Goal: Use online tool/utility: Utilize a website feature to perform a specific function

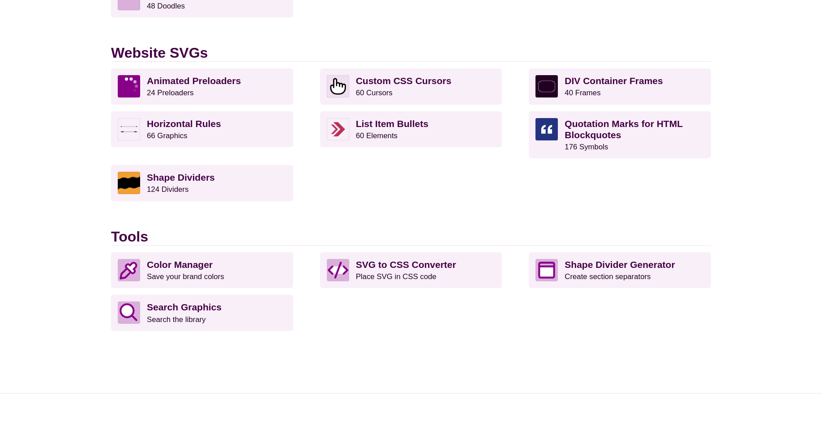
scroll to position [868, 0]
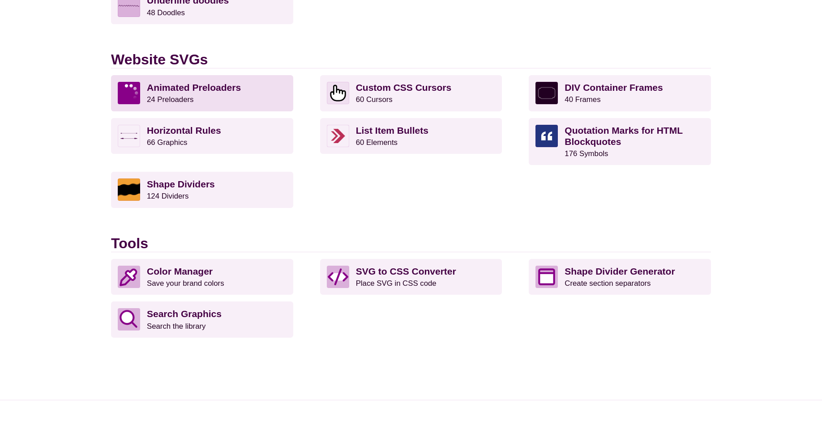
click at [255, 83] on p "Animated Preloaders 24 Preloaders" at bounding box center [217, 93] width 140 height 22
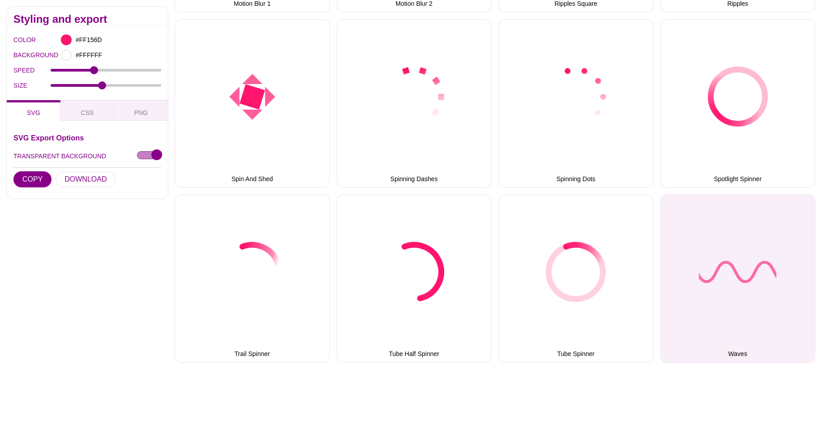
scroll to position [868, 0]
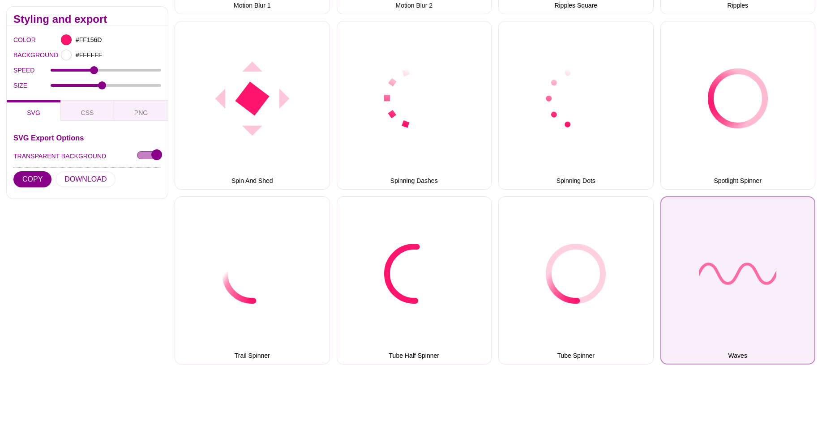
click at [715, 229] on button "Waves" at bounding box center [737, 281] width 155 height 169
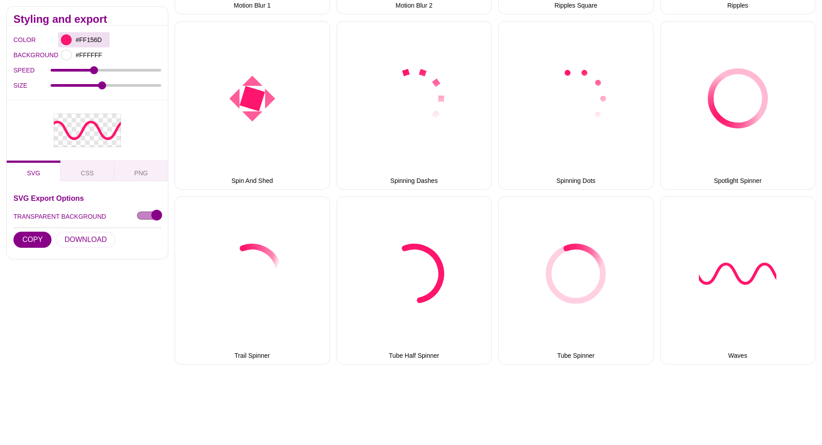
click at [72, 36] on div "#FF156D" at bounding box center [83, 39] width 51 height 15
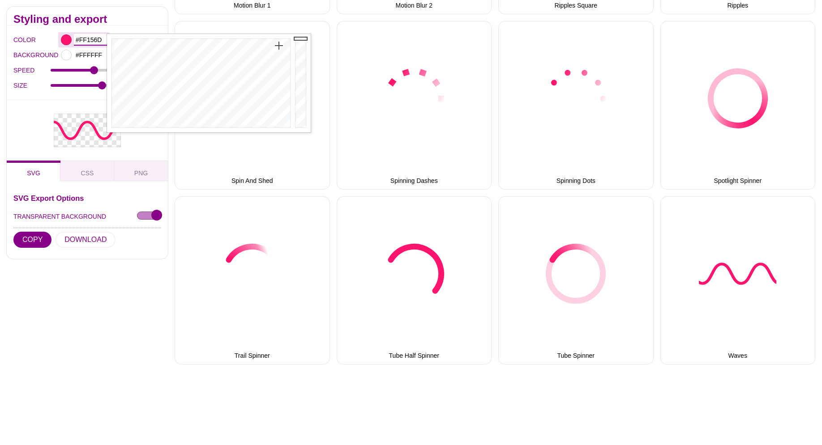
click at [80, 43] on input "#FF156D" at bounding box center [90, 40] width 33 height 12
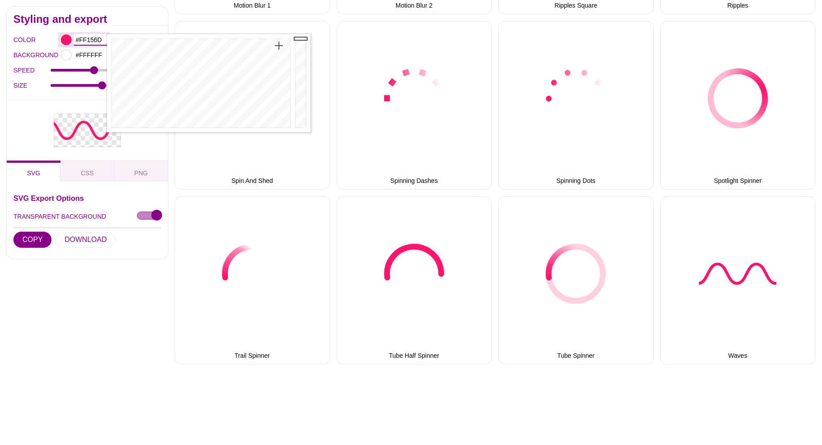
drag, startPoint x: 80, startPoint y: 37, endPoint x: 123, endPoint y: 38, distance: 43.0
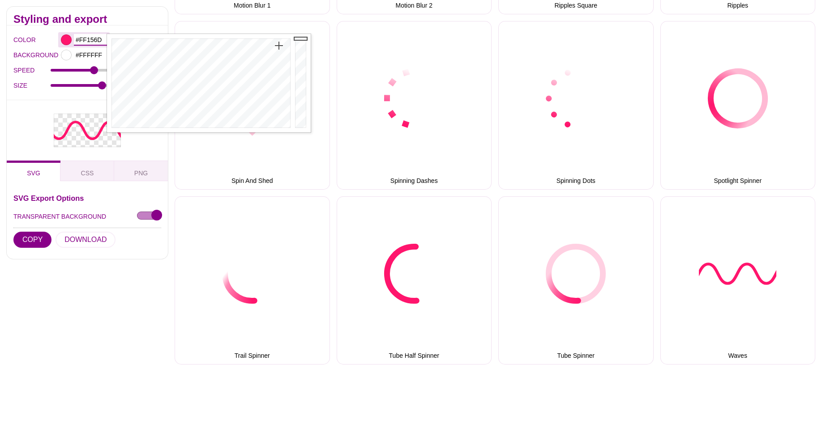
click at [107, 38] on input "#FF156D" at bounding box center [90, 40] width 33 height 12
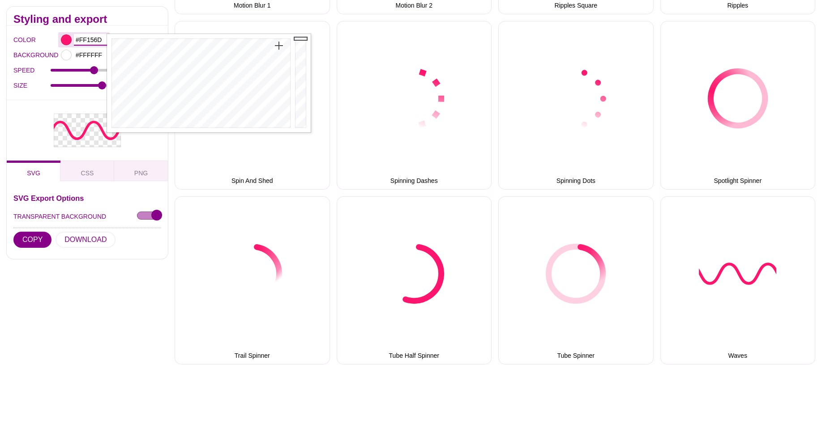
paste input "fcb814"
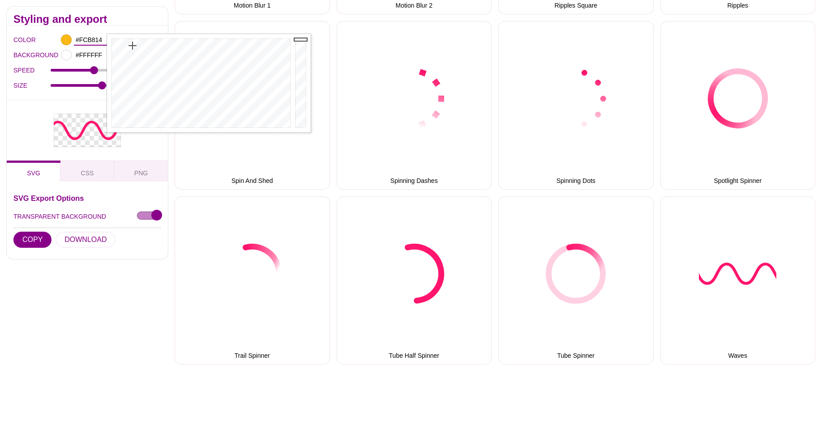
type input "#FCB814"
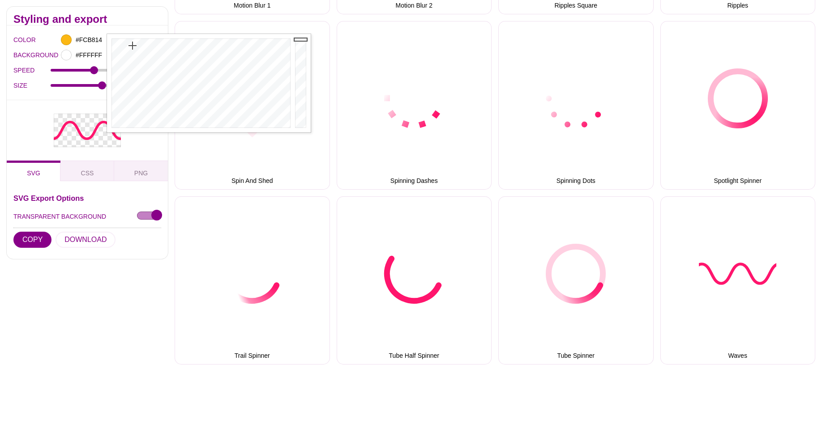
click at [16, 135] on div at bounding box center [87, 130] width 161 height 60
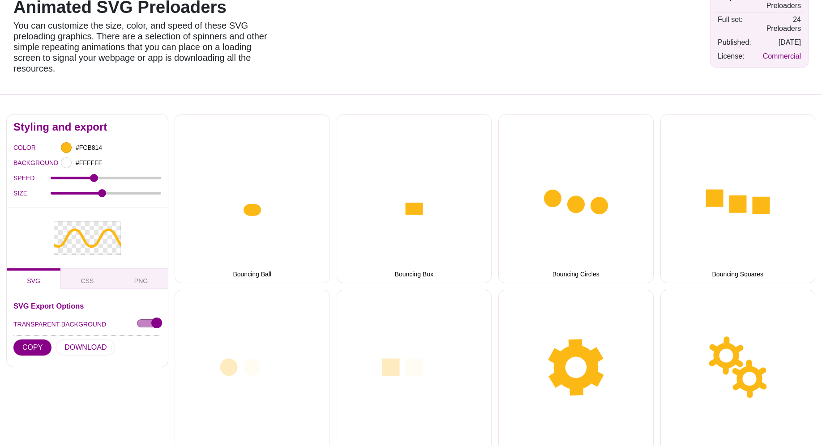
scroll to position [91, 0]
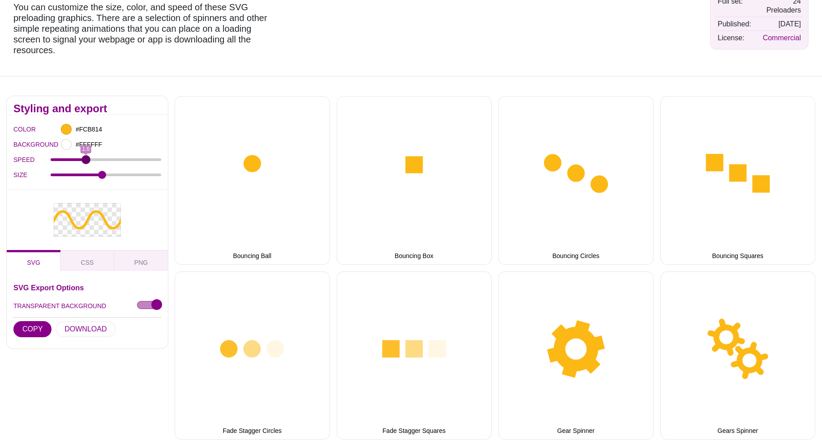
drag, startPoint x: 96, startPoint y: 159, endPoint x: 86, endPoint y: 158, distance: 9.9
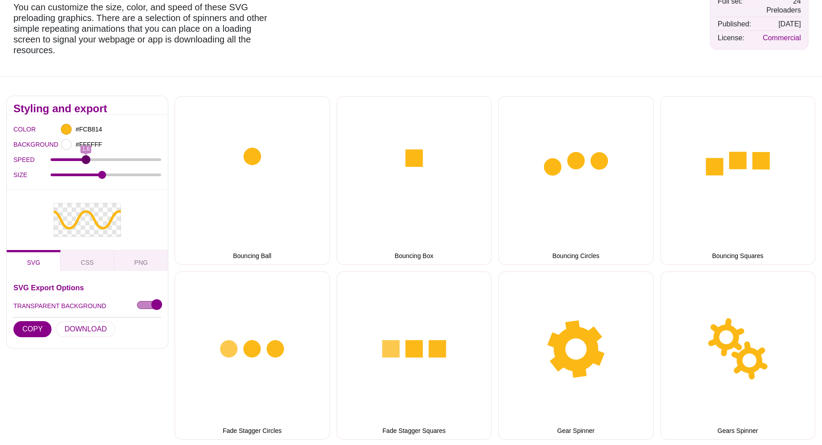
type input "1.6"
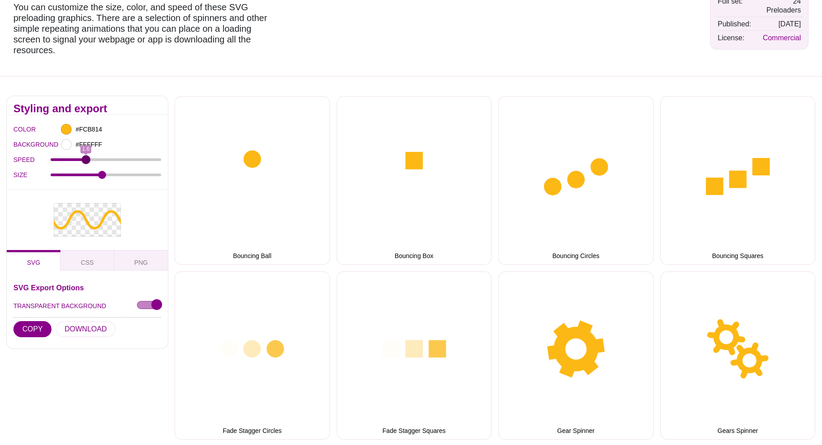
click at [86, 158] on input "SPEED" at bounding box center [106, 160] width 111 height 4
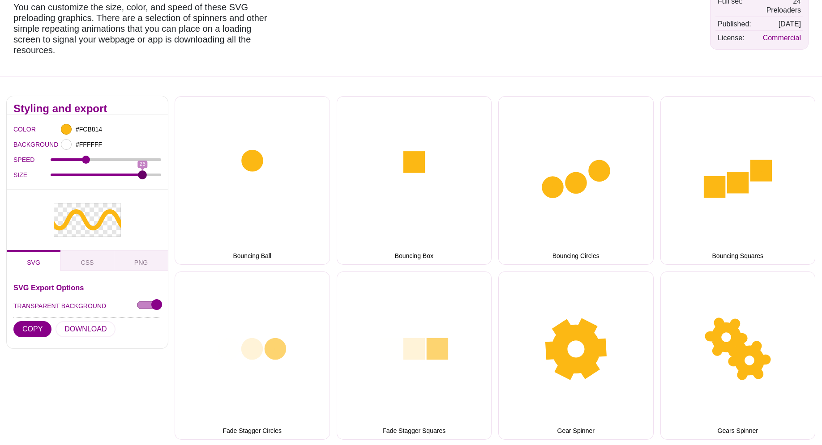
drag, startPoint x: 101, startPoint y: 173, endPoint x: 143, endPoint y: 173, distance: 41.6
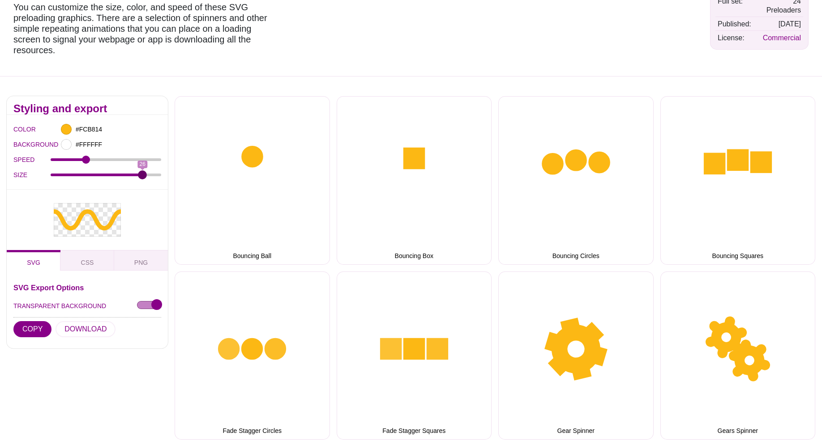
click at [143, 173] on input "SIZE" at bounding box center [106, 175] width 111 height 4
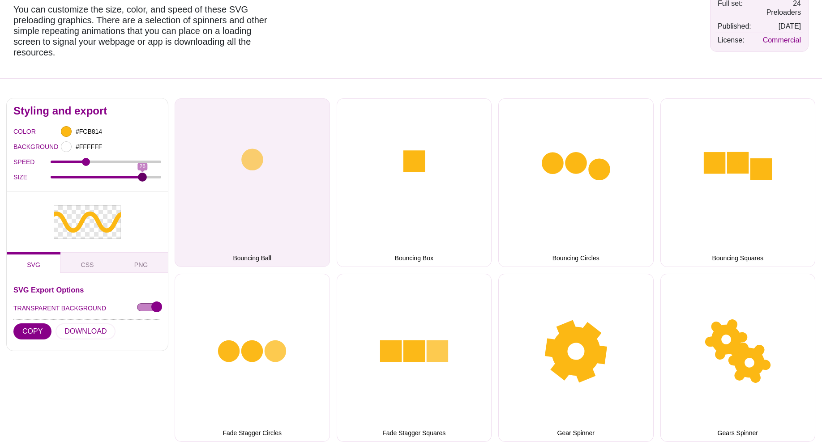
scroll to position [228, 0]
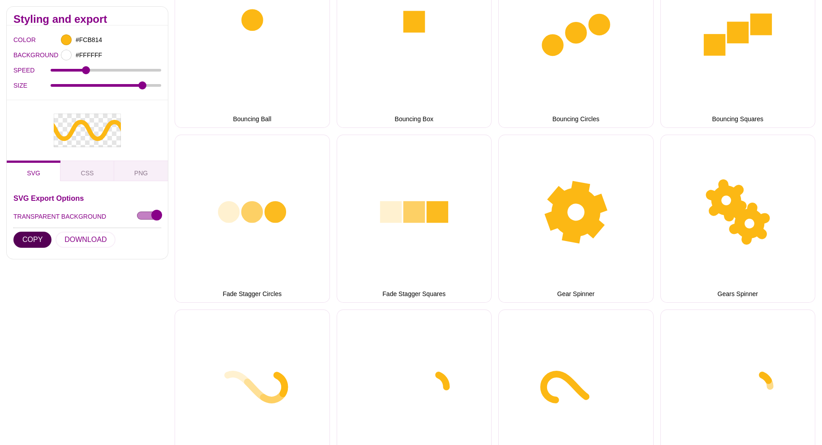
click at [37, 239] on button "COPY" at bounding box center [32, 239] width 38 height 16
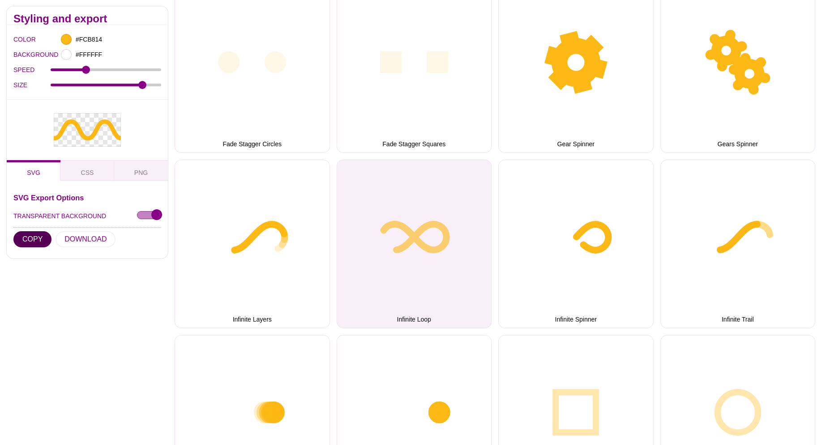
scroll to position [457, 0]
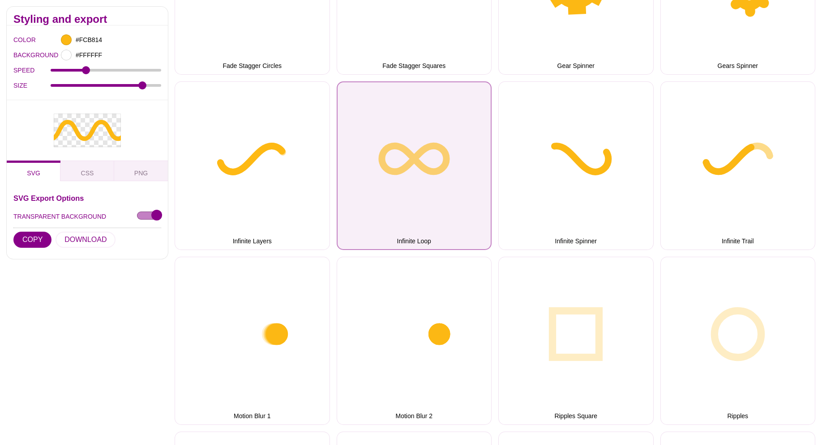
click at [397, 205] on button "Infinite Loop" at bounding box center [414, 165] width 155 height 169
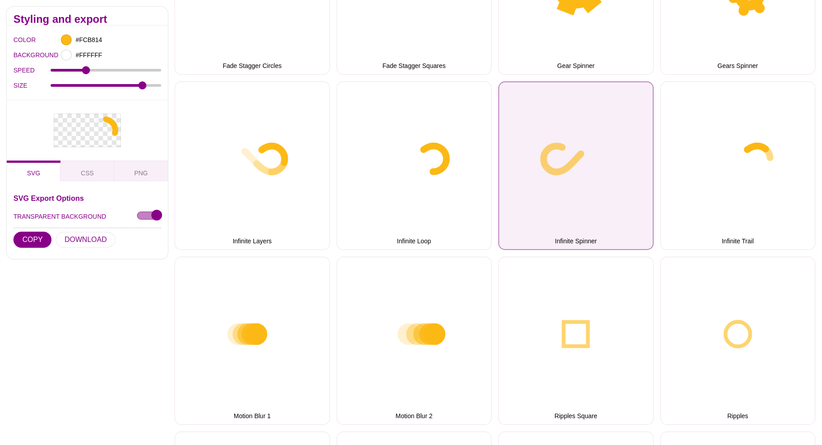
click at [635, 197] on button "Infinite Spinner" at bounding box center [575, 165] width 155 height 169
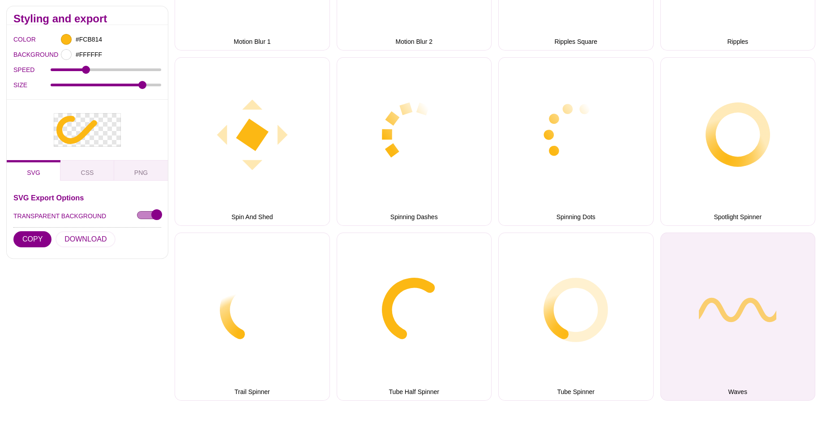
scroll to position [868, 0]
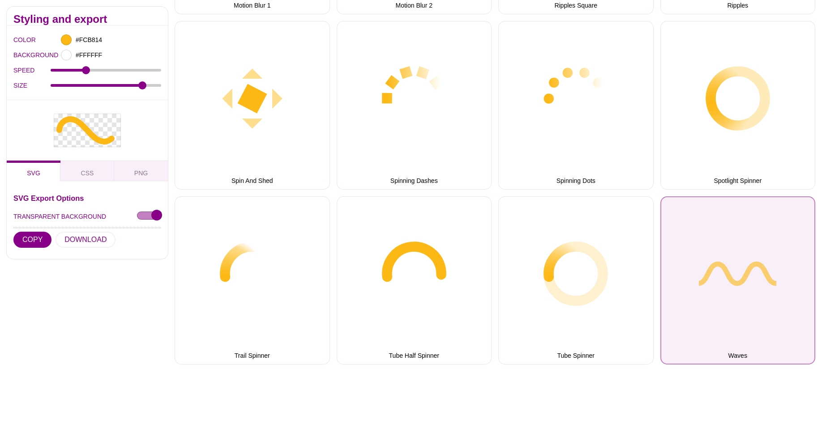
click at [693, 278] on button "Waves" at bounding box center [737, 281] width 155 height 169
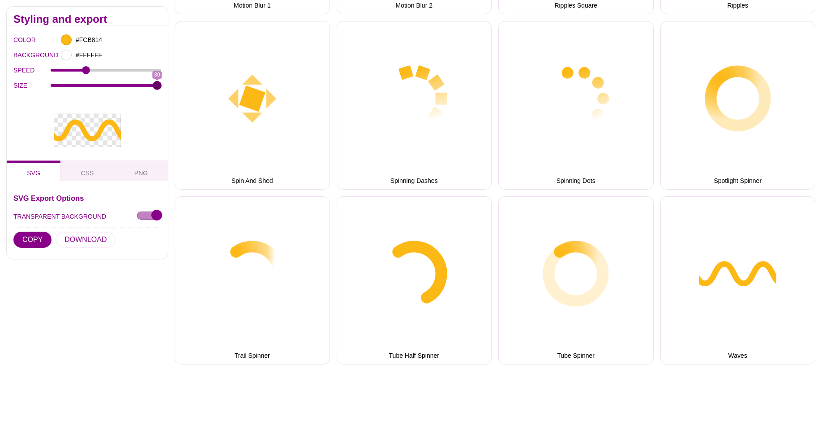
drag, startPoint x: 143, startPoint y: 84, endPoint x: 232, endPoint y: 89, distance: 88.8
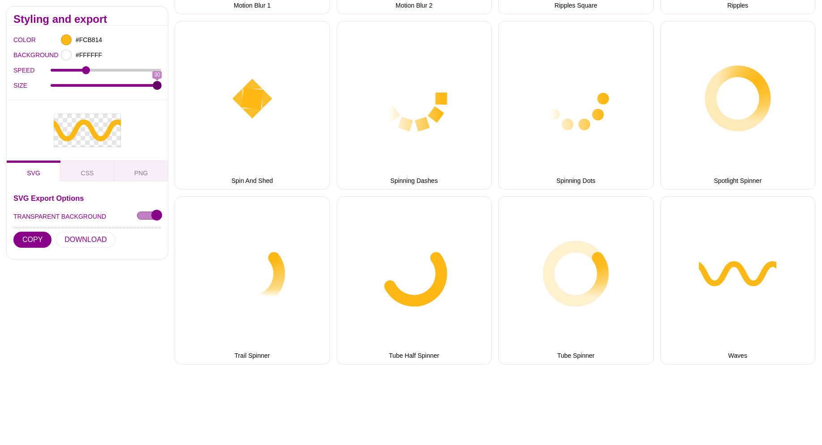
type input "30"
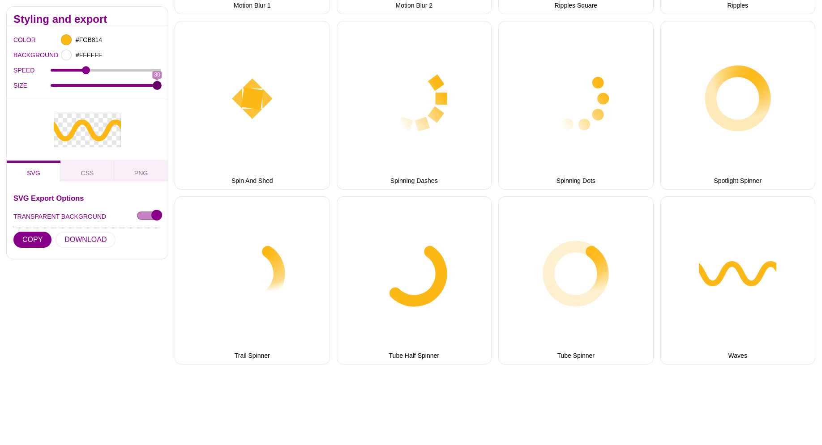
click at [162, 87] on input "SIZE" at bounding box center [106, 85] width 111 height 4
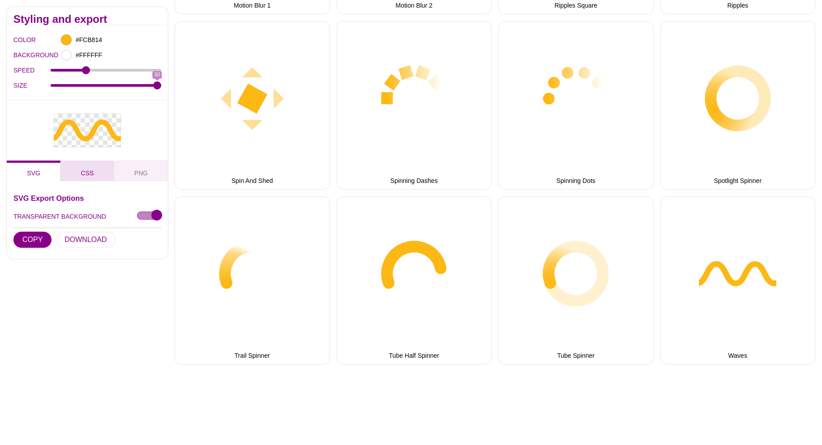
click at [89, 167] on button "CSS" at bounding box center [87, 170] width 54 height 21
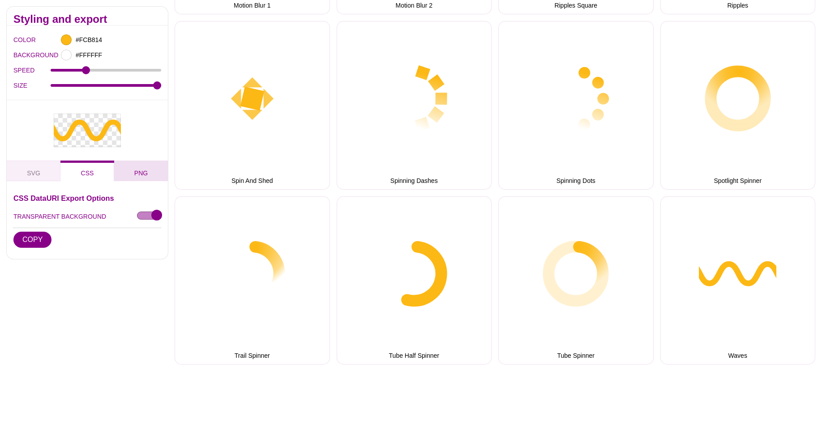
click at [120, 170] on button "PNG" at bounding box center [141, 170] width 54 height 21
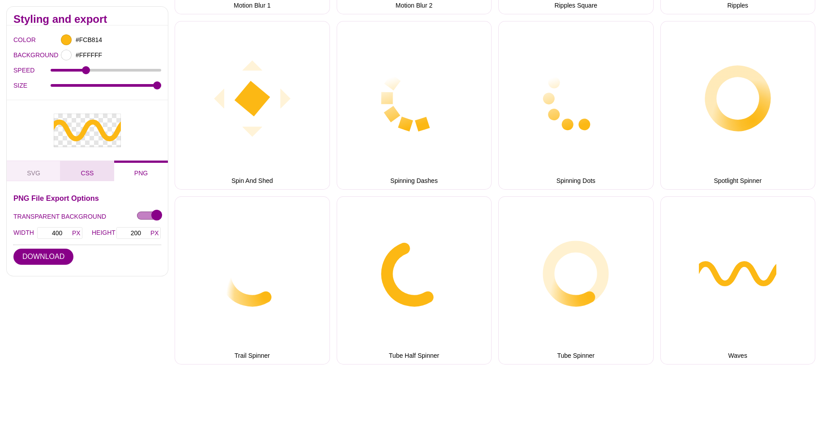
click at [84, 172] on span "CSS" at bounding box center [87, 173] width 20 height 10
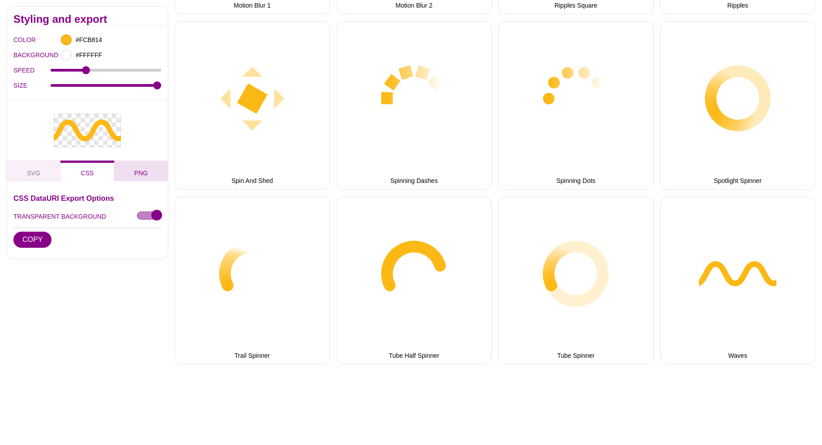
click at [129, 172] on button "PNG" at bounding box center [141, 170] width 54 height 21
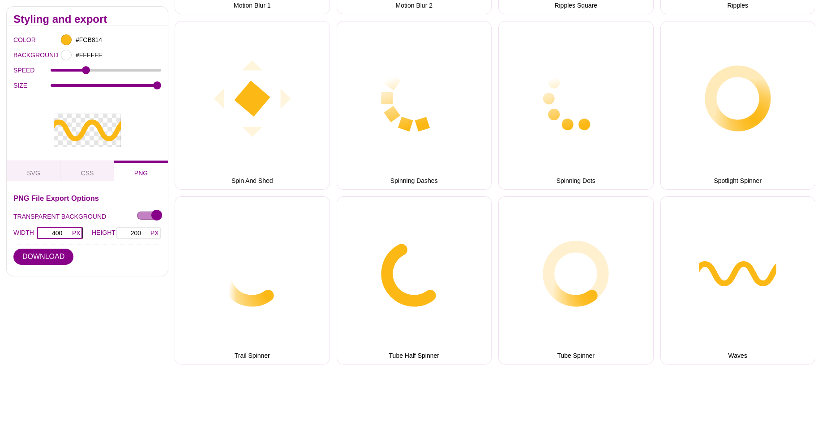
click at [74, 231] on input "400" at bounding box center [60, 233] width 46 height 13
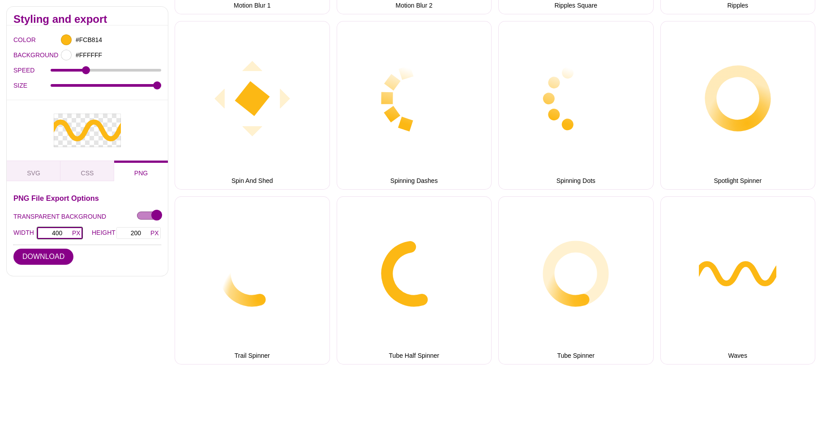
click at [77, 233] on input "400" at bounding box center [60, 233] width 46 height 13
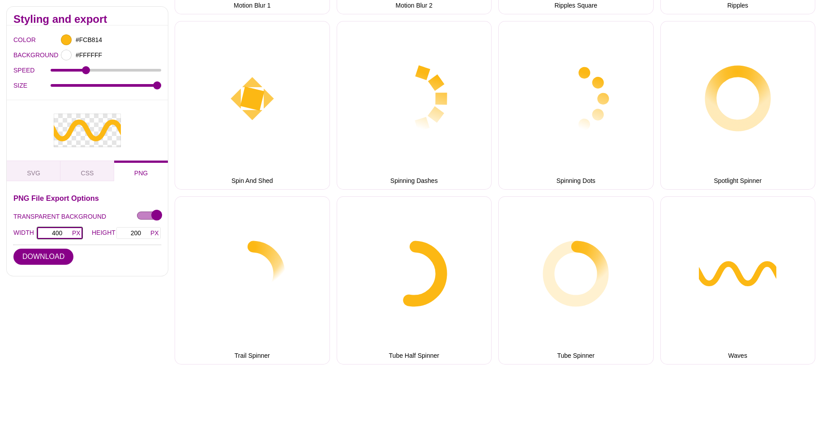
click at [77, 233] on input "400" at bounding box center [60, 233] width 46 height 13
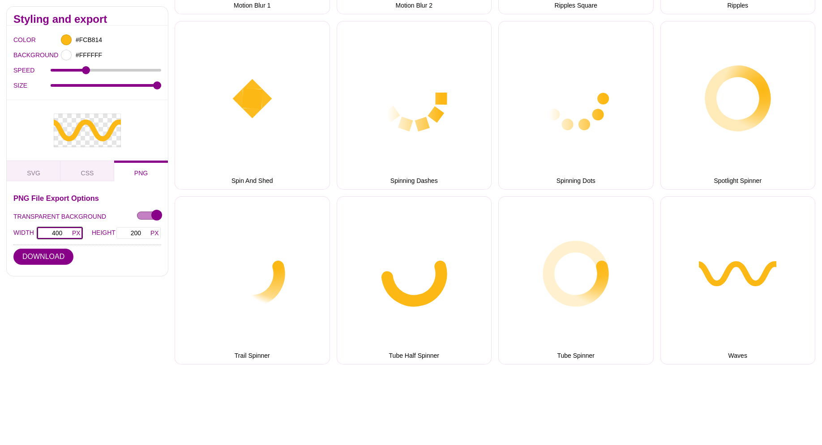
click at [77, 233] on input "400" at bounding box center [60, 233] width 46 height 13
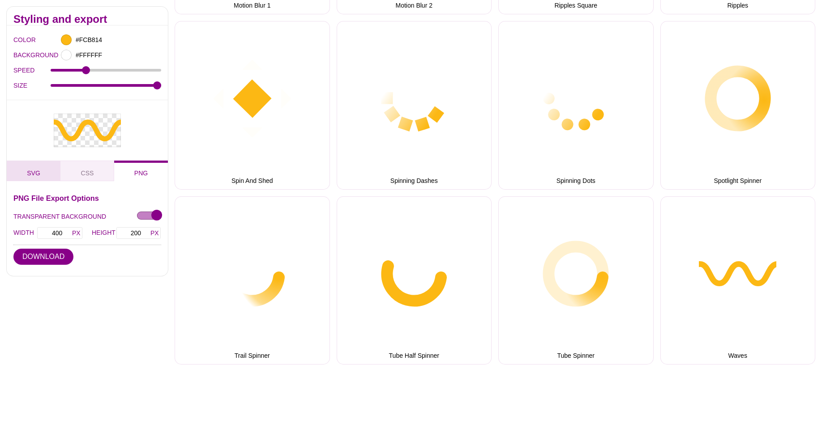
click at [38, 175] on span "SVG" at bounding box center [33, 173] width 21 height 10
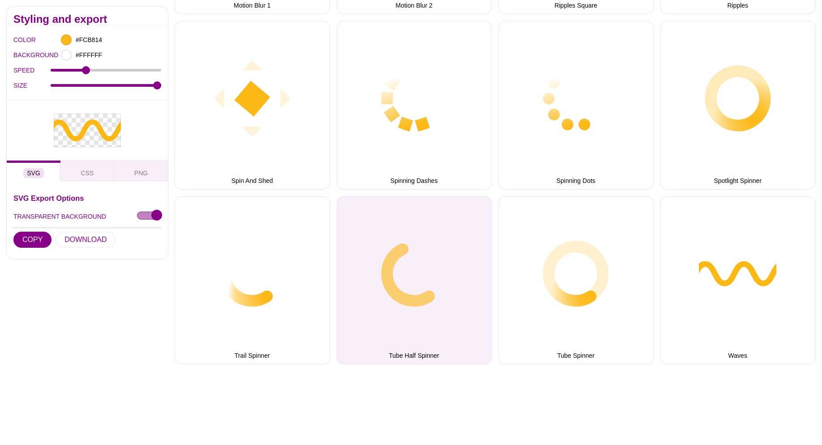
scroll to position [685, 0]
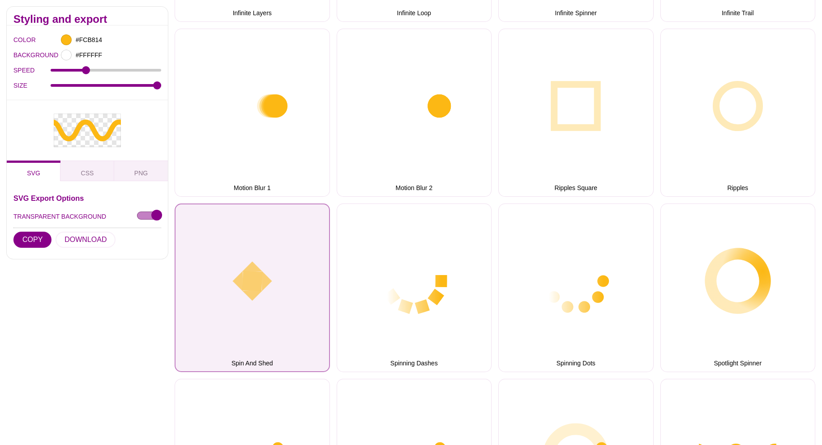
click at [274, 255] on button "Spin And Shed" at bounding box center [252, 288] width 155 height 169
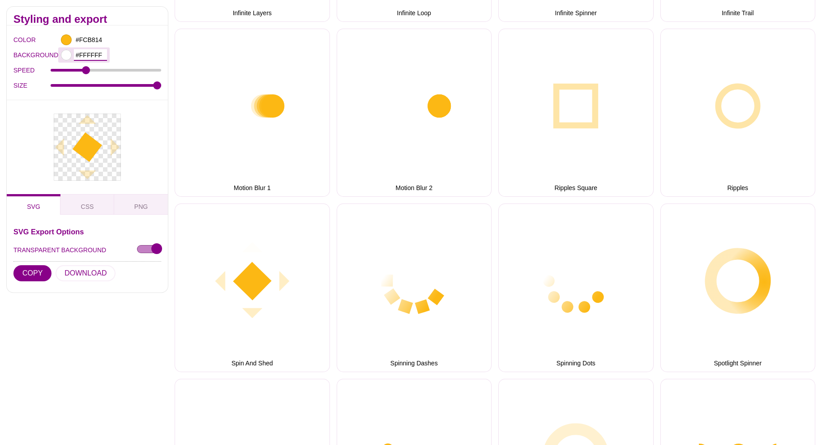
click at [94, 59] on input "#FFFFFF" at bounding box center [90, 55] width 33 height 12
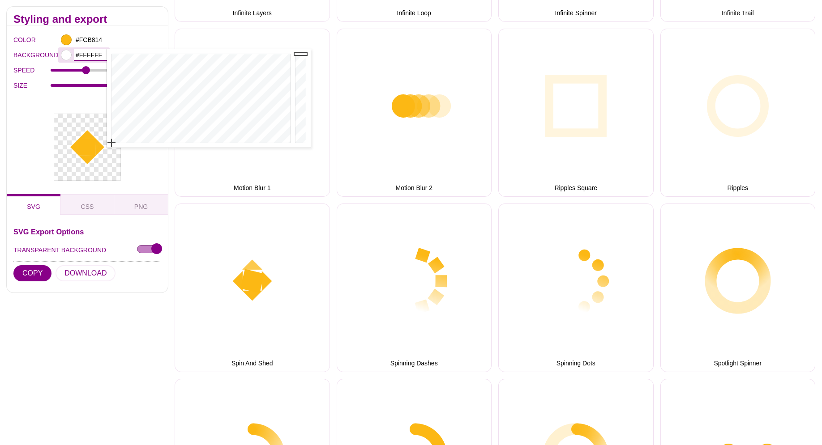
click at [101, 58] on input "#FFFFFF" at bounding box center [90, 55] width 33 height 12
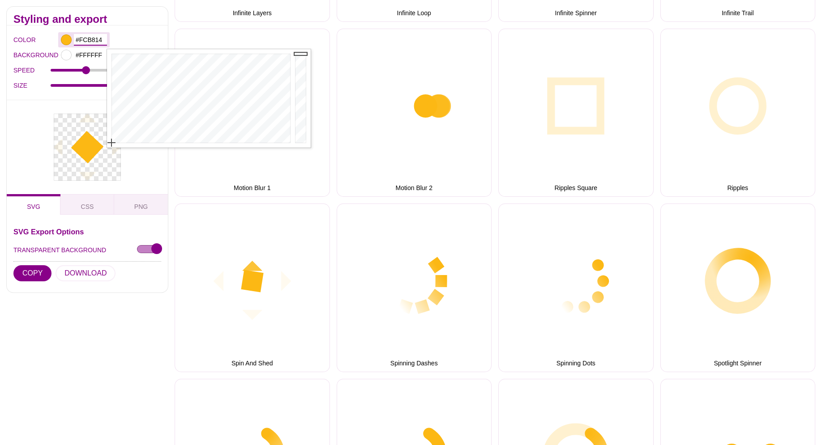
click at [102, 43] on input "#FCB814" at bounding box center [90, 40] width 33 height 12
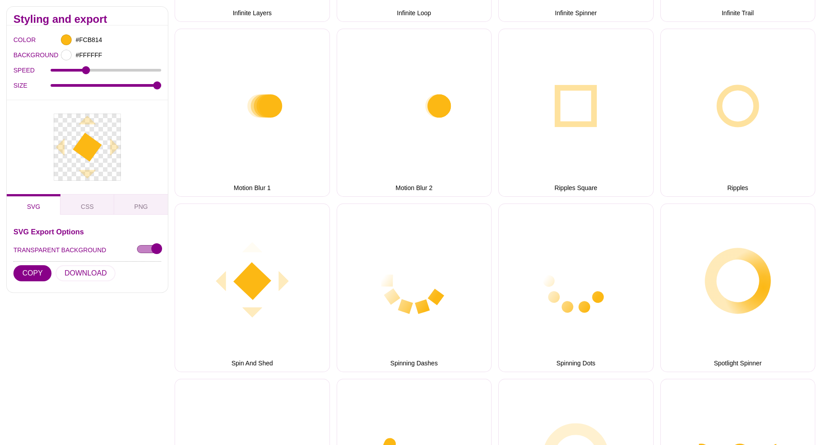
click at [80, 146] on icon at bounding box center [87, 147] width 24 height 24
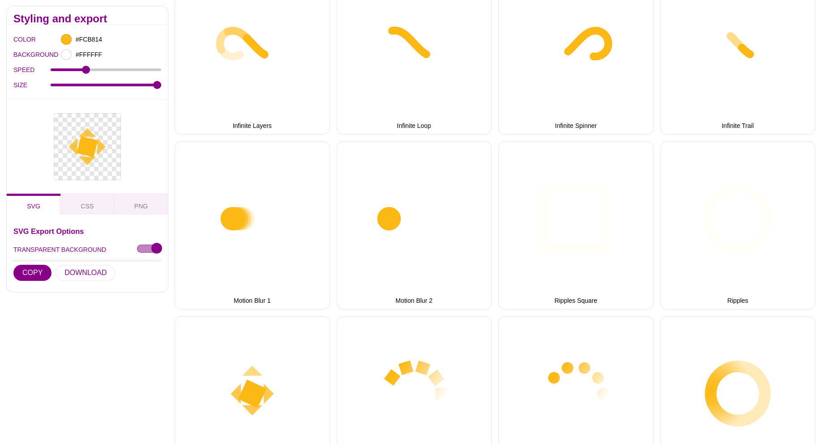
scroll to position [502, 0]
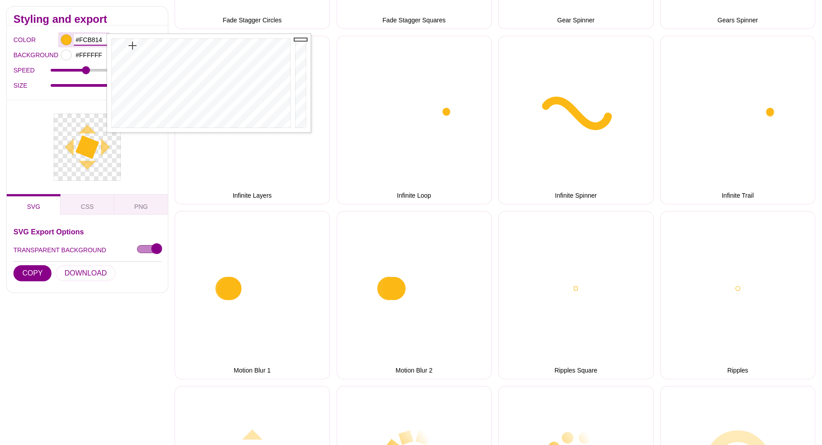
click at [96, 40] on input "#FCB814" at bounding box center [90, 40] width 33 height 12
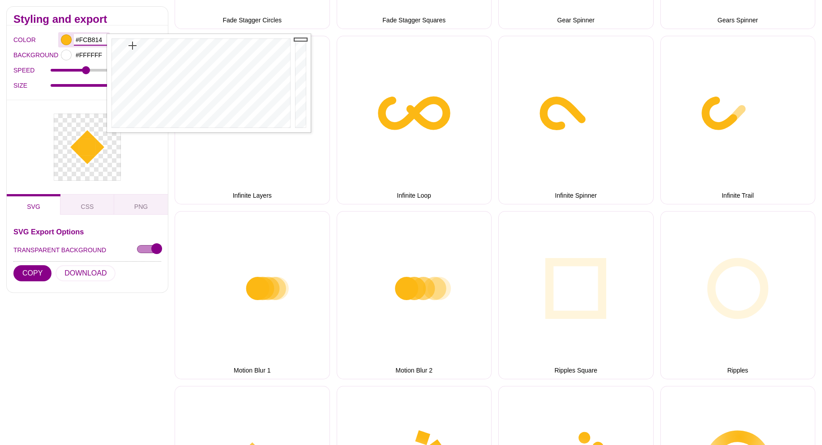
drag, startPoint x: 103, startPoint y: 41, endPoint x: 60, endPoint y: 41, distance: 43.9
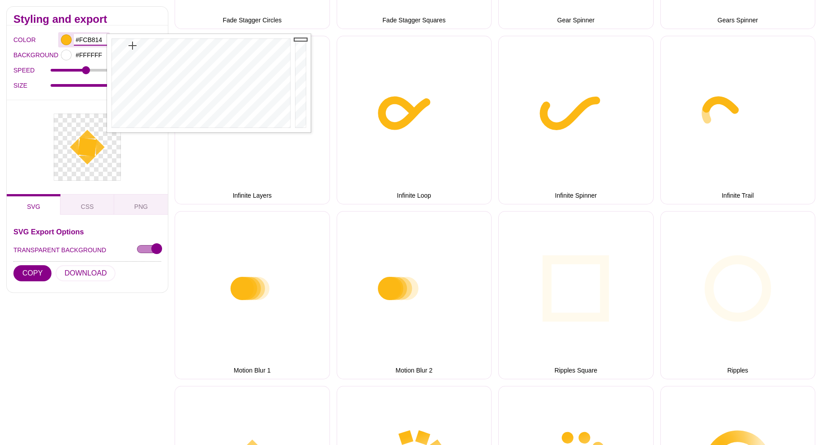
click at [74, 41] on input "#FCB814" at bounding box center [90, 40] width 33 height 12
paste input "51c3ee"
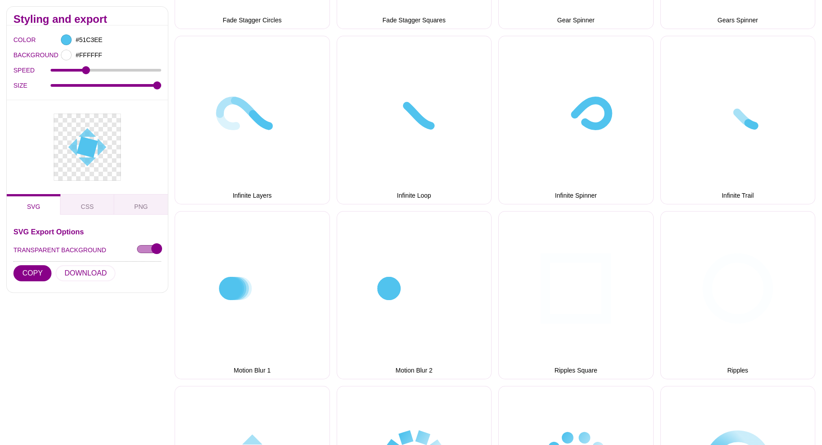
click at [37, 120] on div at bounding box center [87, 147] width 161 height 94
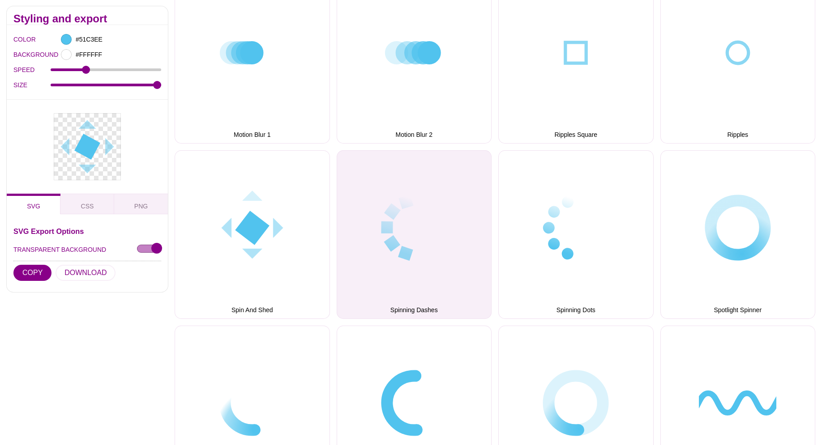
scroll to position [913, 0]
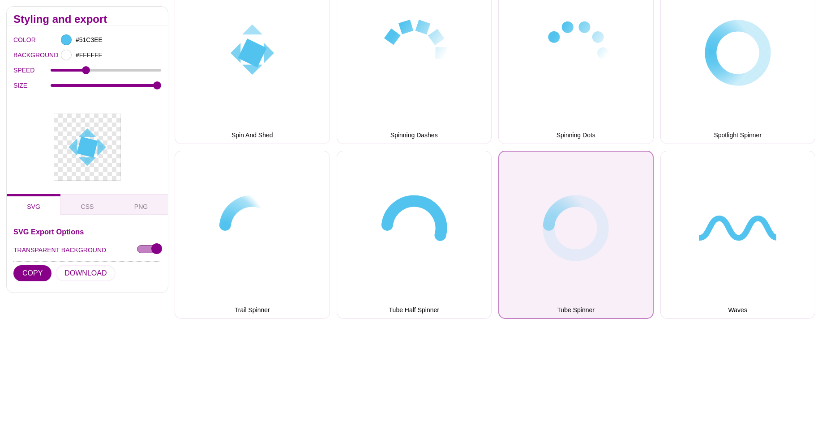
click at [557, 236] on button "Tube Spinner" at bounding box center [575, 235] width 155 height 169
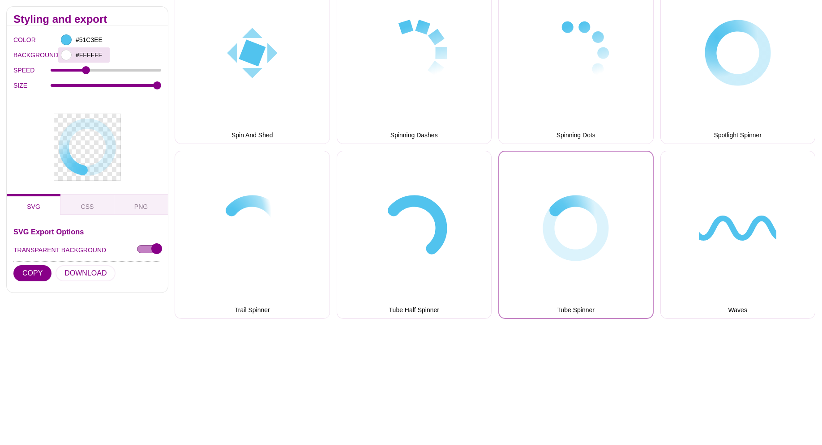
scroll to position [776, 0]
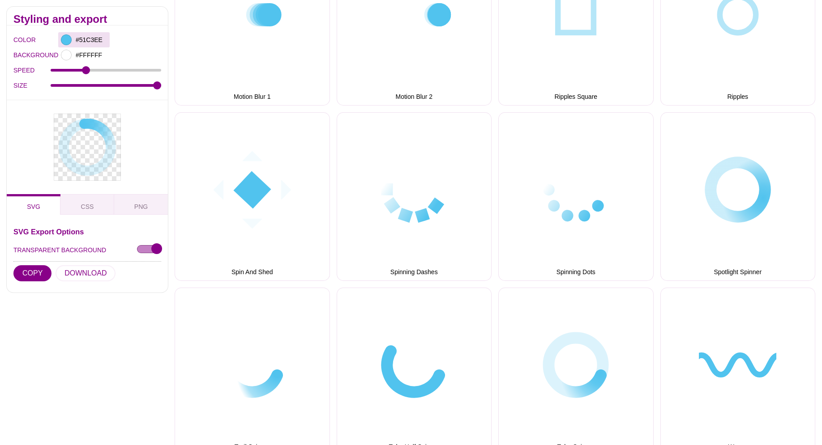
drag, startPoint x: 72, startPoint y: 38, endPoint x: 79, endPoint y: 38, distance: 7.2
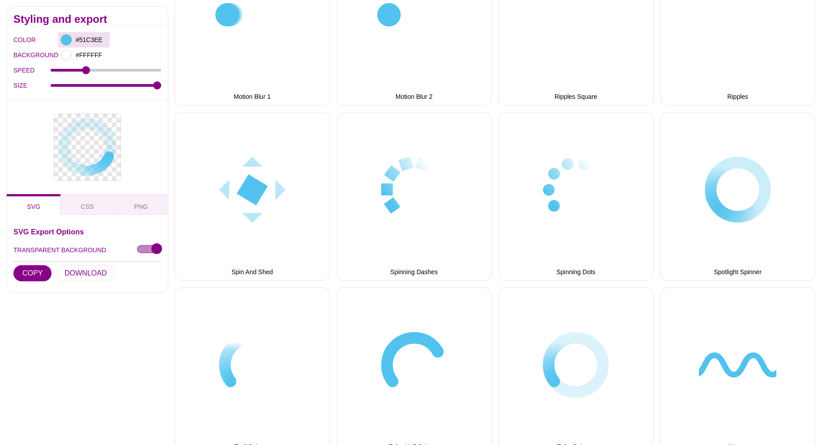
click at [71, 38] on div "#51C3EE" at bounding box center [83, 39] width 51 height 15
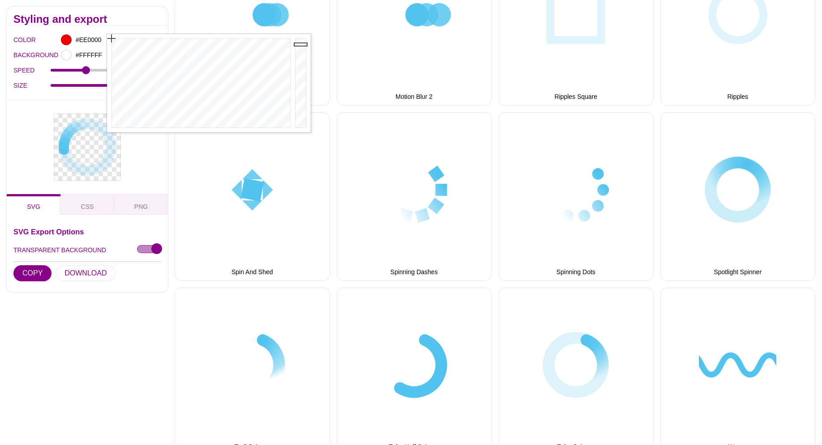
click at [110, 38] on div at bounding box center [200, 83] width 186 height 98
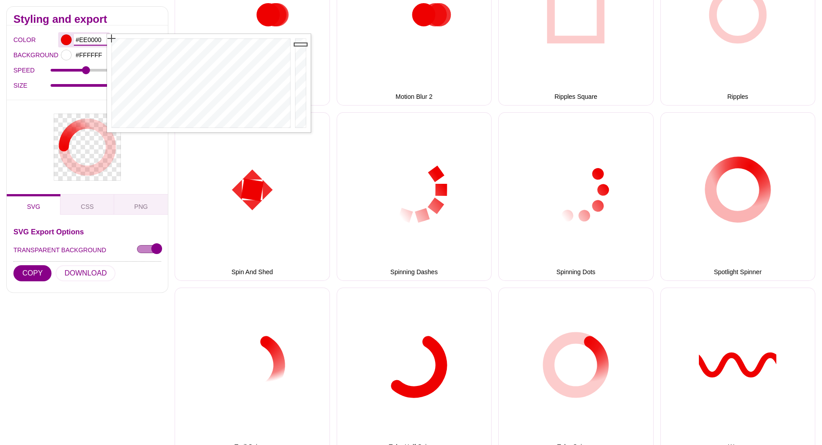
click at [95, 43] on input "#EE0000" at bounding box center [90, 40] width 33 height 12
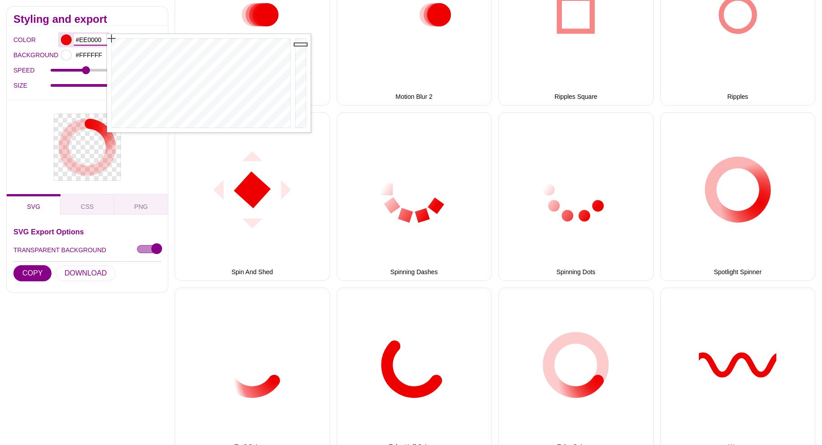
drag, startPoint x: 98, startPoint y: 43, endPoint x: 77, endPoint y: 38, distance: 22.6
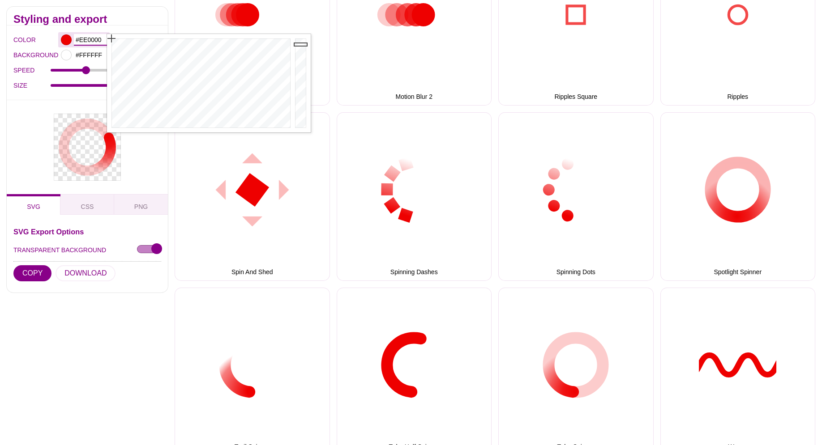
click at [77, 38] on input "#EE0000" at bounding box center [90, 40] width 33 height 12
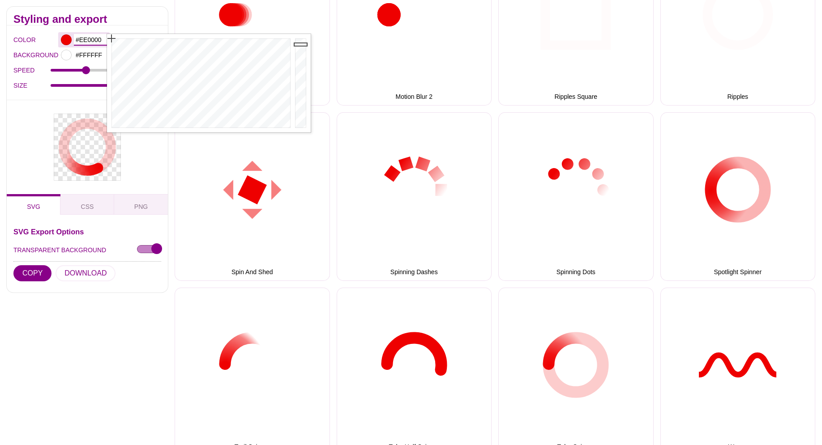
paste input "fcb814"
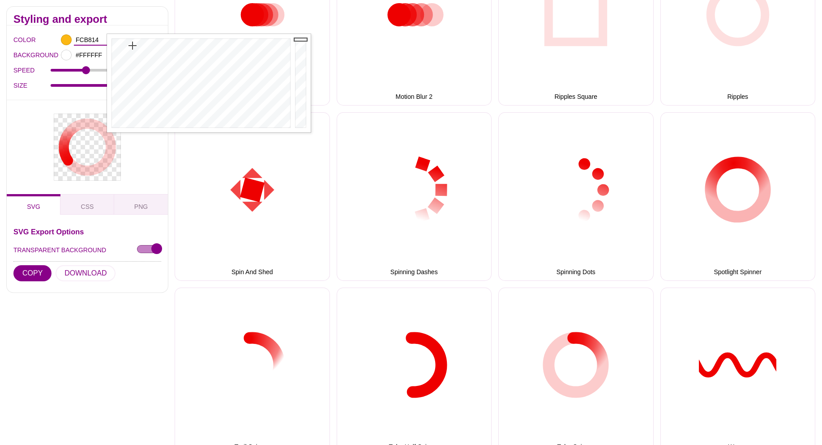
type input "#FCB814"
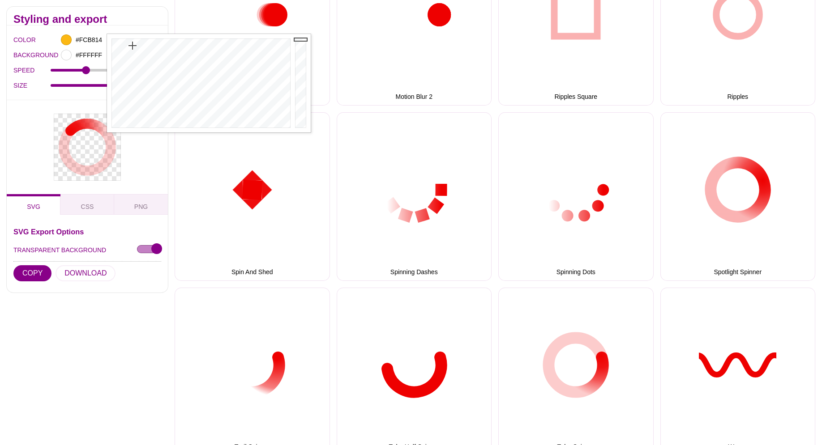
click at [27, 77] on div "SPEED 1.6" at bounding box center [87, 70] width 148 height 15
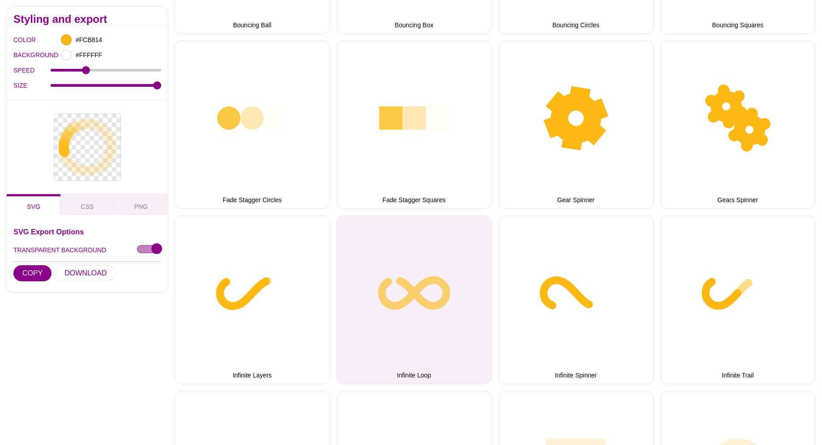
scroll to position [274, 0]
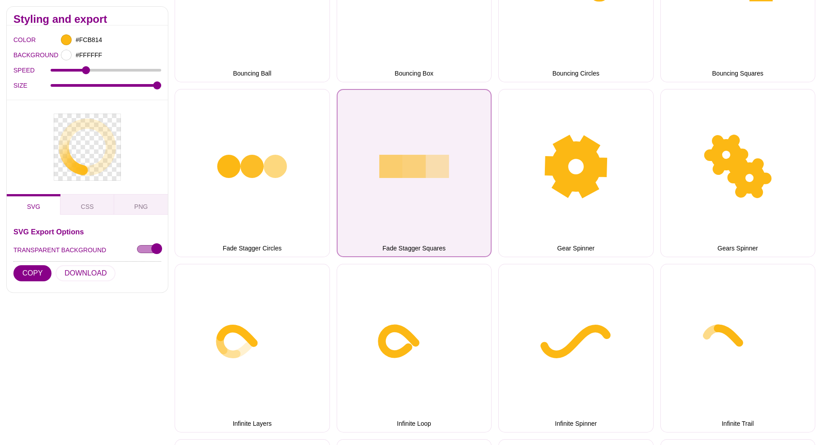
click at [415, 210] on button "Fade Stagger Squares" at bounding box center [414, 173] width 155 height 169
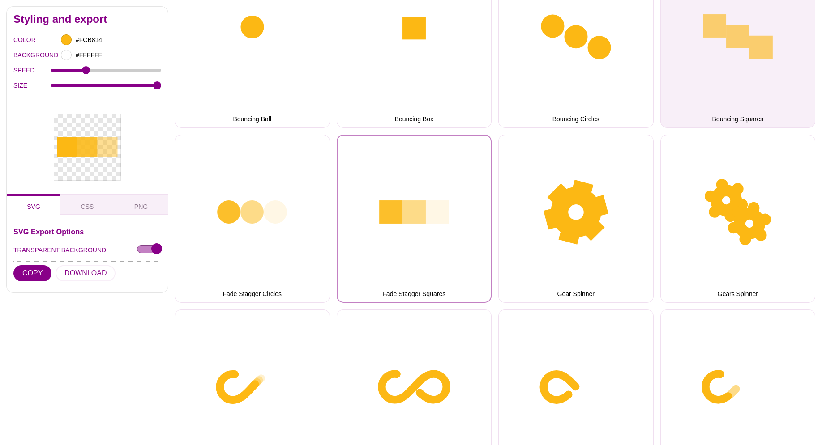
scroll to position [91, 0]
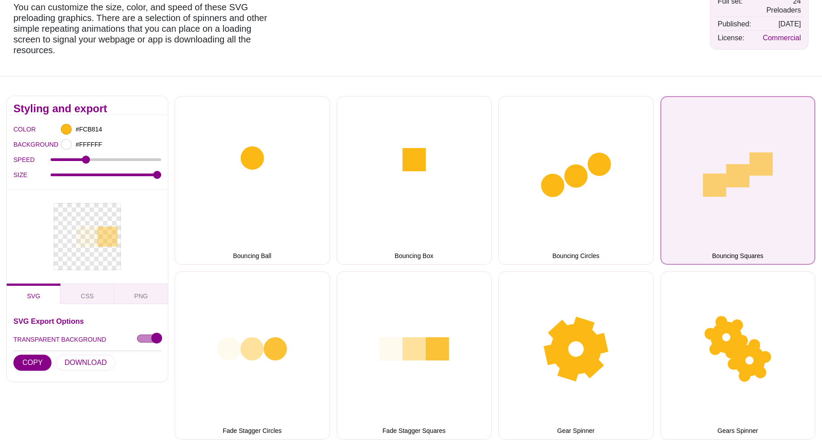
click at [682, 180] on button "Bouncing Squares" at bounding box center [737, 180] width 155 height 169
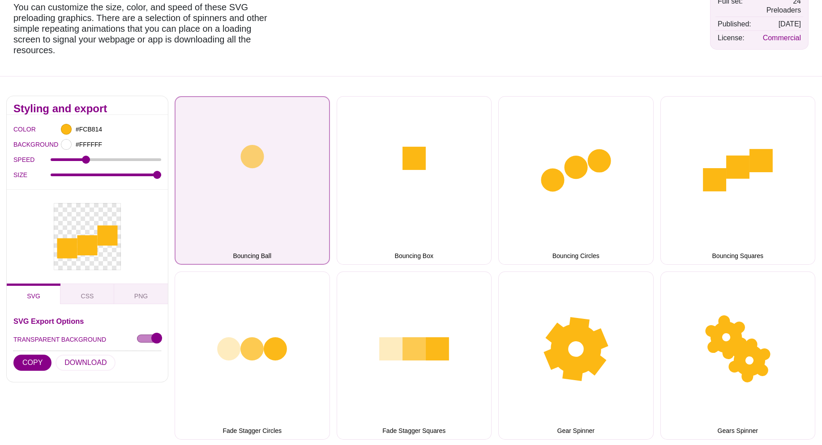
click at [239, 221] on button "Bouncing Ball" at bounding box center [252, 180] width 155 height 169
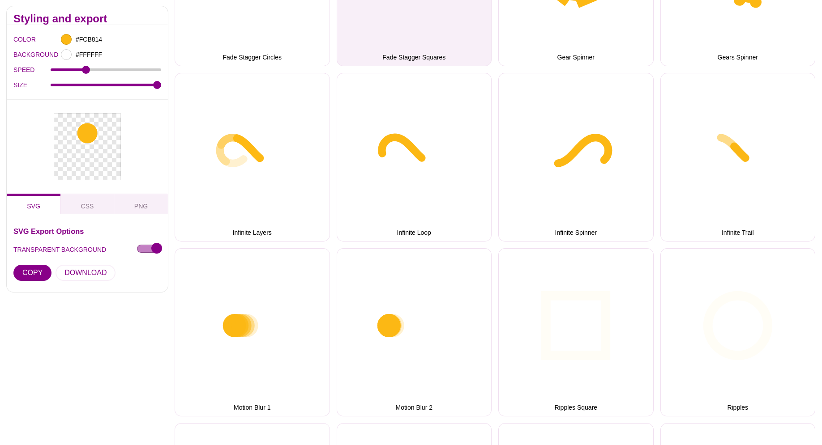
scroll to position [502, 0]
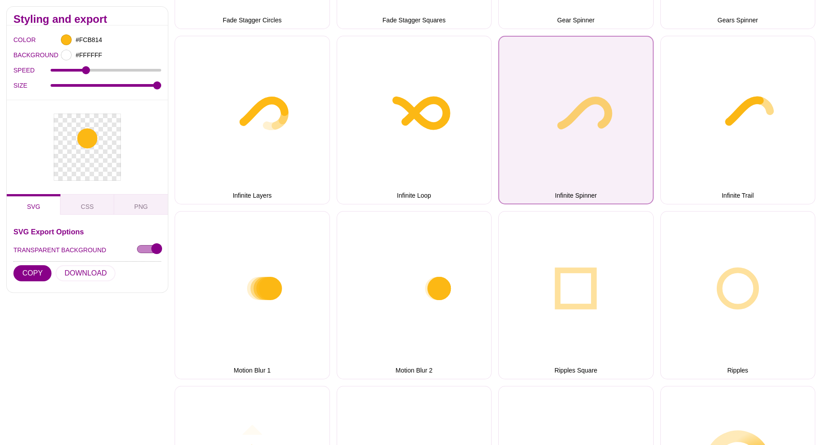
click at [636, 142] on button "Infinite Spinner" at bounding box center [575, 120] width 155 height 169
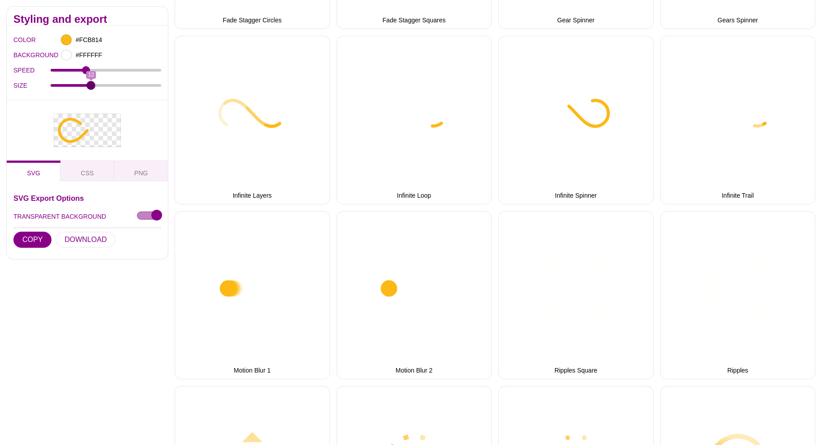
drag, startPoint x: 150, startPoint y: 85, endPoint x: 92, endPoint y: 88, distance: 57.8
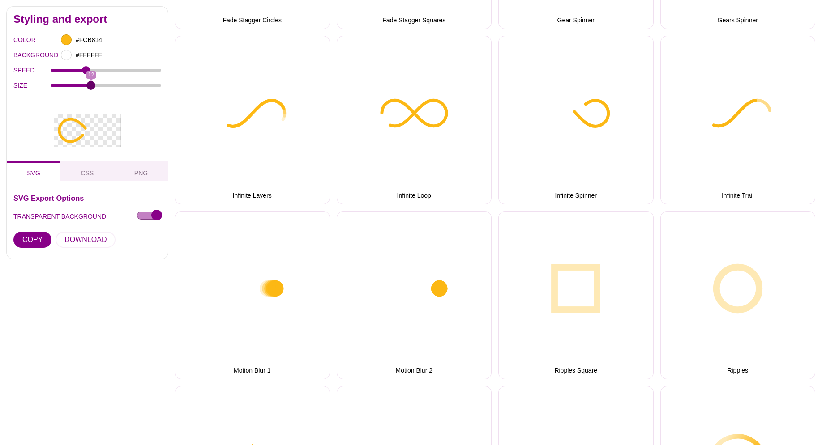
click at [92, 87] on input "SIZE" at bounding box center [106, 85] width 111 height 4
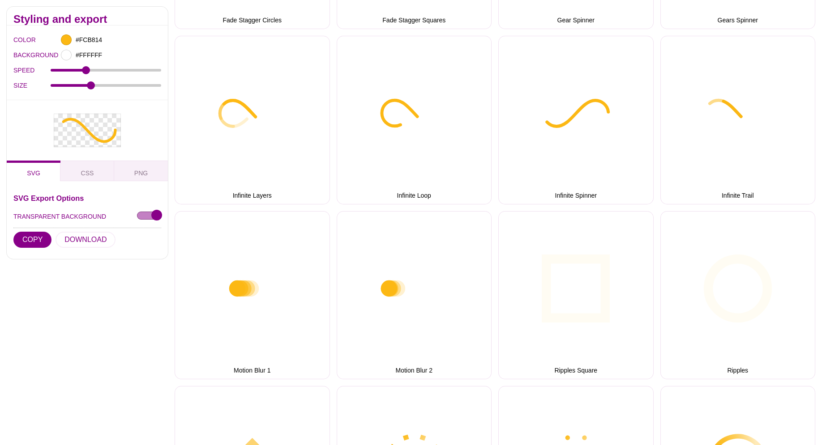
click at [84, 83] on div "SIZE 12" at bounding box center [87, 85] width 148 height 15
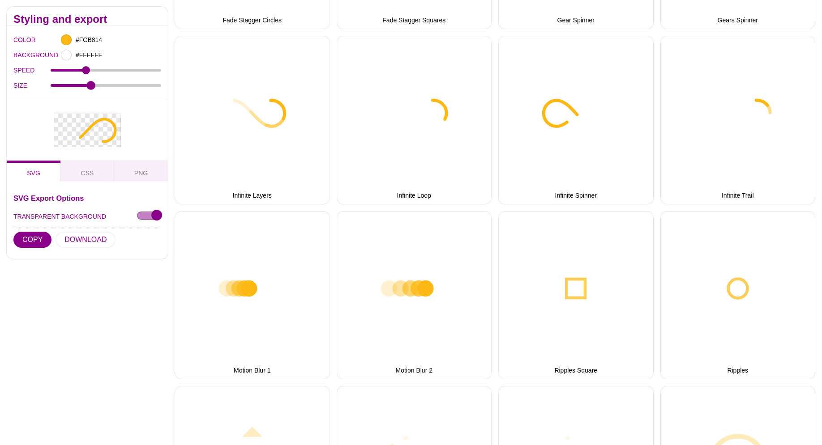
drag, startPoint x: 87, startPoint y: 83, endPoint x: 107, endPoint y: 86, distance: 19.9
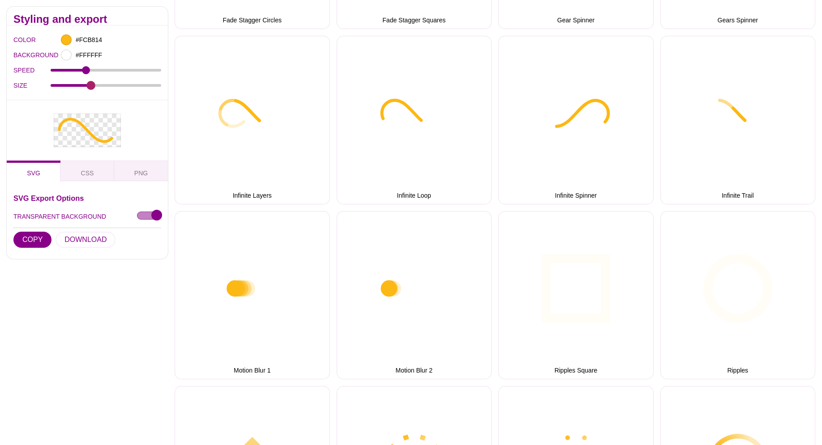
click at [107, 86] on div "SIZE 12" at bounding box center [87, 85] width 148 height 15
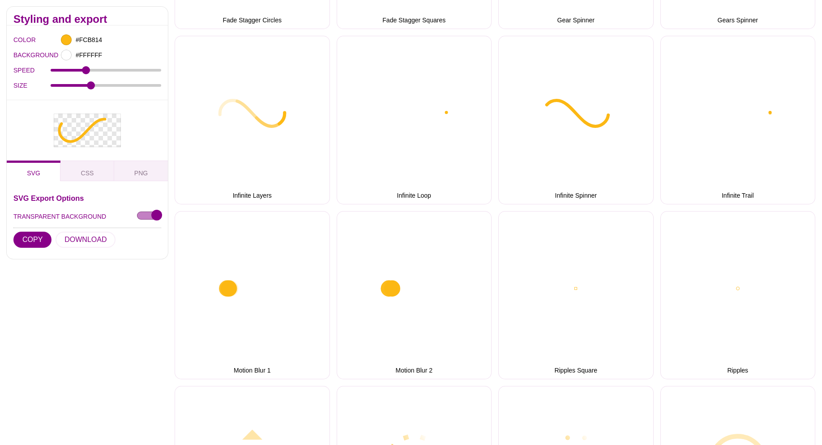
drag, startPoint x: 98, startPoint y: 83, endPoint x: 162, endPoint y: 83, distance: 64.9
click at [162, 83] on div "COLOR #FCB814 BACKGROUND #FFFFFF SPEED 1.6 SIZE 12" at bounding box center [87, 63] width 161 height 74
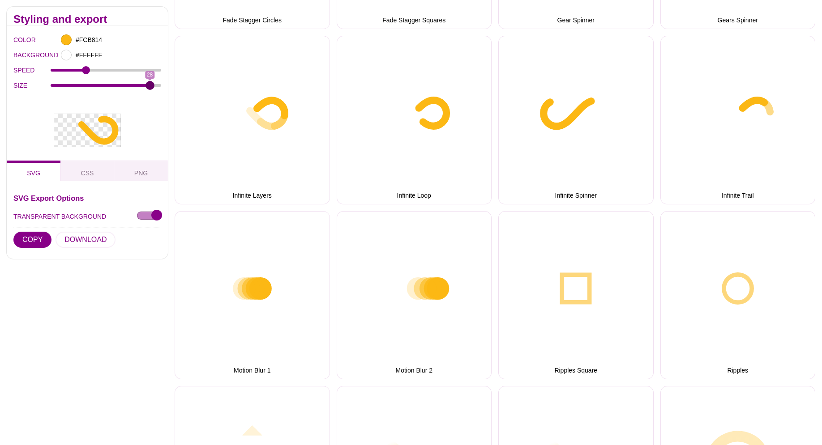
drag, startPoint x: 90, startPoint y: 85, endPoint x: 148, endPoint y: 86, distance: 57.8
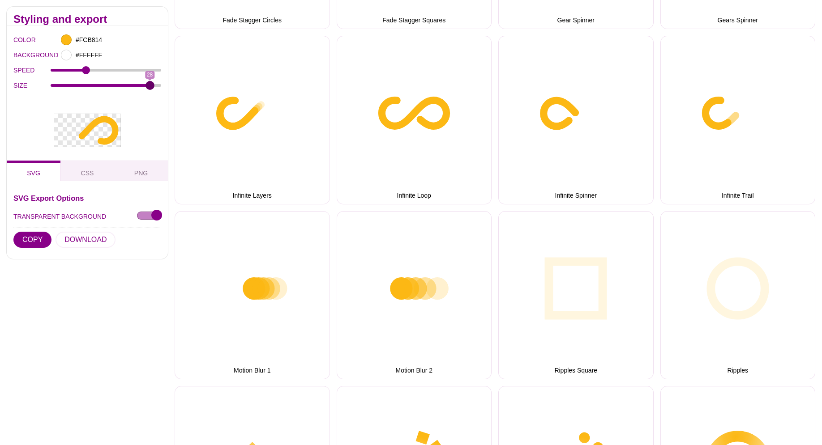
click at [148, 86] on input "SIZE" at bounding box center [106, 85] width 111 height 4
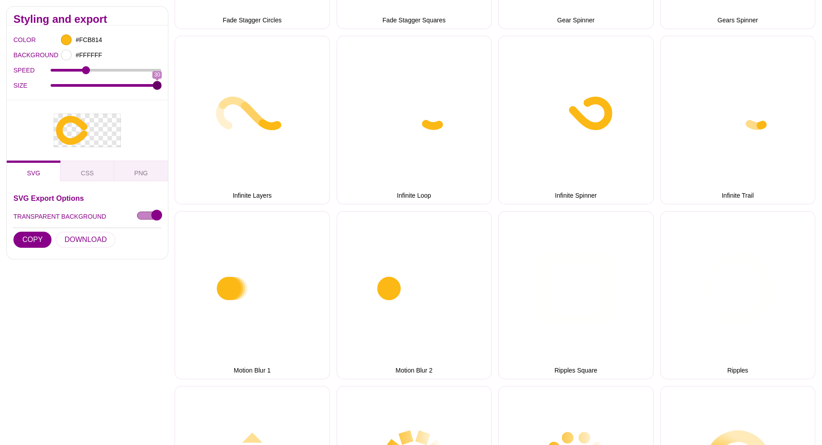
drag, startPoint x: 147, startPoint y: 85, endPoint x: 160, endPoint y: 86, distance: 13.5
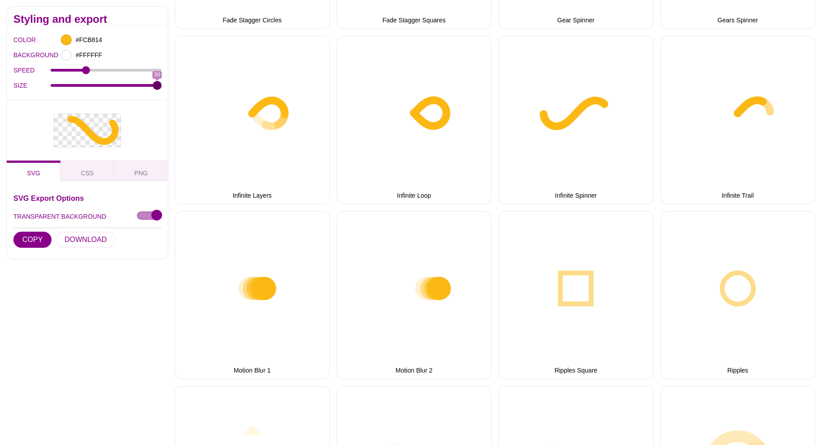
click at [160, 86] on input "SIZE" at bounding box center [106, 85] width 111 height 4
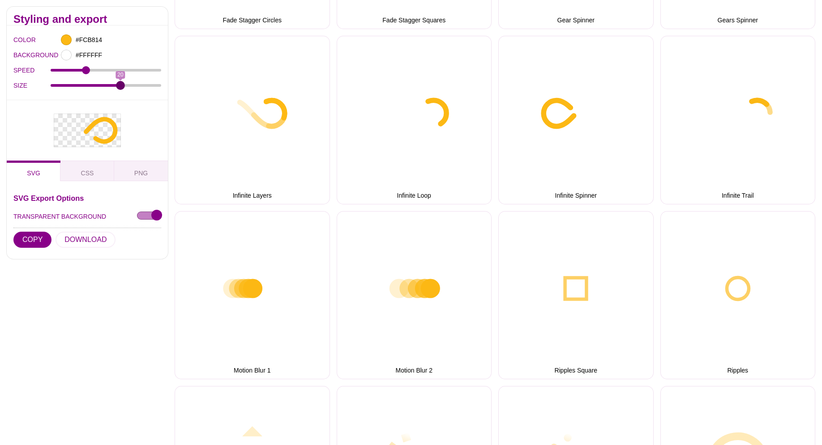
drag, startPoint x: 160, startPoint y: 86, endPoint x: 119, endPoint y: 80, distance: 42.0
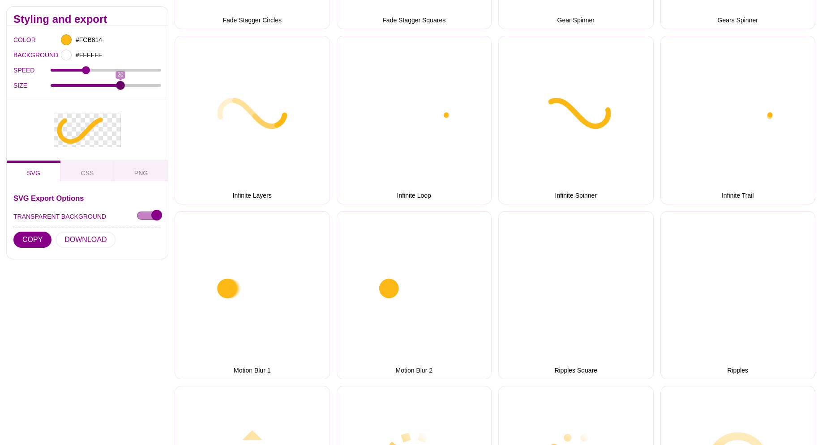
type input "20"
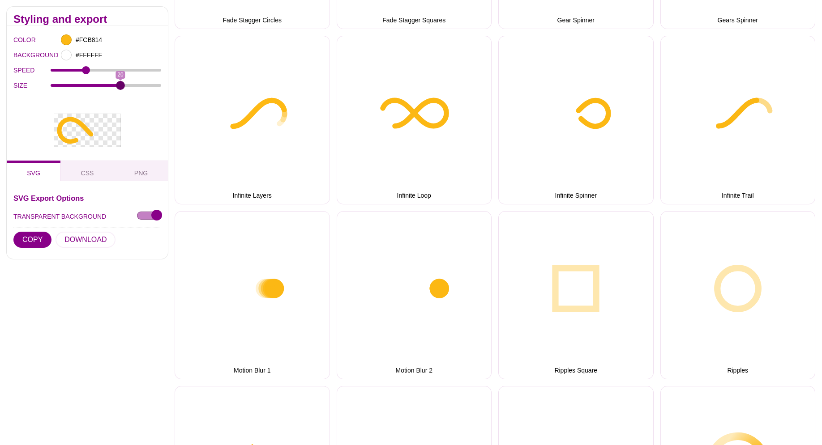
click at [119, 83] on input "SIZE" at bounding box center [106, 85] width 111 height 4
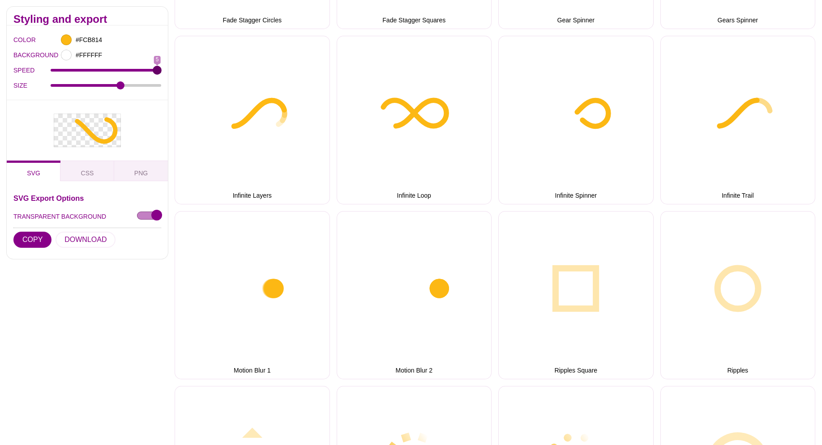
drag, startPoint x: 85, startPoint y: 68, endPoint x: 158, endPoint y: 71, distance: 73.5
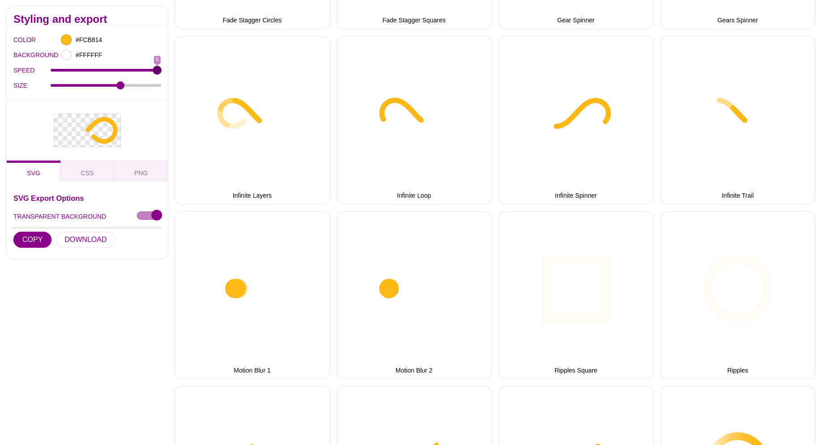
type input "5"
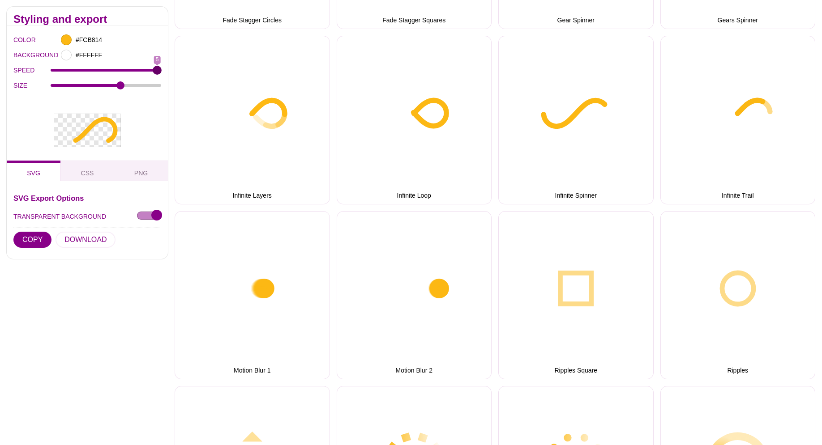
click at [158, 71] on input "SPEED" at bounding box center [106, 70] width 111 height 4
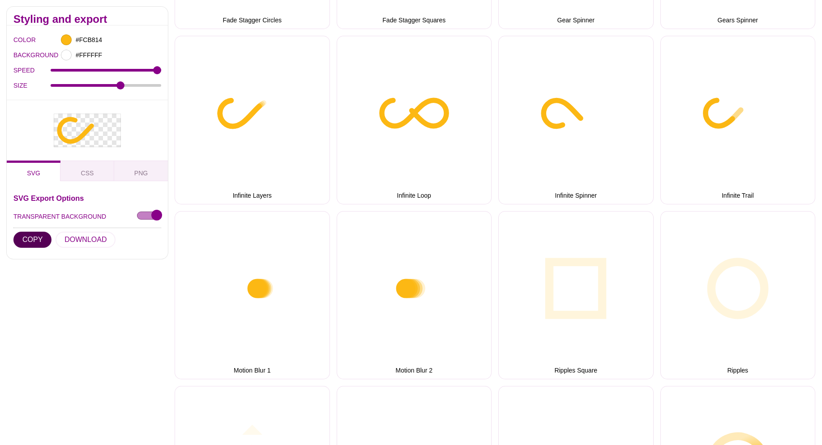
click at [28, 240] on button "COPY" at bounding box center [32, 239] width 38 height 16
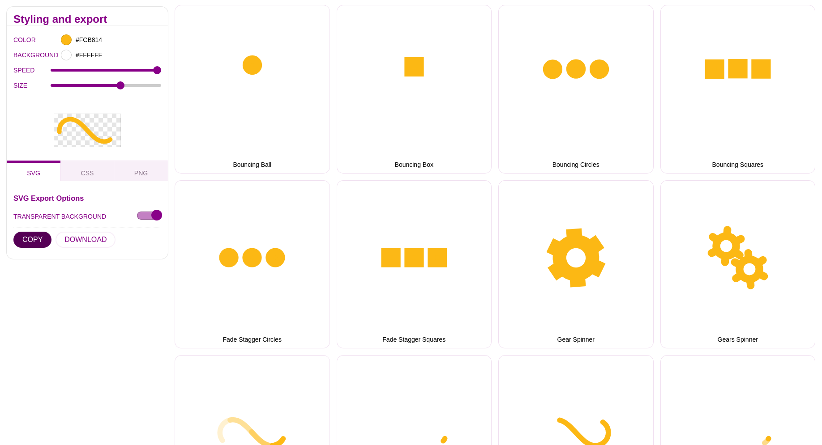
scroll to position [0, 0]
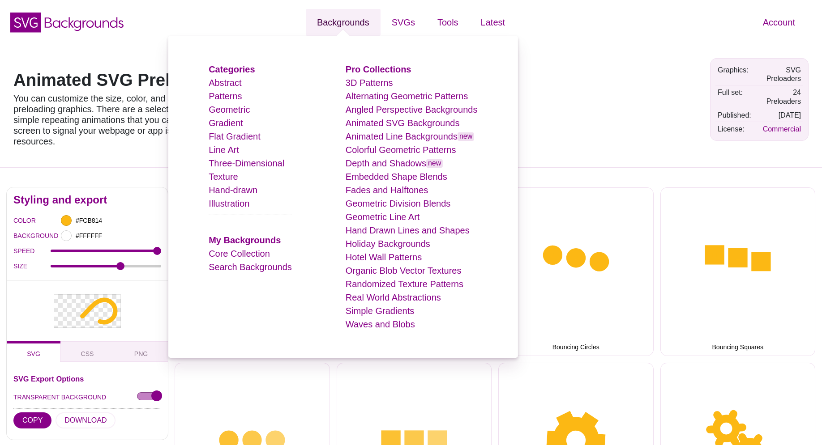
click at [343, 24] on link "Backgrounds" at bounding box center [343, 22] width 75 height 27
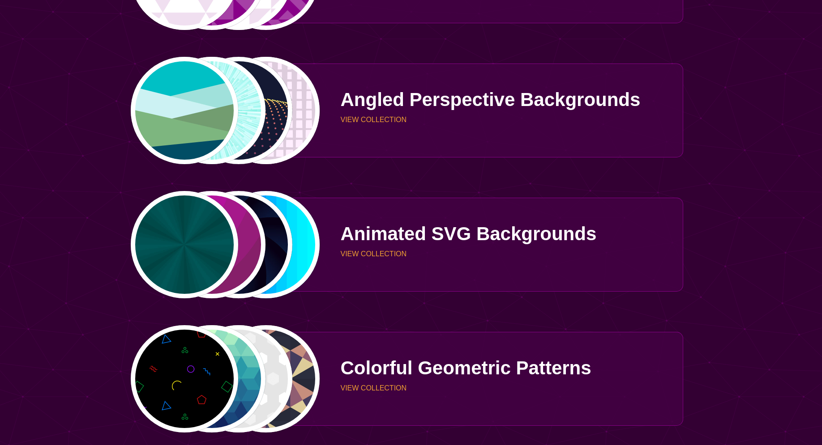
scroll to position [959, 0]
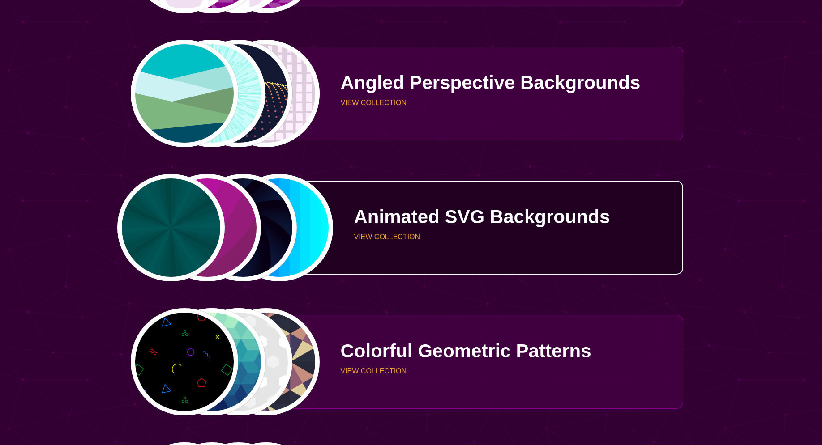
click at [438, 213] on p "Animated SVG Backgrounds" at bounding box center [515, 217] width 322 height 19
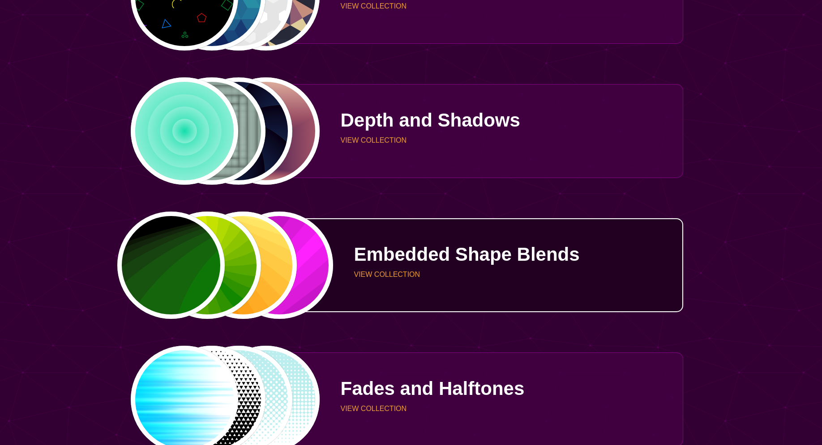
scroll to position [1370, 0]
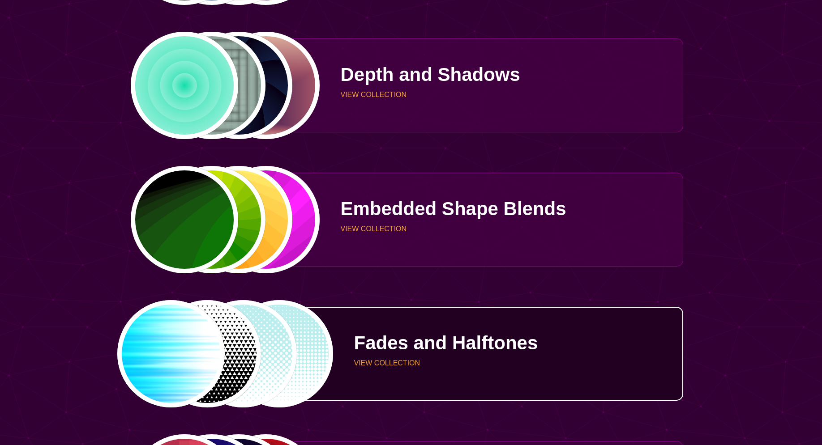
click at [444, 353] on p "Fades and Halftones" at bounding box center [515, 343] width 322 height 19
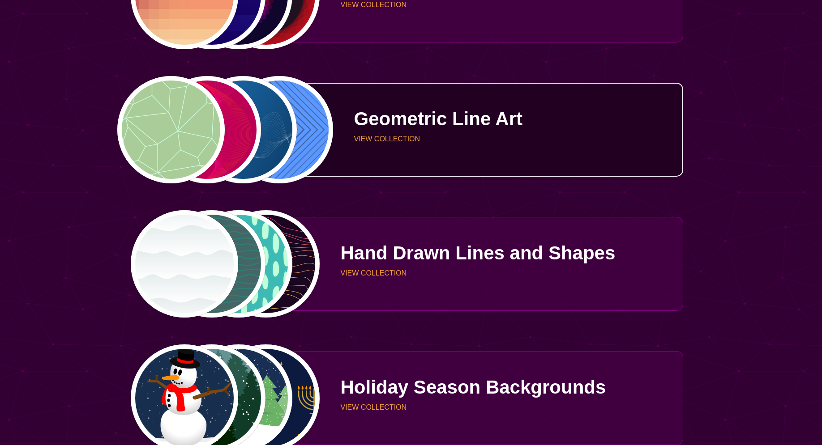
scroll to position [1918, 0]
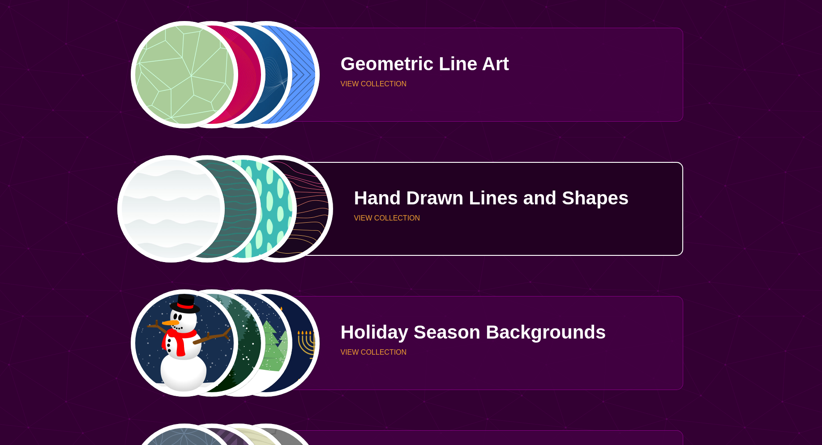
click at [444, 201] on p "Hand Drawn Lines and Shapes" at bounding box center [515, 198] width 322 height 19
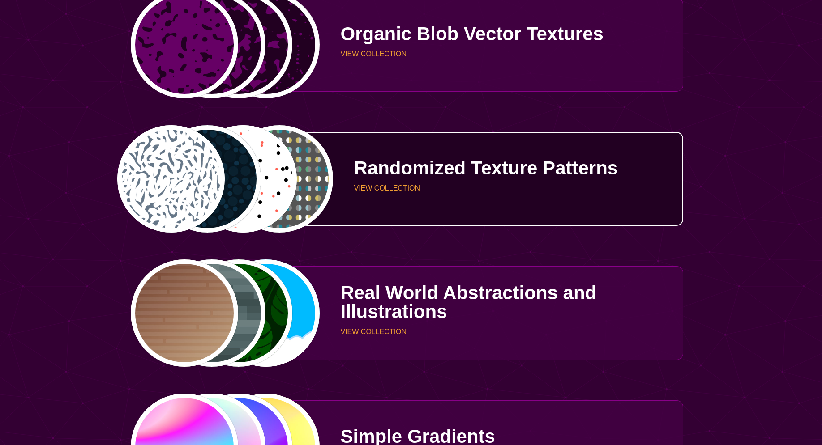
scroll to position [2557, 0]
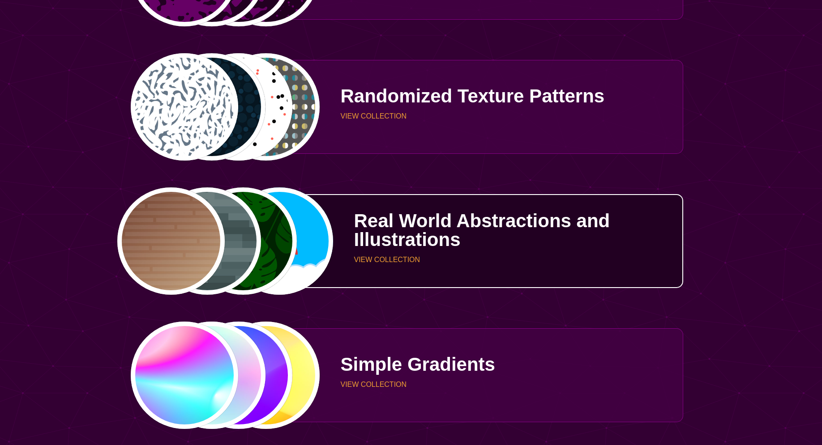
click at [514, 241] on p "Real World Abstractions and Illustrations" at bounding box center [515, 231] width 322 height 38
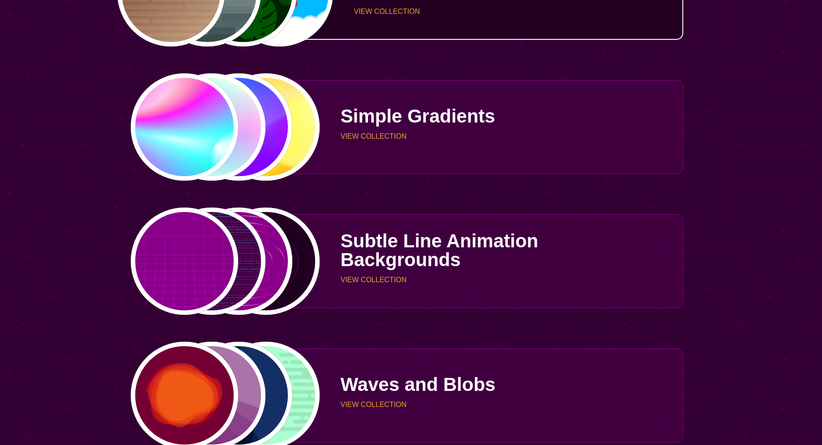
scroll to position [2831, 0]
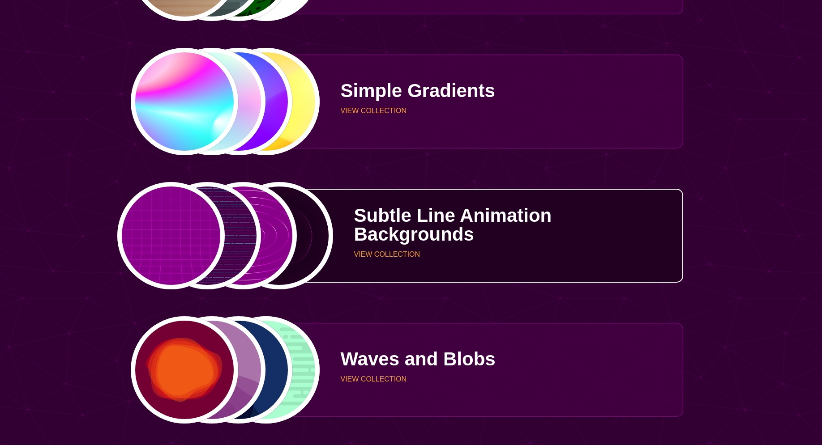
click at [234, 239] on div "PREVIEW PREVIEW PREVIEW PREVIEW" at bounding box center [225, 235] width 190 height 107
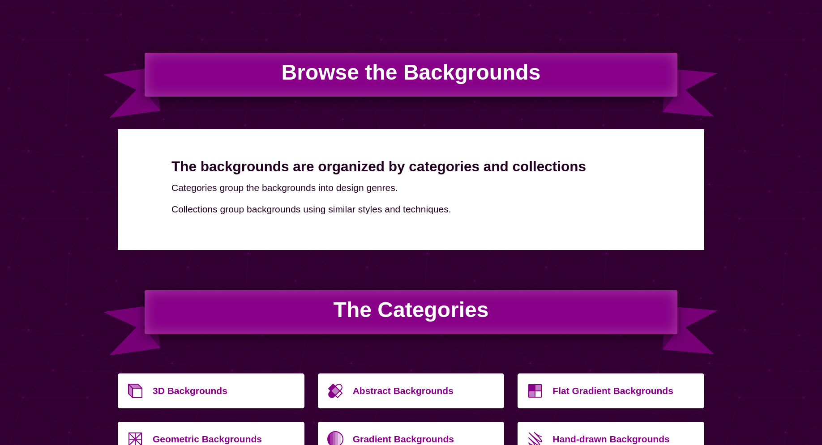
scroll to position [0, 0]
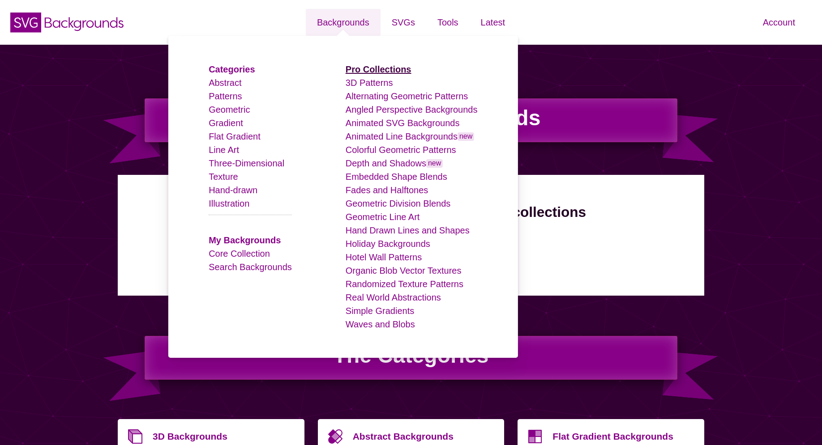
click at [364, 74] on strong "Pro Collections" at bounding box center [379, 69] width 66 height 10
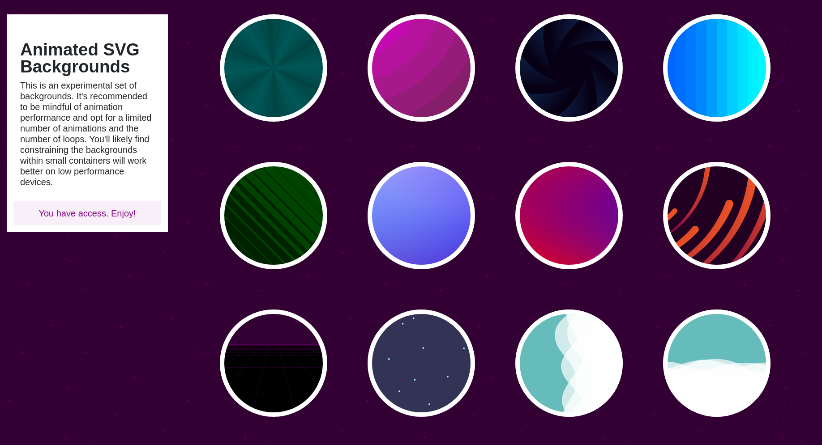
scroll to position [137, 0]
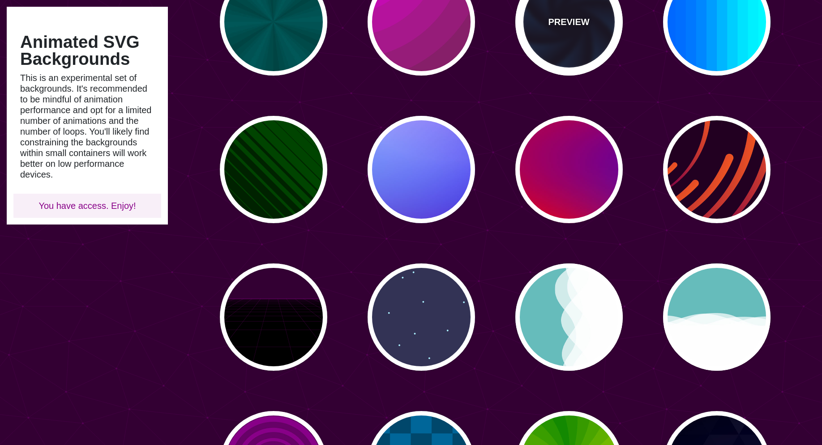
click at [592, 39] on div "PREVIEW" at bounding box center [568, 21] width 107 height 107
type input "#070014"
type input "#113366"
type input "#99FFFF"
type input "12"
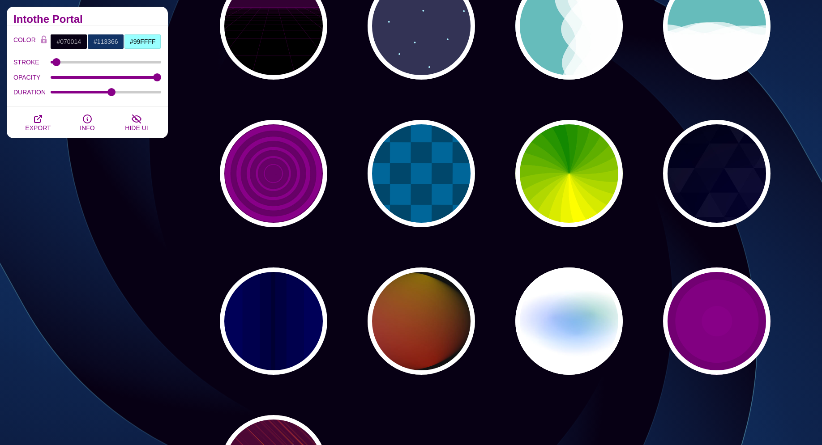
scroll to position [457, 0]
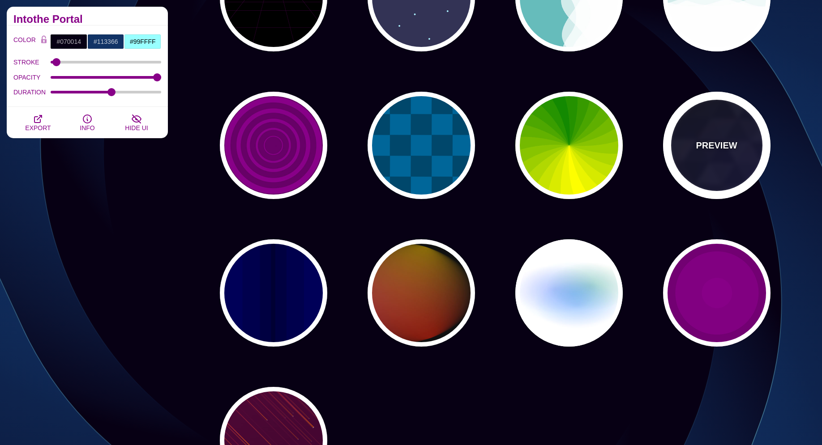
click at [714, 149] on p "PREVIEW" at bounding box center [716, 145] width 41 height 13
type input "#000000"
type input "#880088"
type input "#0000FF"
type input "#006600"
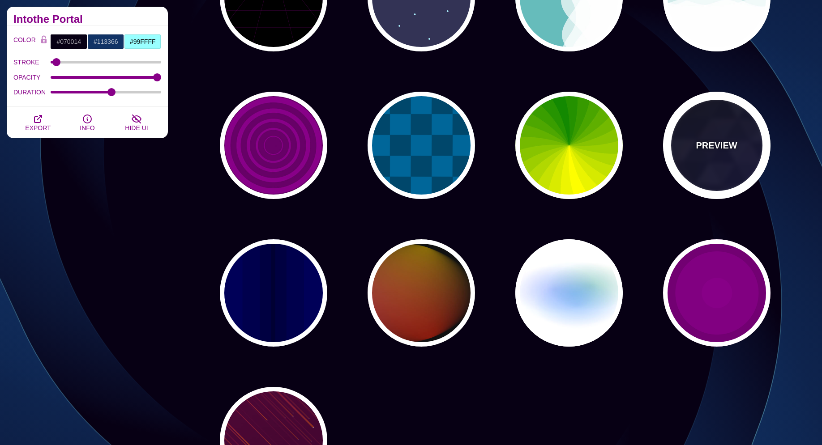
type input "0"
type input "0.4"
type input "5"
type input "15"
type input "0.2"
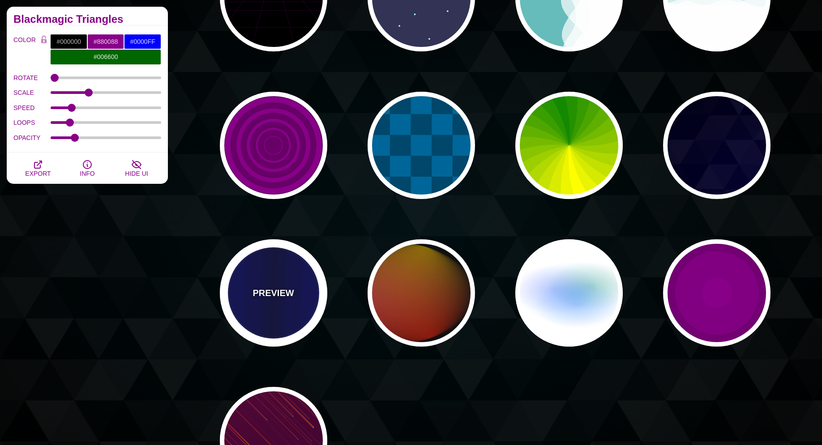
click at [251, 293] on div "PREVIEW" at bounding box center [273, 292] width 107 height 107
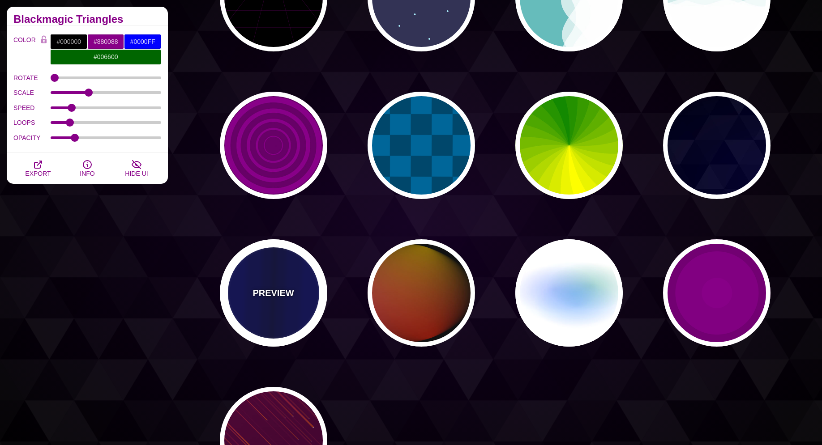
type input "#0000BB"
type input "#000033"
type input "0.5"
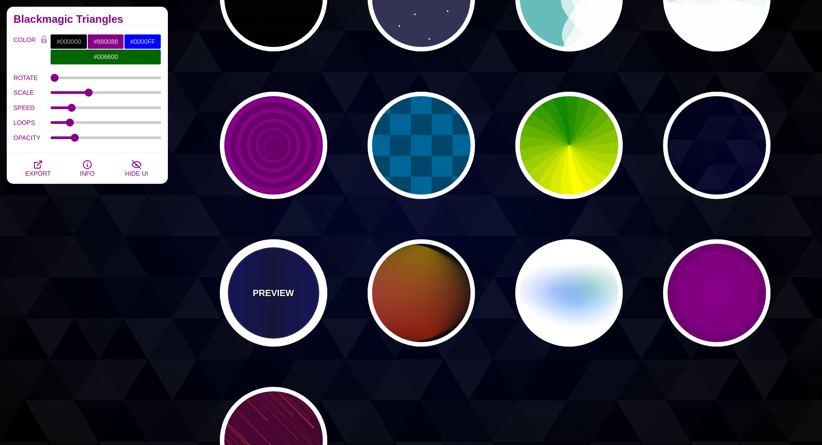
type input "5"
type input "0.1"
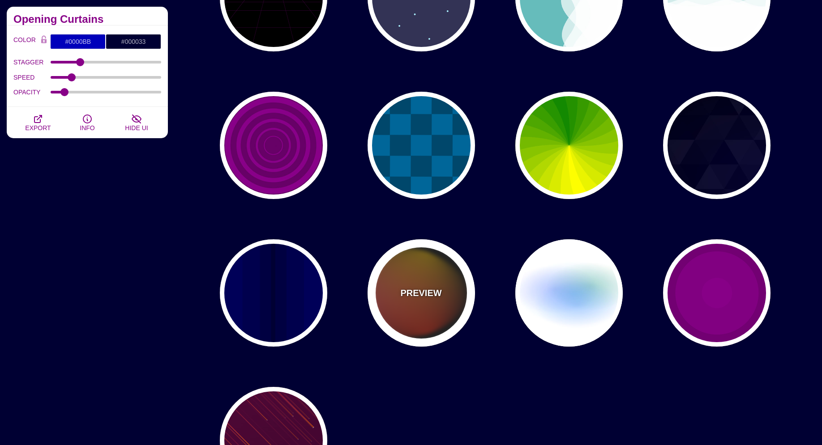
click at [407, 276] on div "PREVIEW" at bounding box center [421, 292] width 107 height 107
type input "#111111"
type input "#FF00FF"
type input "#FFCC00"
type input "#FF2200"
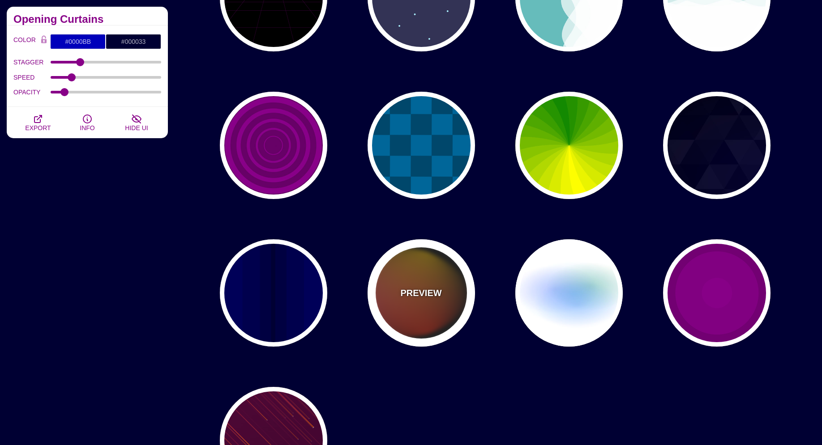
type input "4"
type input "12"
type input "999"
type input "1"
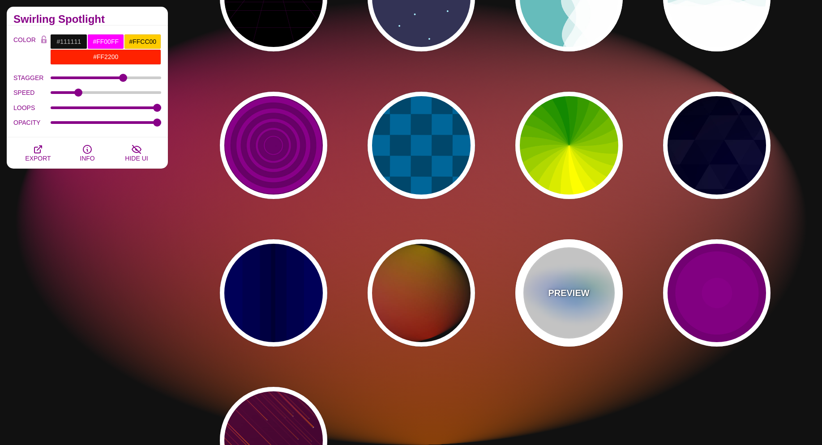
click at [543, 282] on div "PREVIEW" at bounding box center [568, 292] width 107 height 107
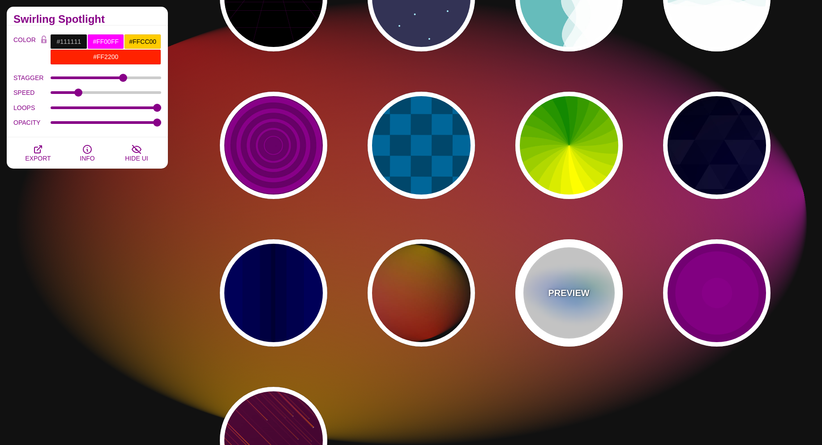
type input "#FFFFFF"
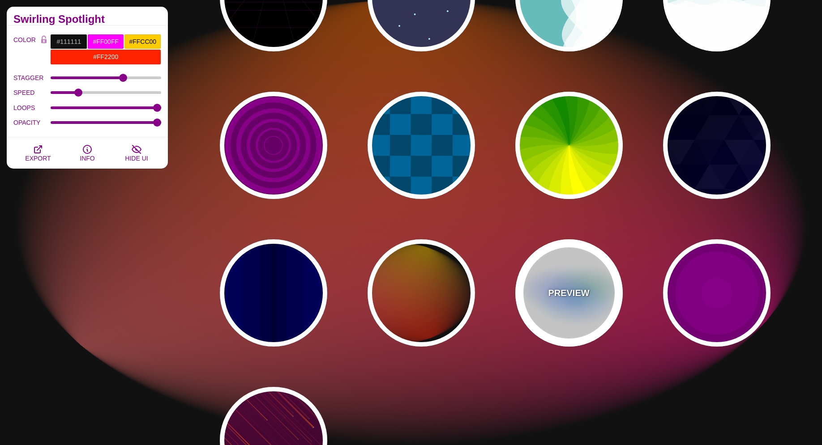
type input "#AA00FF"
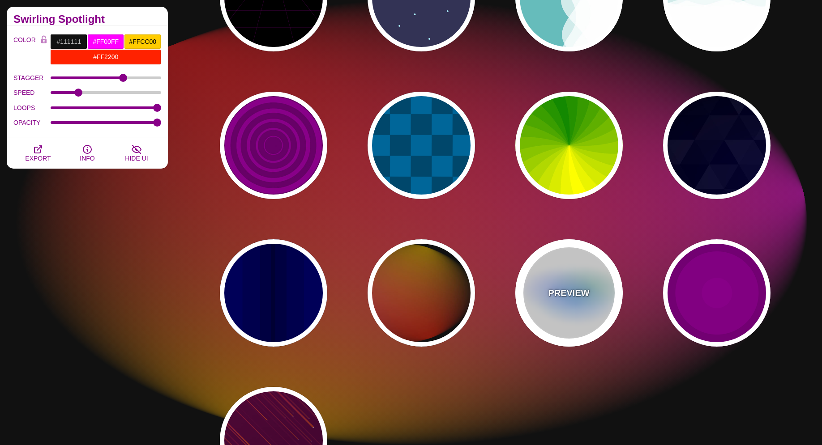
type input "#0088FF"
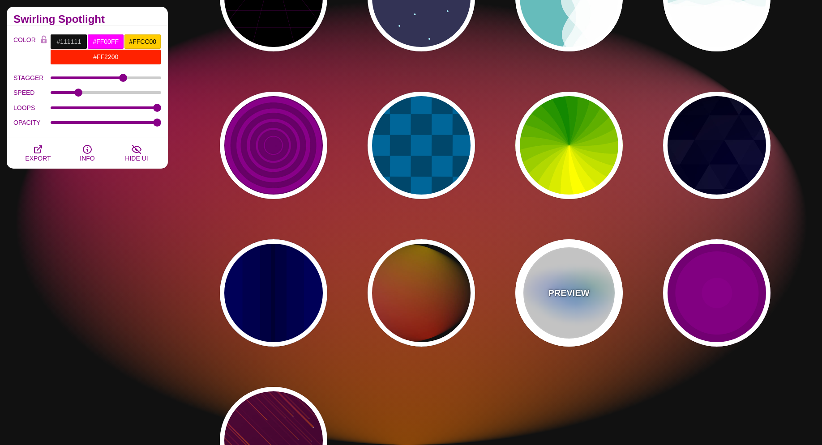
type input "#008800"
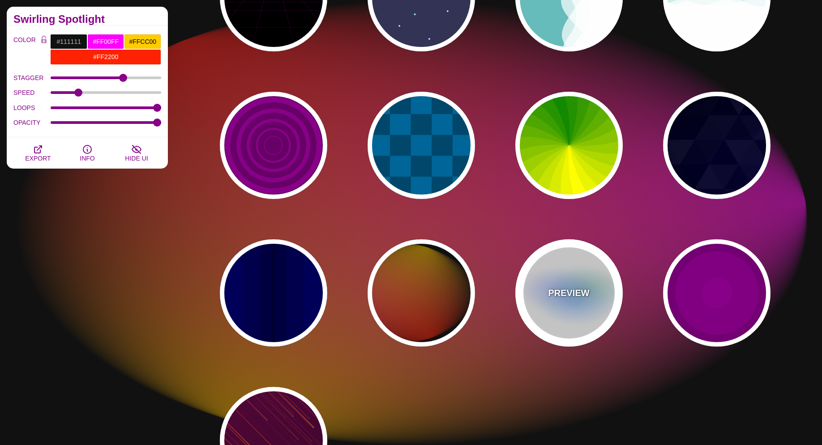
type input "8"
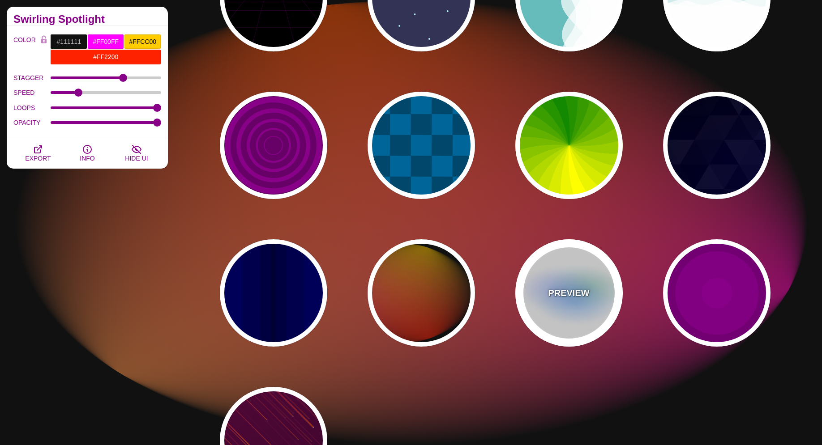
type input "24"
type input "0.5"
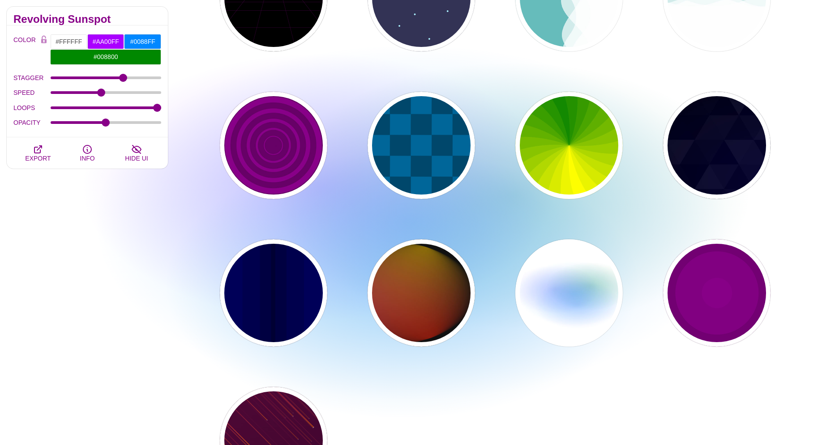
click at [352, 294] on div "PREVIEW PREVIEW PREVIEW PREVIEW PREVIEW PREVIEW PREVIEW PREVIEW PREVIEW PREVIEW…" at bounding box center [498, 71] width 647 height 859
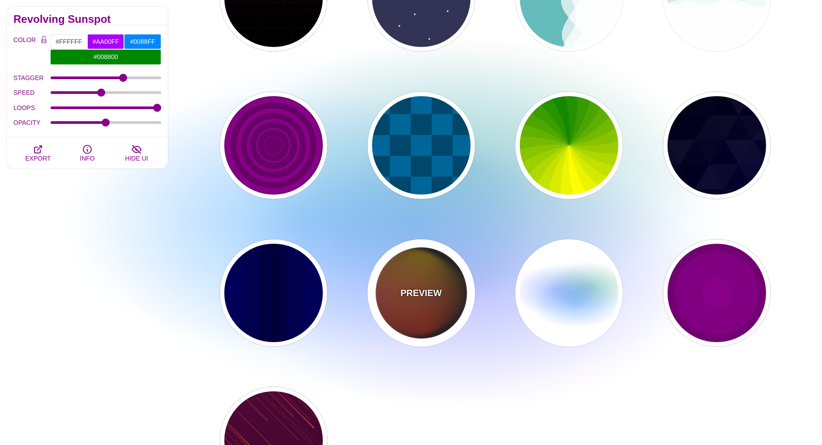
click at [388, 281] on div "PREVIEW" at bounding box center [421, 292] width 107 height 107
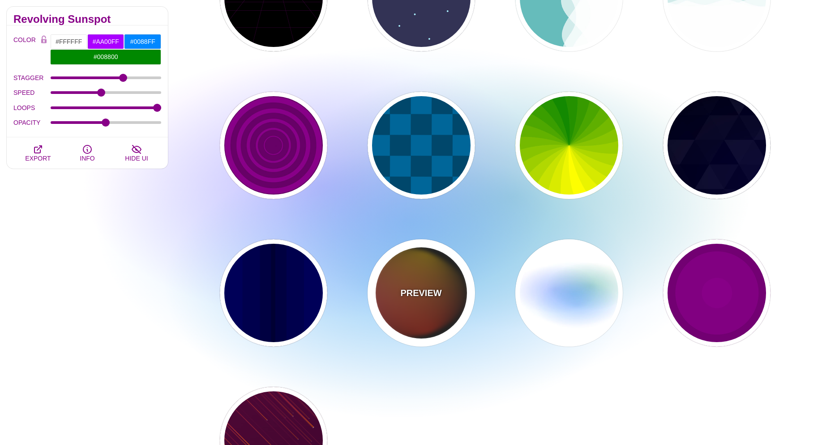
type input "#111111"
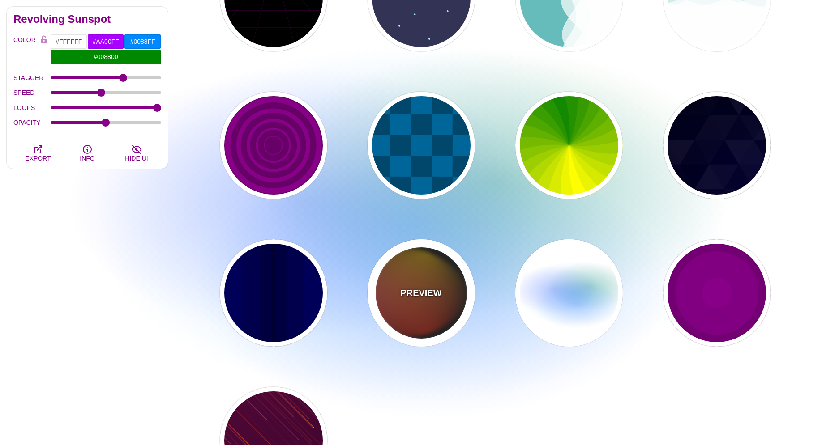
type input "#FF00FF"
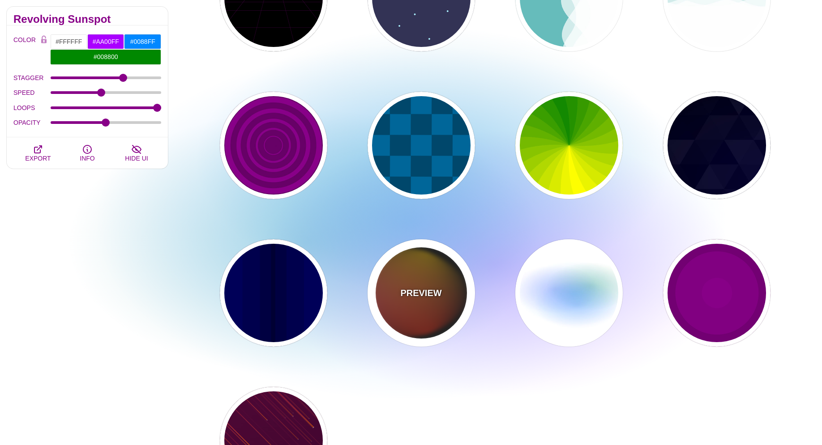
type input "#FFCC00"
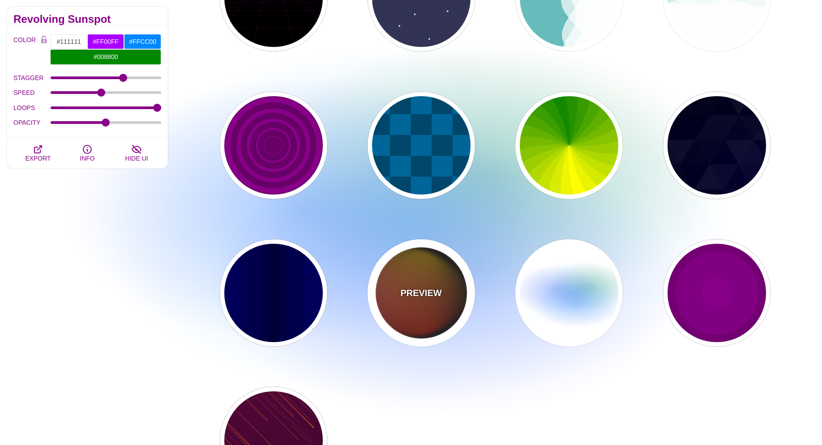
type input "#FF2200"
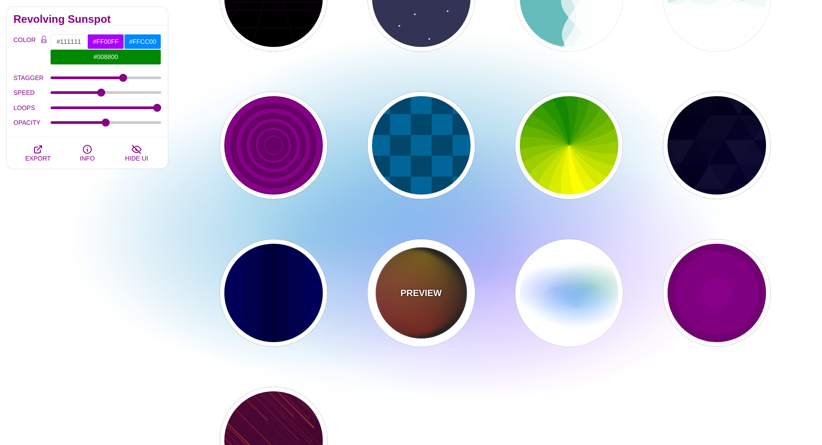
type input "4"
type input "12"
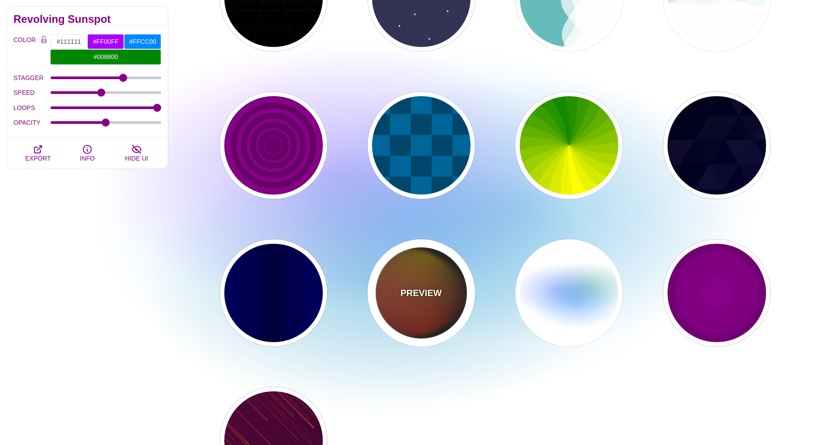
type input "1"
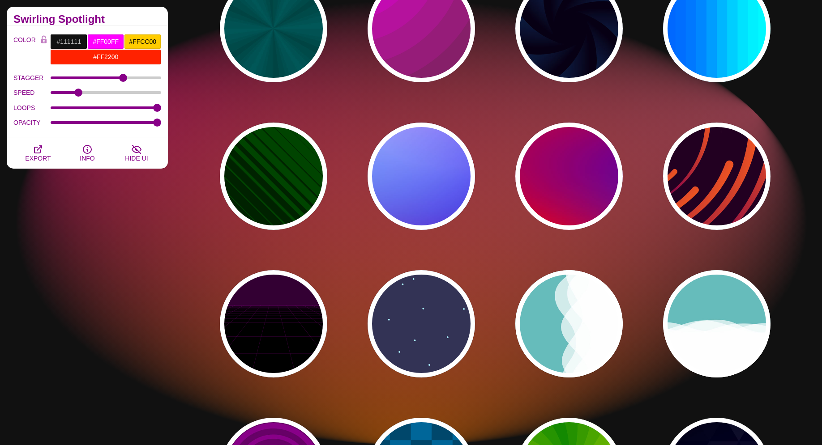
scroll to position [91, 0]
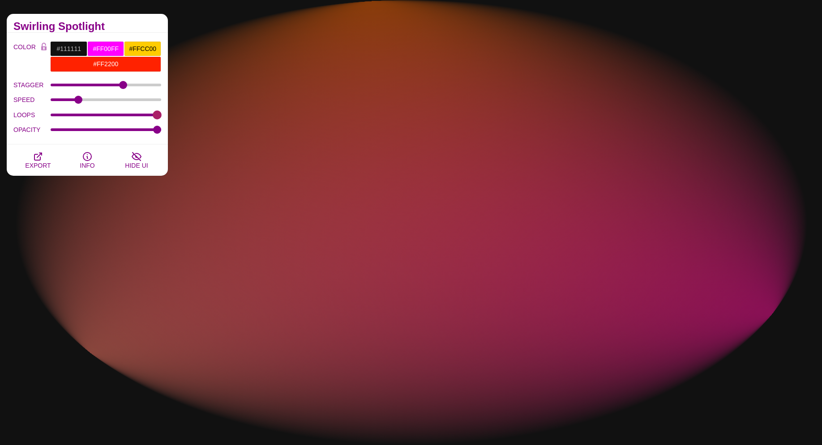
drag, startPoint x: 137, startPoint y: 112, endPoint x: 101, endPoint y: 116, distance: 35.5
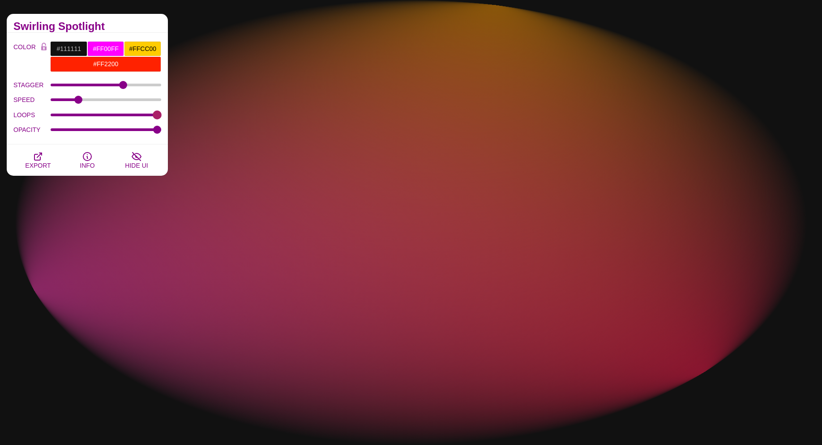
click at [101, 116] on div "LOOPS" at bounding box center [87, 114] width 148 height 15
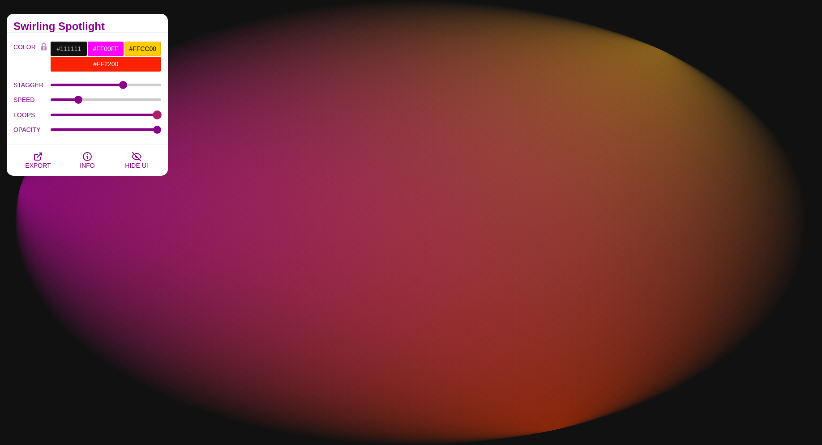
drag, startPoint x: 101, startPoint y: 112, endPoint x: 85, endPoint y: 114, distance: 15.8
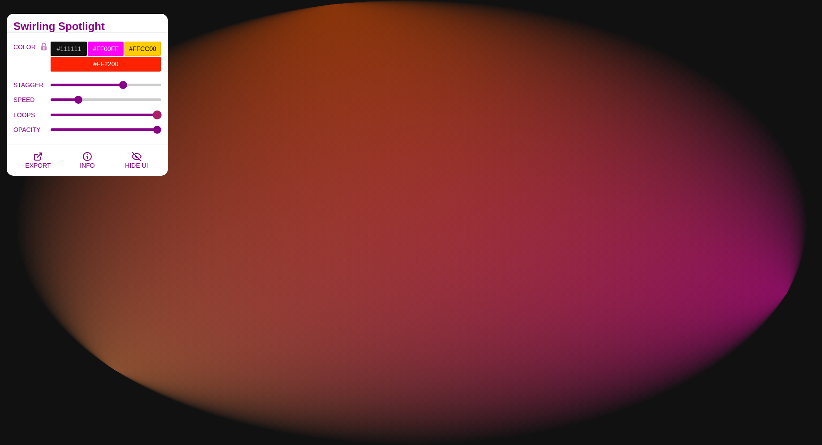
click at [85, 114] on div "LOOPS" at bounding box center [87, 114] width 148 height 15
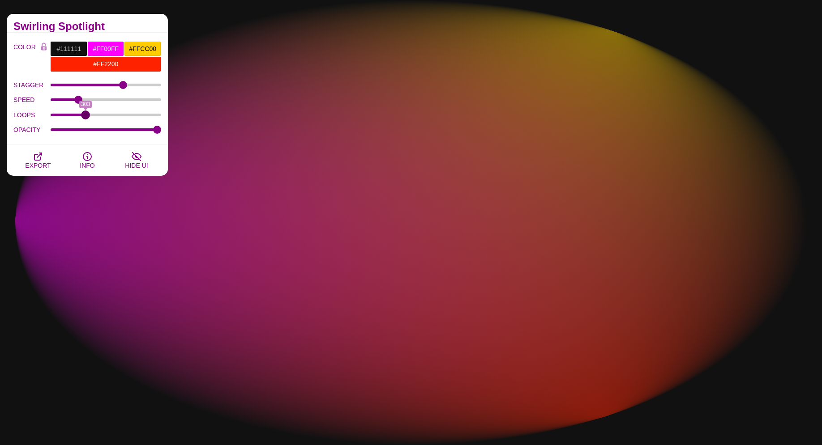
click at [85, 114] on input "LOOPS" at bounding box center [106, 115] width 111 height 4
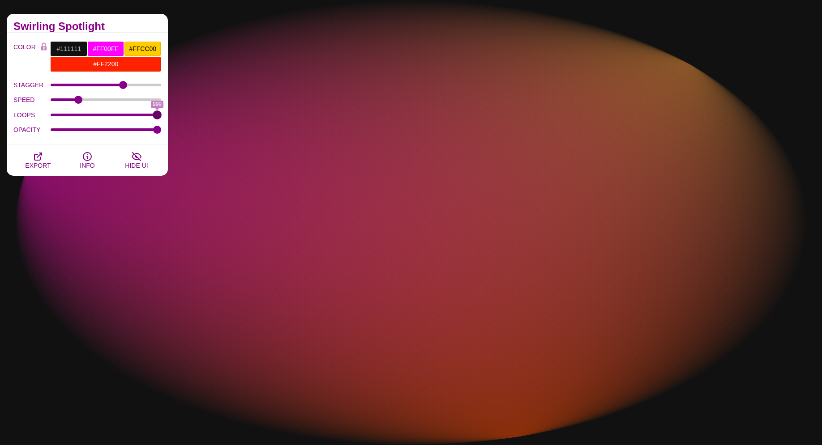
drag, startPoint x: 85, startPoint y: 114, endPoint x: 173, endPoint y: 115, distance: 87.3
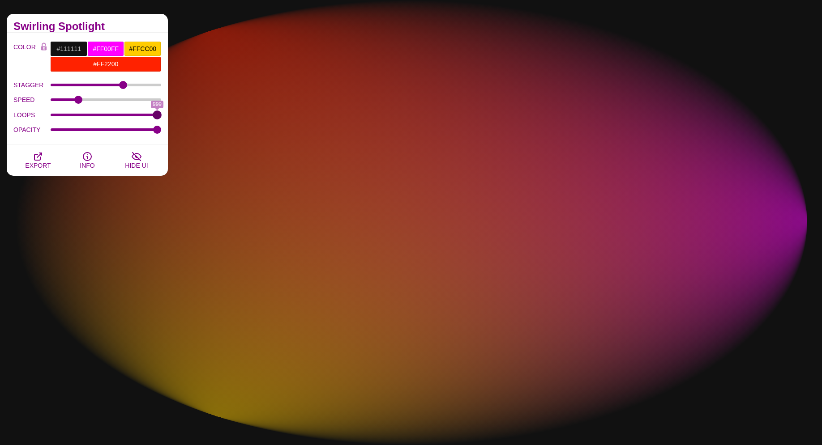
type input "999"
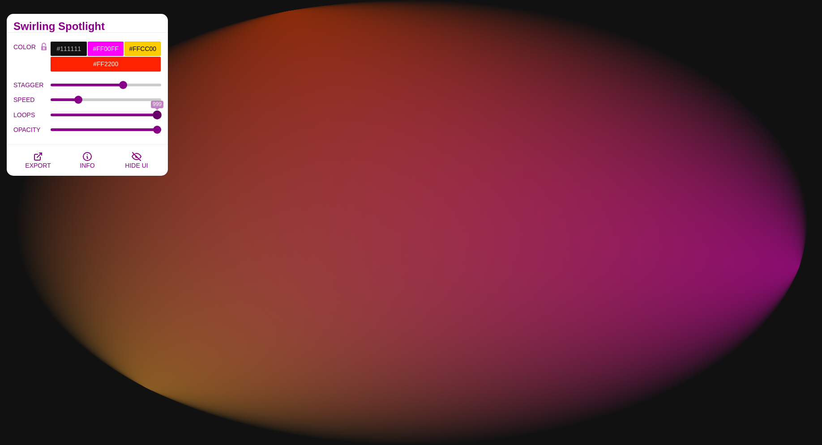
click at [162, 115] on input "LOOPS" at bounding box center [106, 115] width 111 height 4
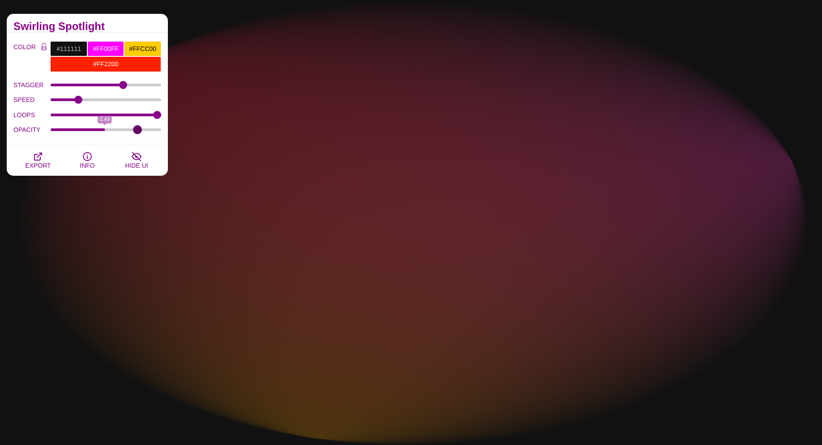
type input "1"
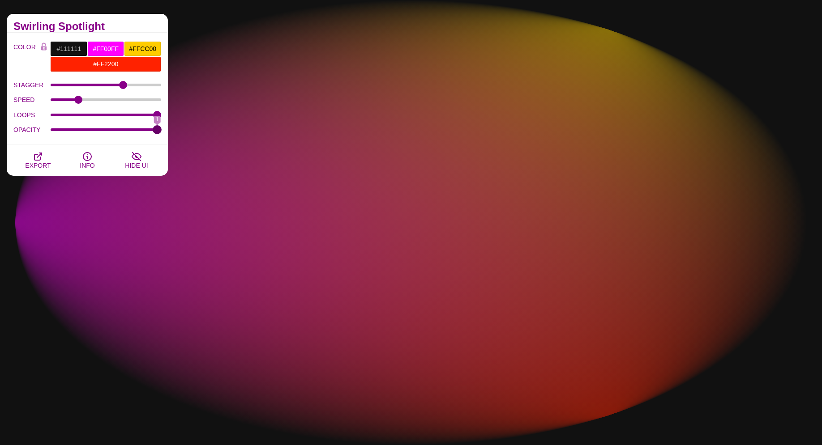
drag, startPoint x: 156, startPoint y: 129, endPoint x: 246, endPoint y: 136, distance: 89.8
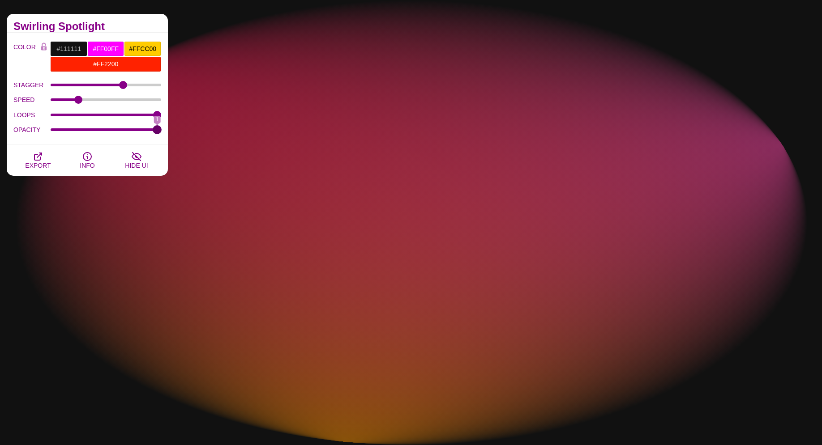
click at [162, 132] on input "OPACITY" at bounding box center [106, 130] width 111 height 4
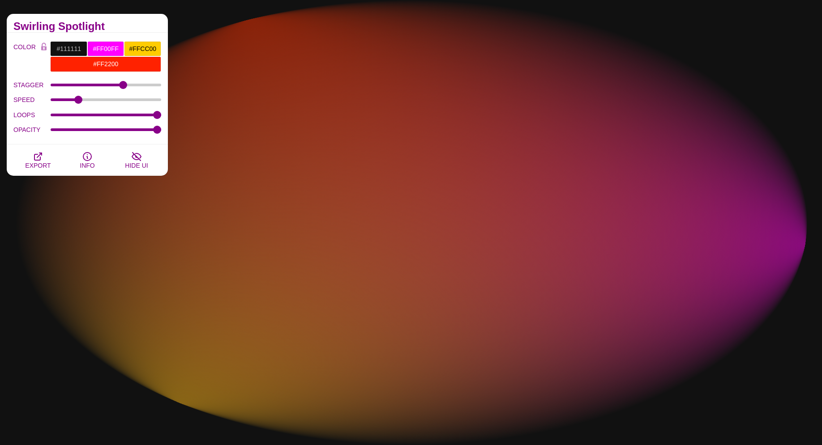
click at [82, 97] on div "SPEED" at bounding box center [87, 99] width 148 height 15
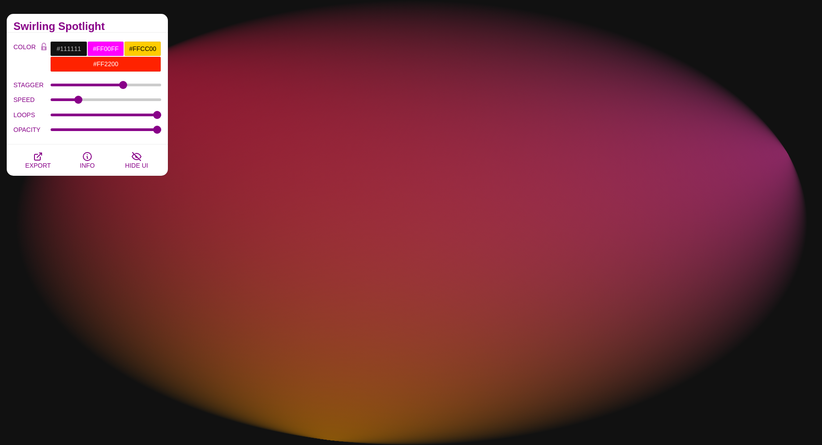
drag, startPoint x: 78, startPoint y: 95, endPoint x: 87, endPoint y: 96, distance: 9.0
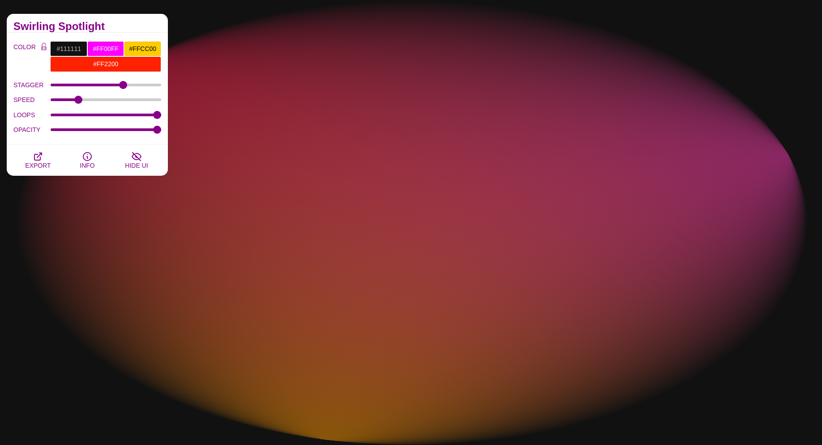
click at [87, 96] on div "SPEED" at bounding box center [87, 99] width 148 height 15
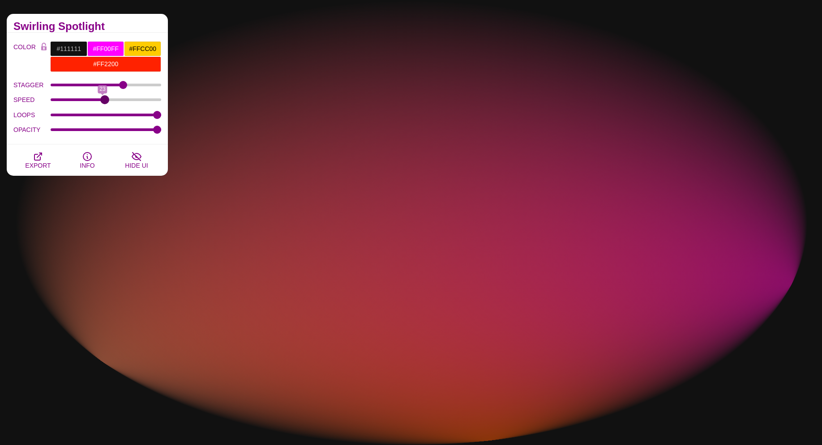
drag, startPoint x: 73, startPoint y: 101, endPoint x: 111, endPoint y: 94, distance: 38.2
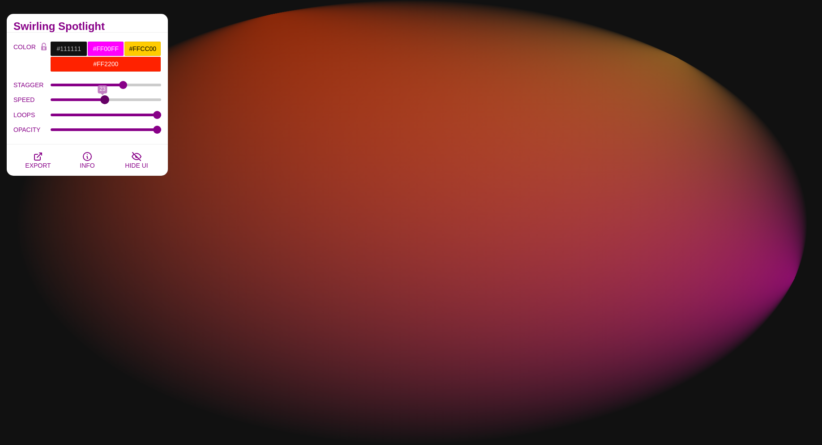
type input "24"
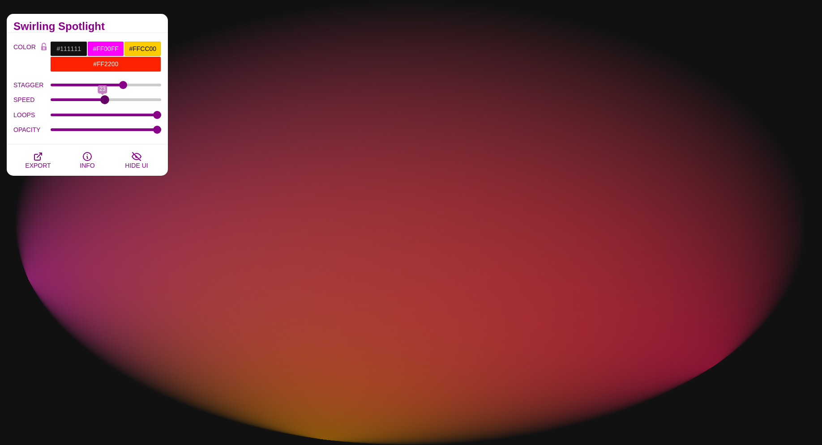
click at [105, 101] on input "SPEED" at bounding box center [106, 100] width 111 height 4
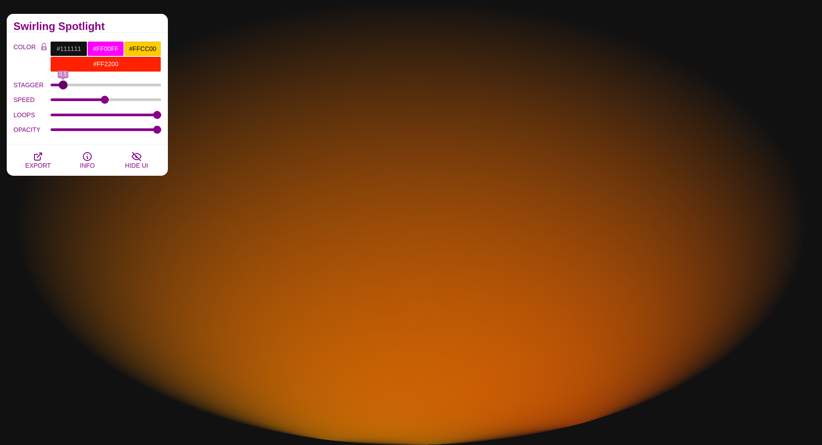
drag, startPoint x: 120, startPoint y: 84, endPoint x: 64, endPoint y: 83, distance: 56.9
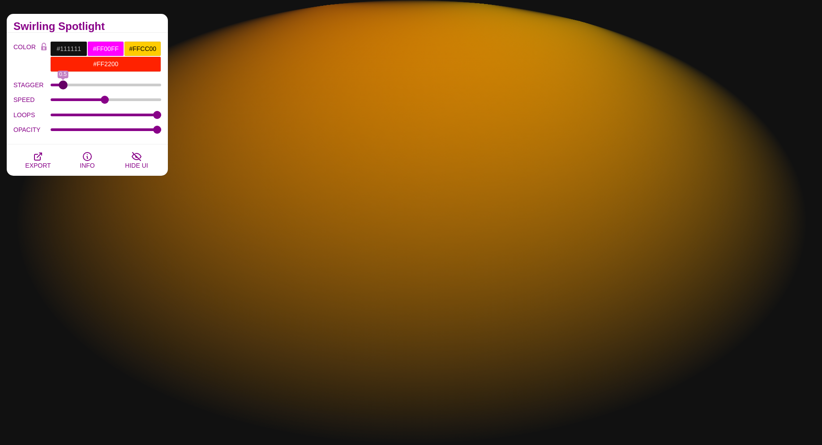
type input "0.5"
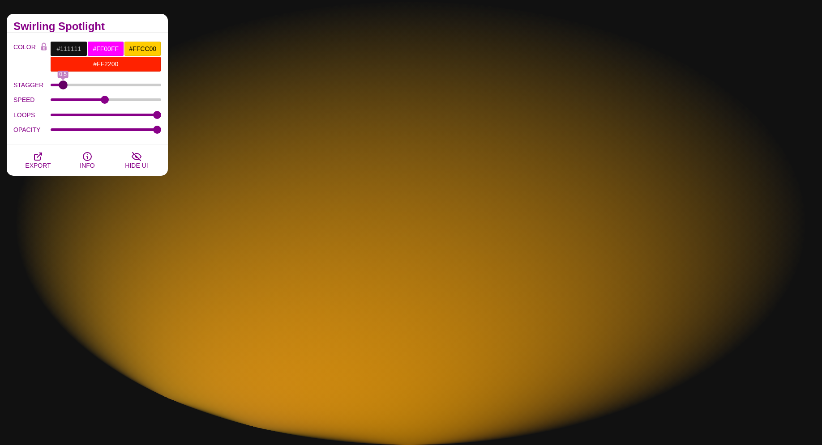
click at [64, 83] on input "STAGGER" at bounding box center [106, 85] width 111 height 4
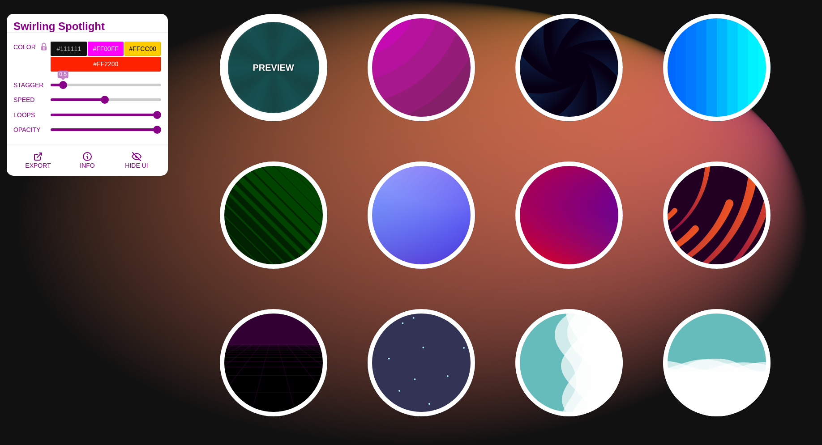
click at [312, 73] on div "PREVIEW" at bounding box center [273, 67] width 107 height 107
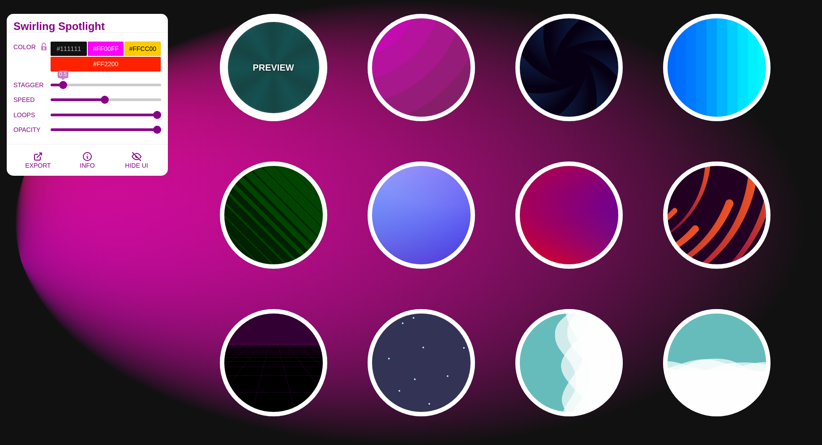
type input "#004444"
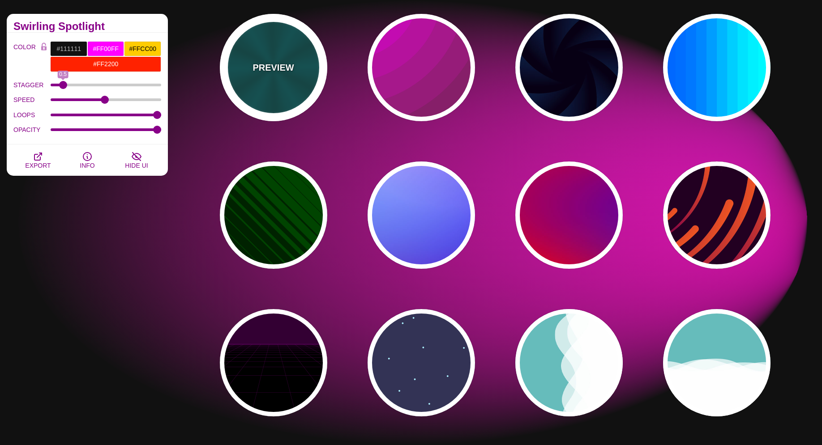
type input "#006666"
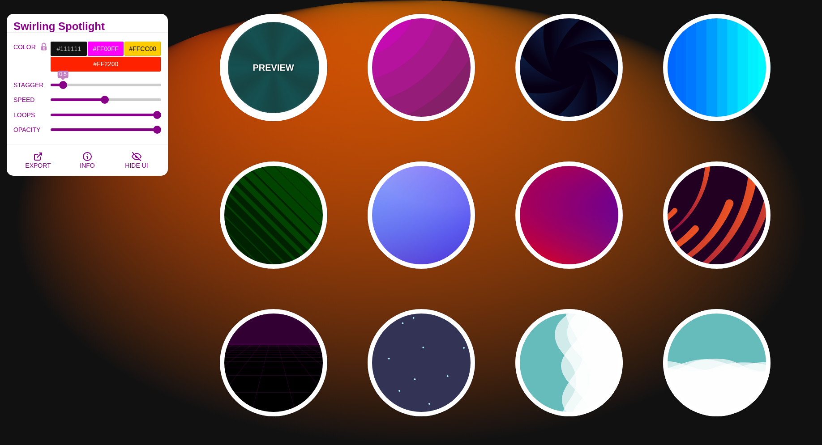
type input "5"
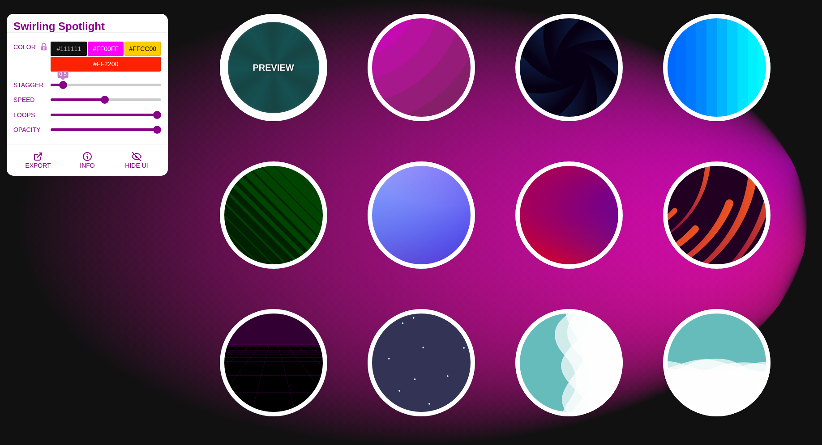
type input "1"
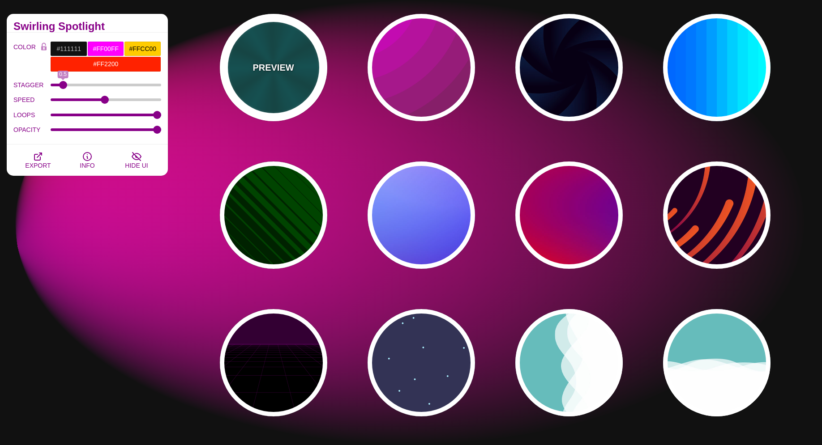
type input "0.2"
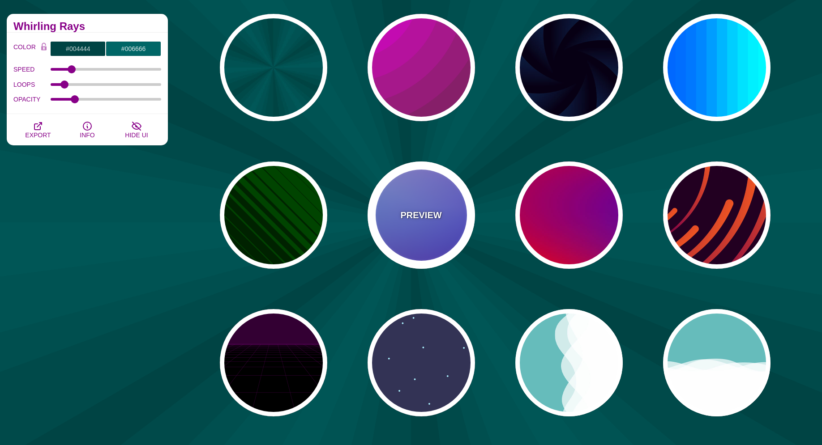
click at [396, 198] on div "PREVIEW" at bounding box center [421, 215] width 107 height 107
type input "#0000FF"
type input "#0099FF"
type input "#FFFFFF"
type input "#FF99FF"
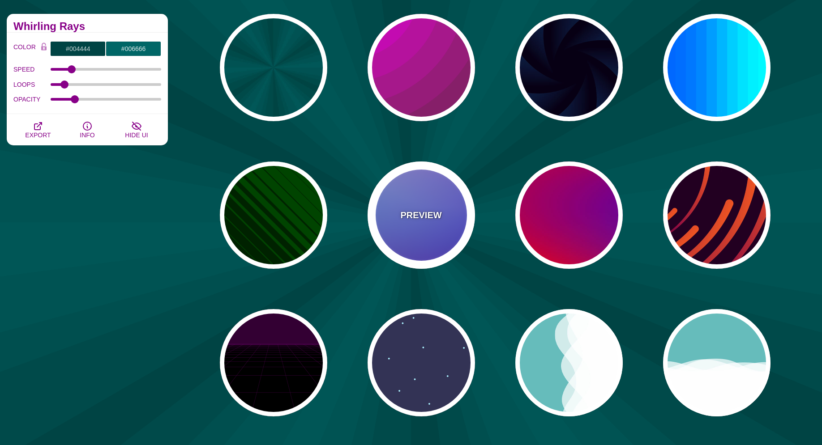
type input "#880088"
type input "12"
type input "0"
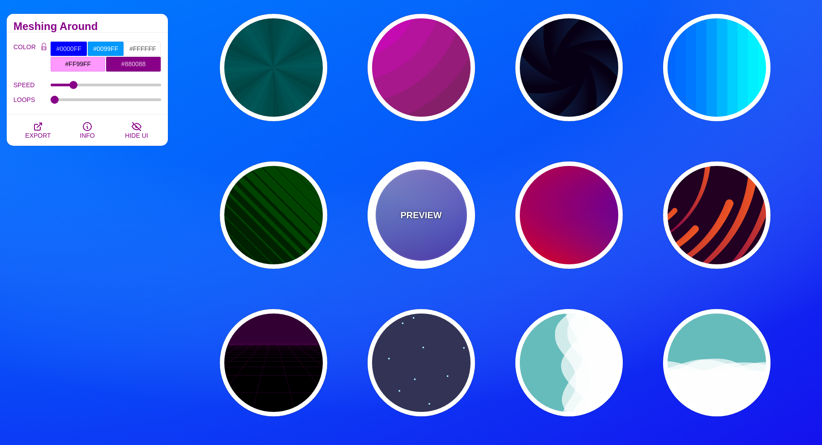
click at [453, 209] on div "PREVIEW" at bounding box center [421, 215] width 107 height 107
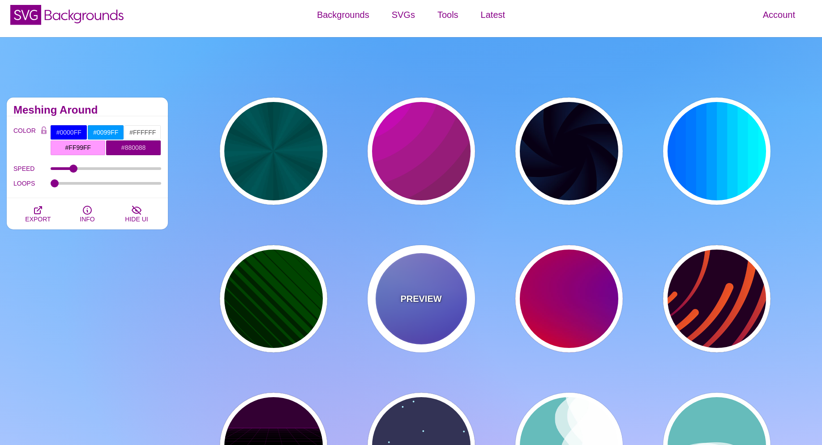
scroll to position [0, 0]
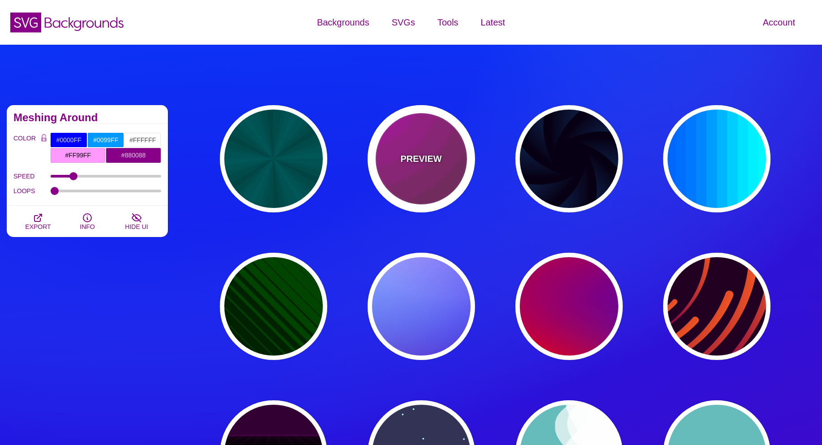
click at [416, 178] on div "PREVIEW" at bounding box center [421, 158] width 107 height 107
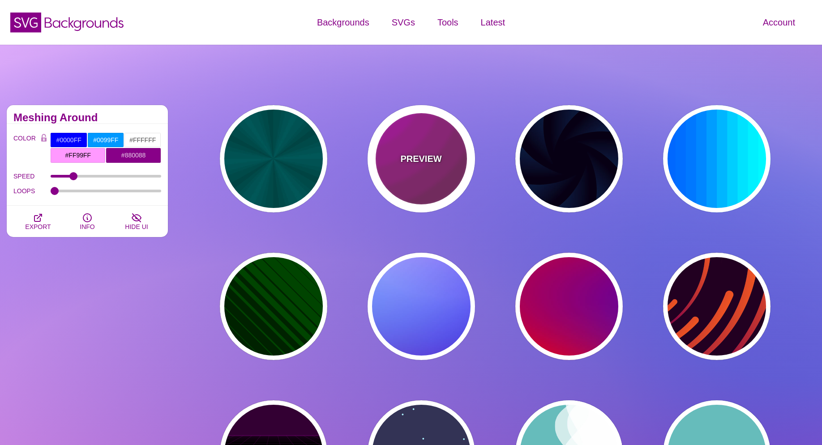
type input "#442233"
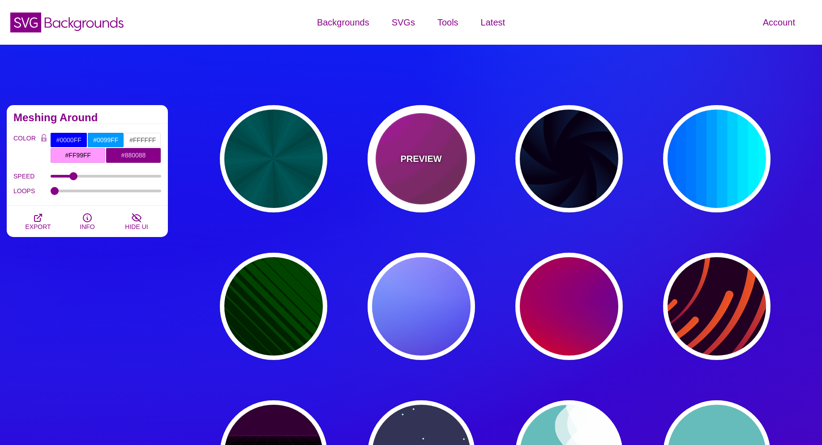
type input "#DD00DD"
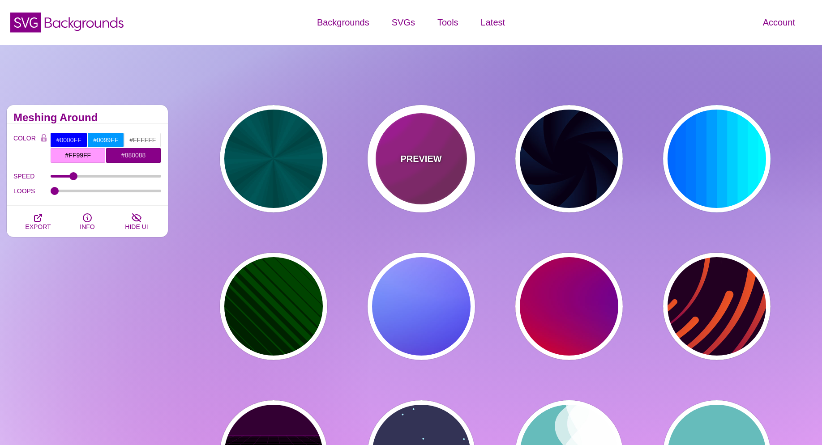
type input "0"
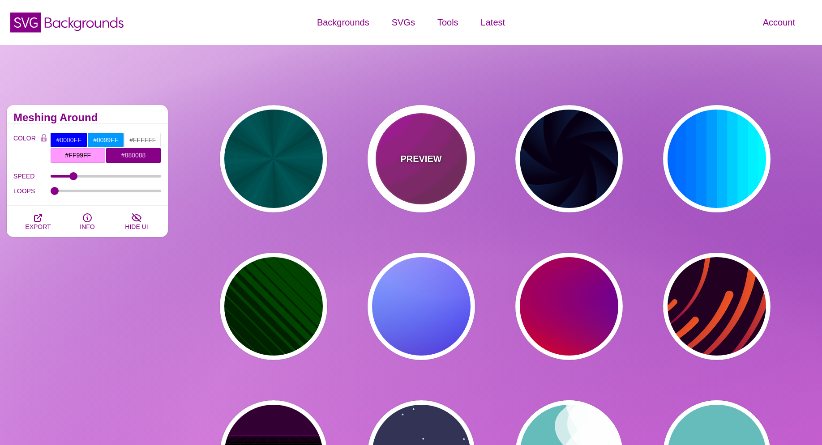
type input "5"
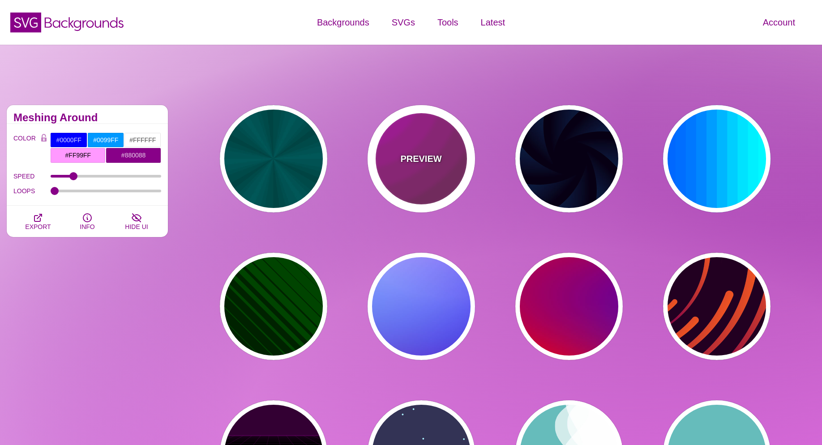
type input "0.2"
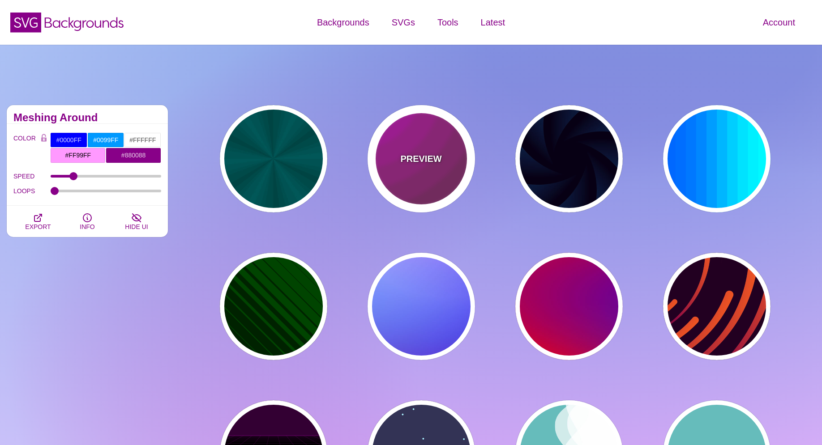
type input "0"
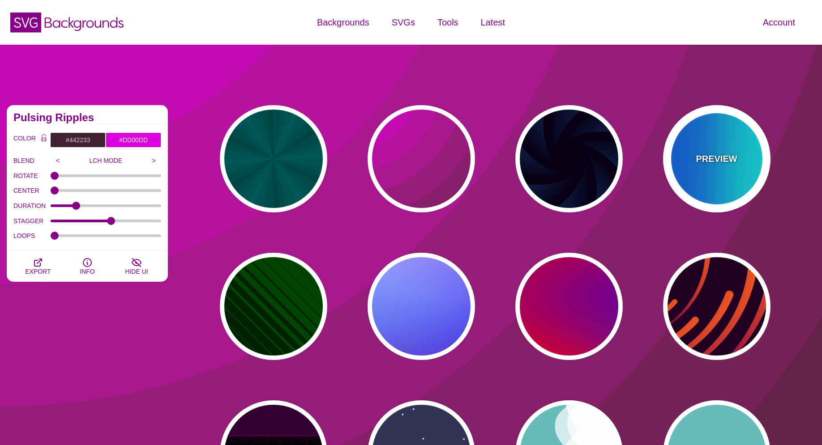
click at [694, 171] on div "PREVIEW" at bounding box center [716, 158] width 107 height 107
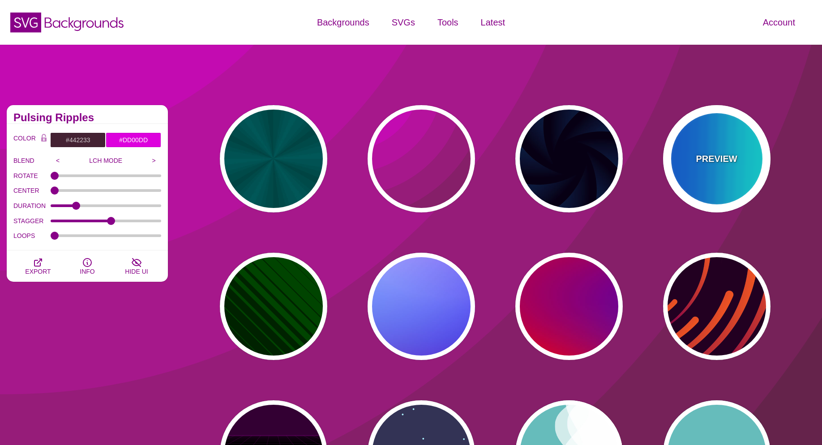
type input "#00FFFF"
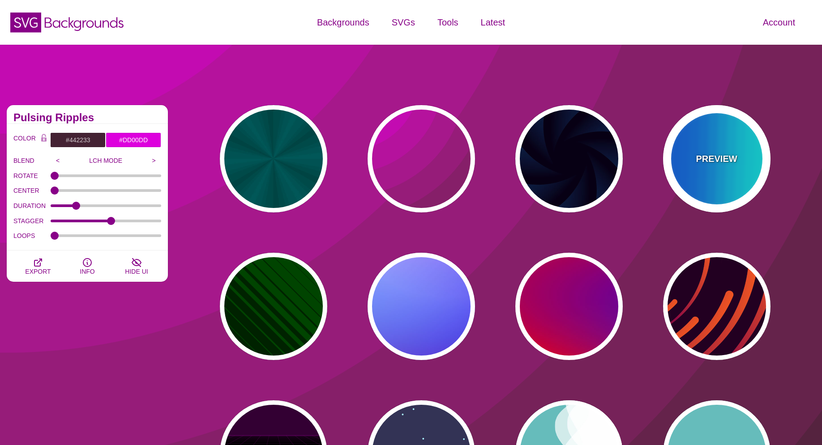
type input "#0066FF"
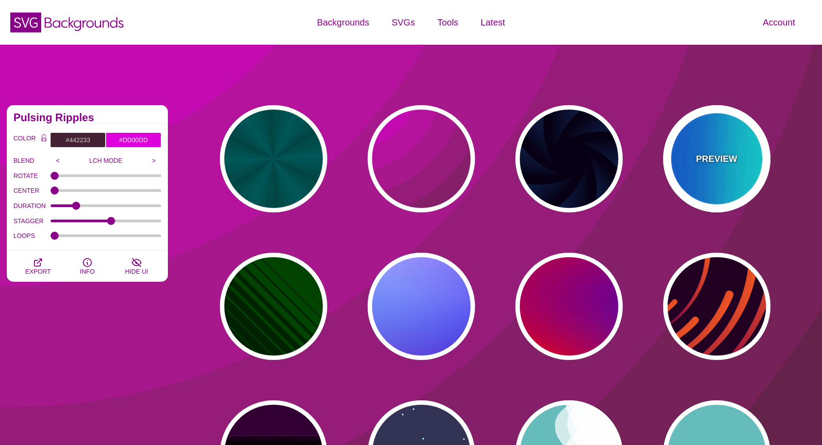
type input "0.25"
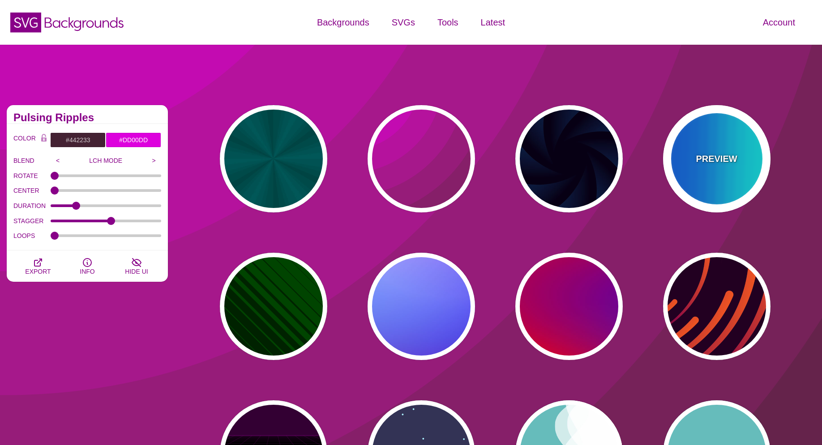
type input "12"
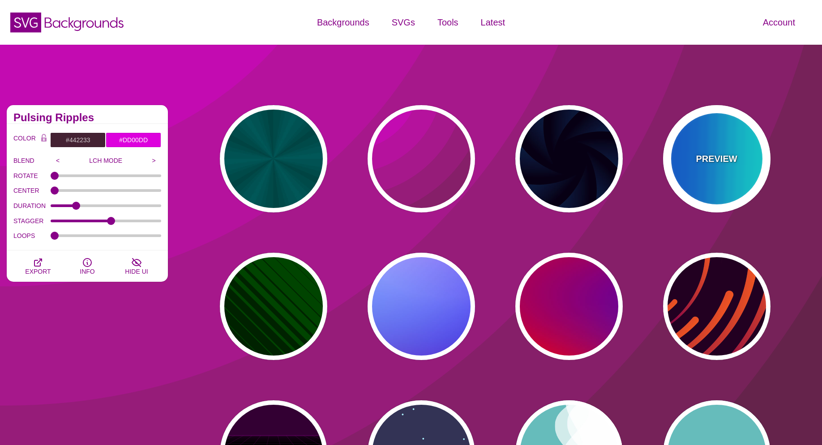
type input "999"
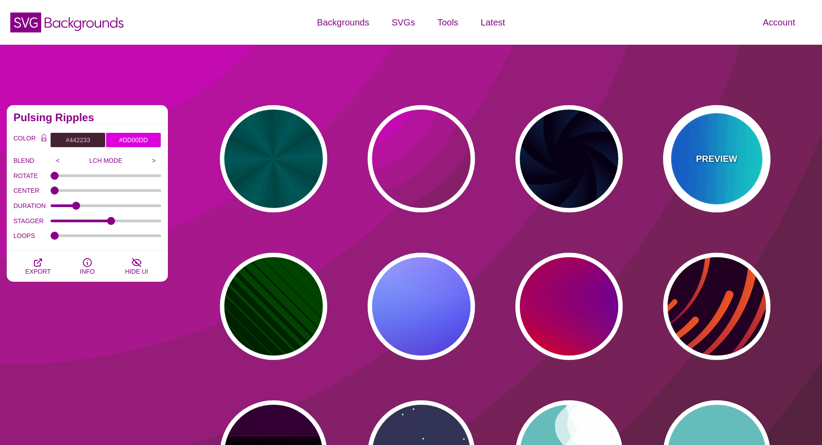
type input "0"
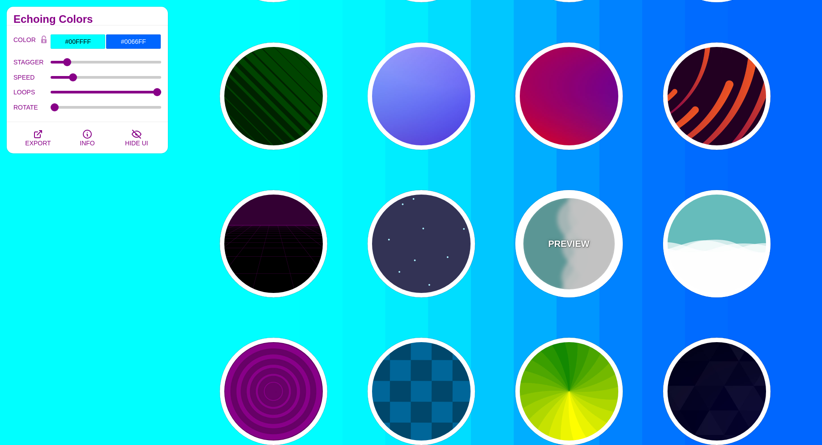
scroll to position [228, 0]
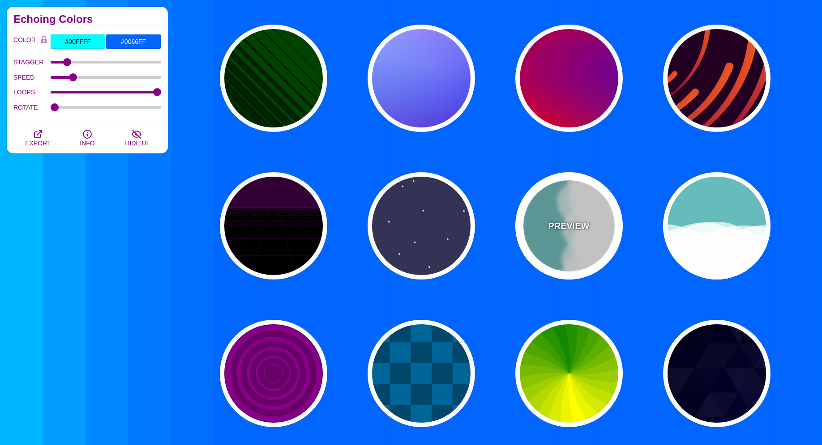
click at [571, 227] on p "PREVIEW" at bounding box center [568, 225] width 41 height 13
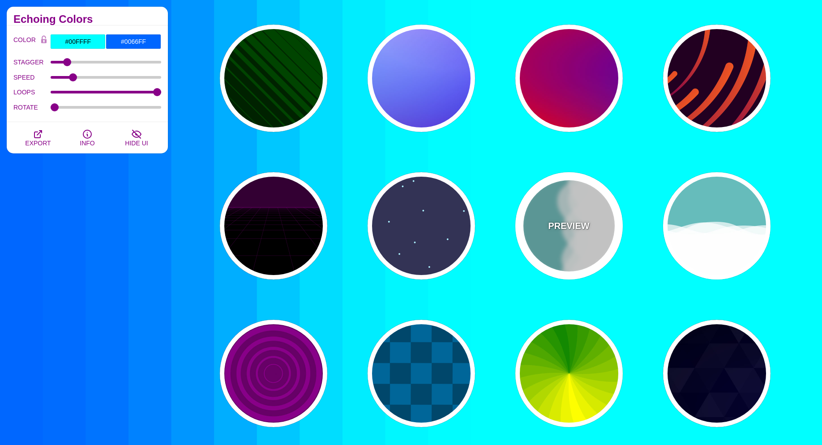
type input "#66BBBB"
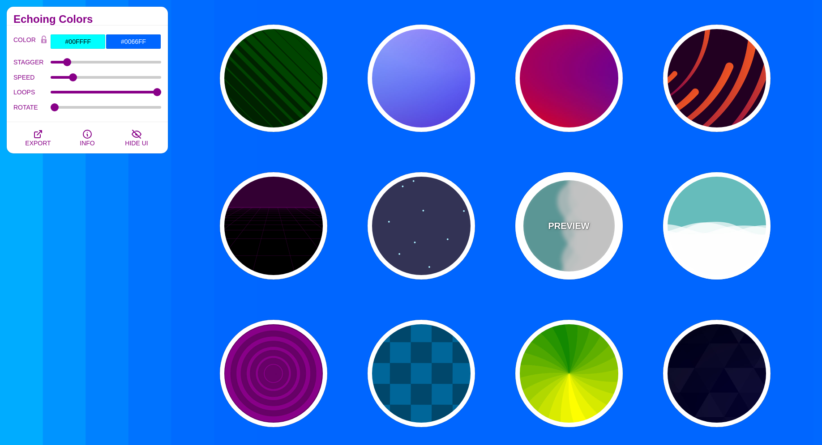
type input "#FFFFFF"
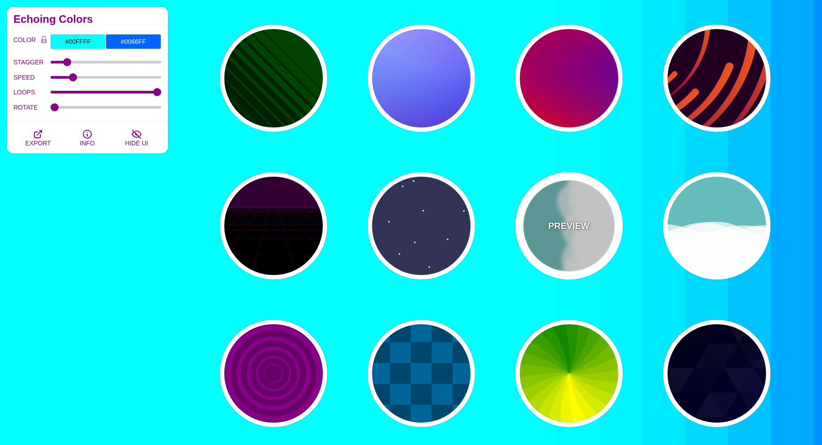
type input "0"
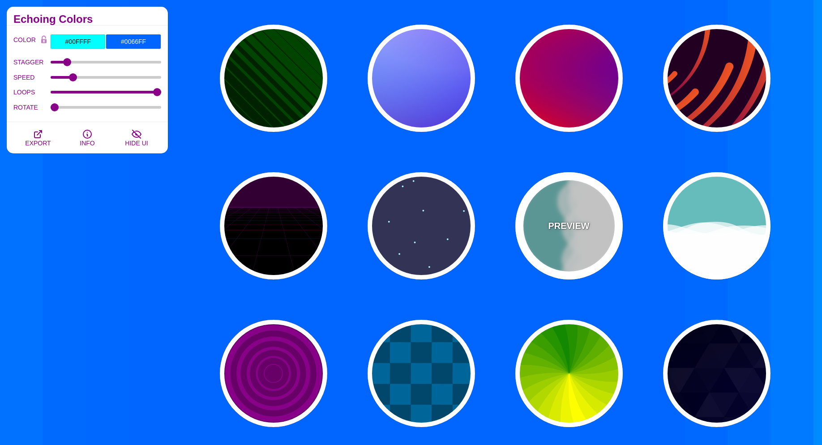
type input "1"
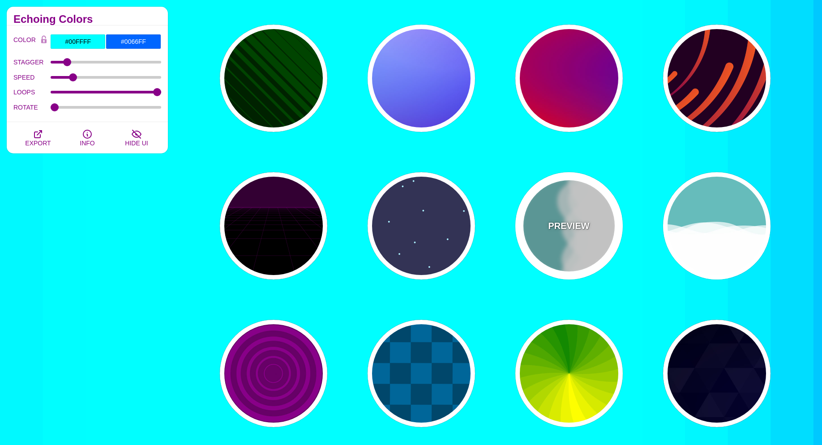
type input "0.7"
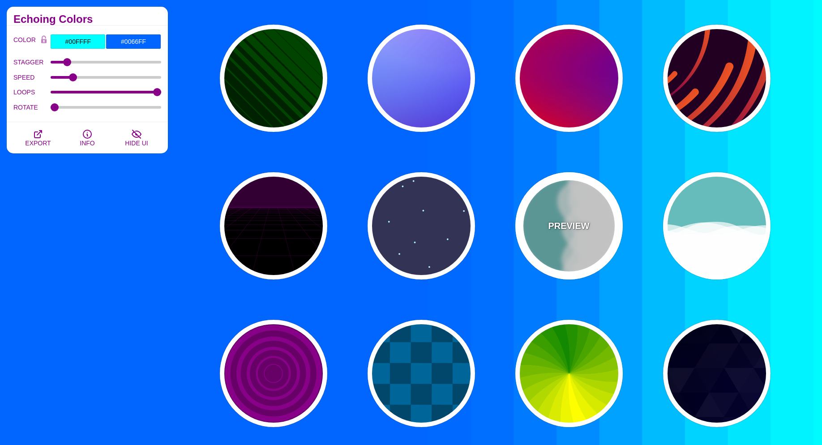
type input "56"
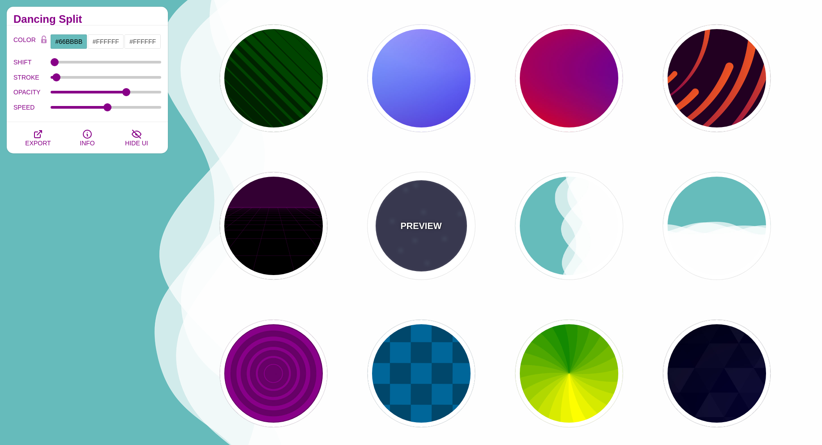
click at [399, 235] on div "PREVIEW" at bounding box center [421, 225] width 107 height 107
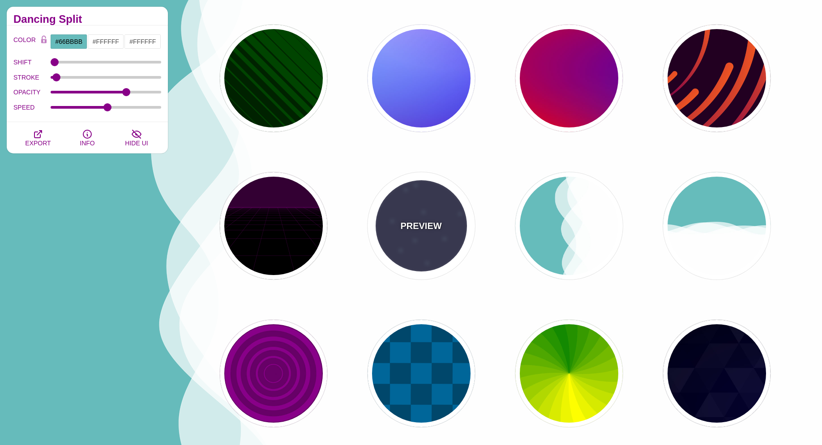
type input "#333355"
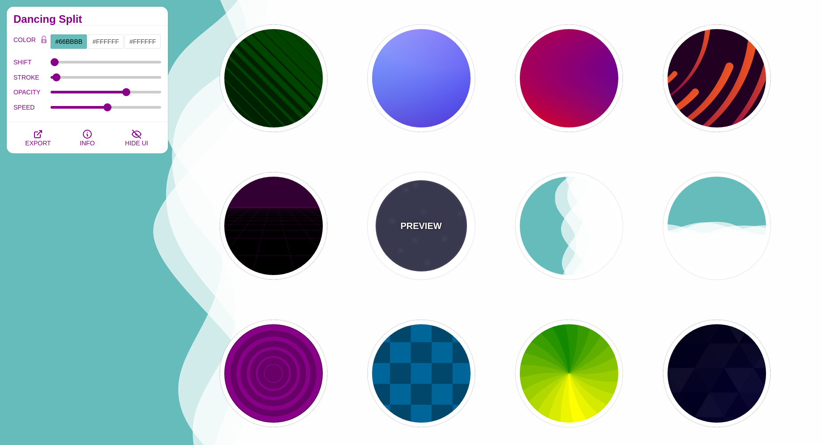
type input "#AAEEFF"
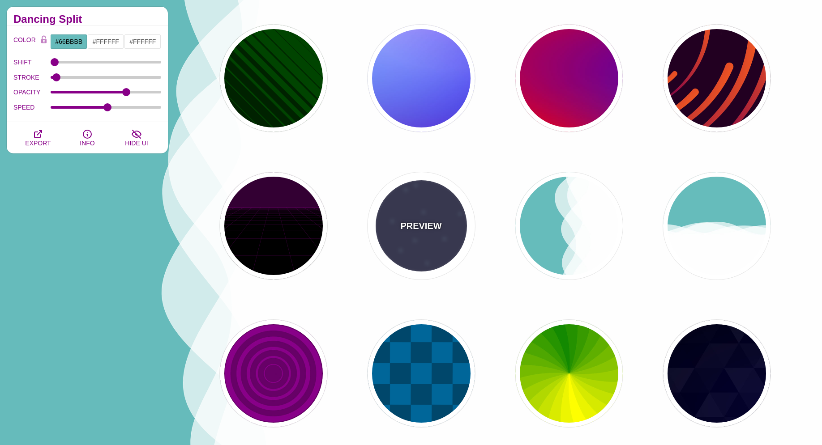
type input "15"
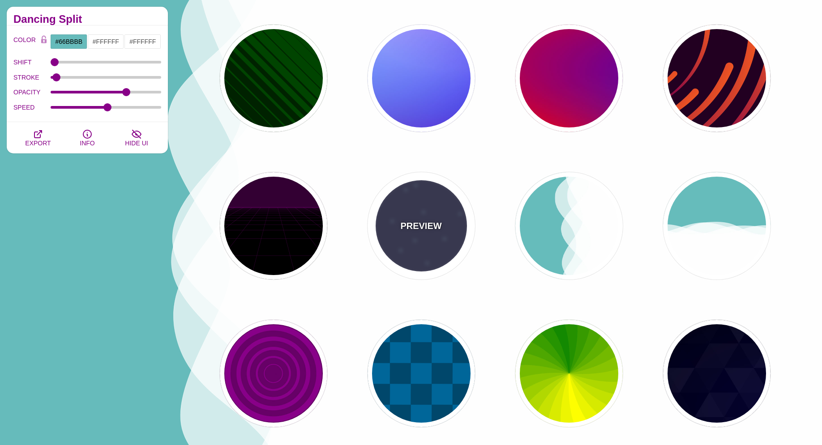
type input "40"
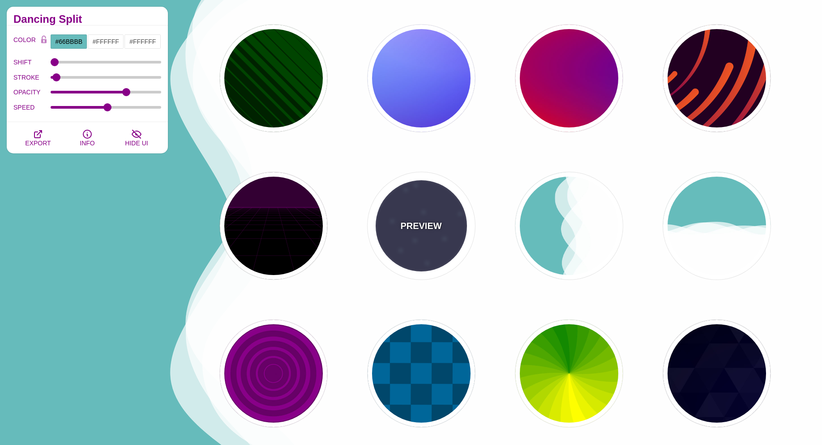
type input "5"
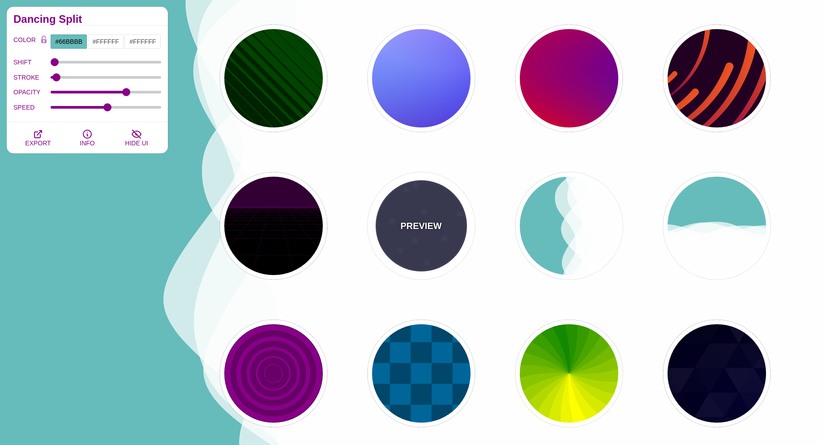
type input "1"
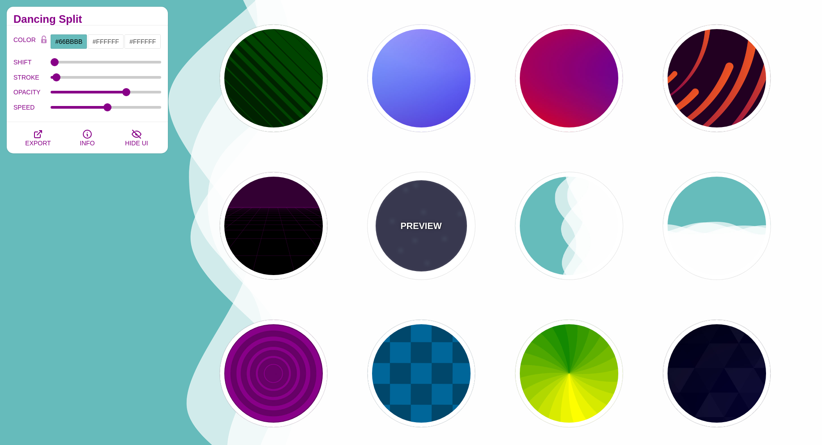
type input "1"
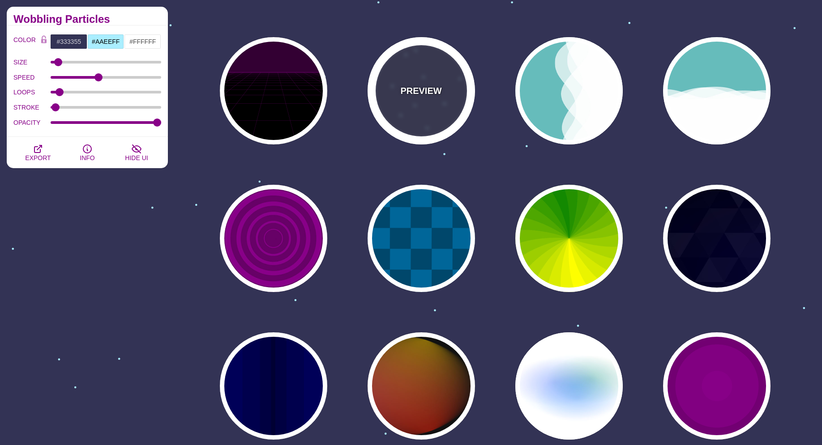
scroll to position [365, 0]
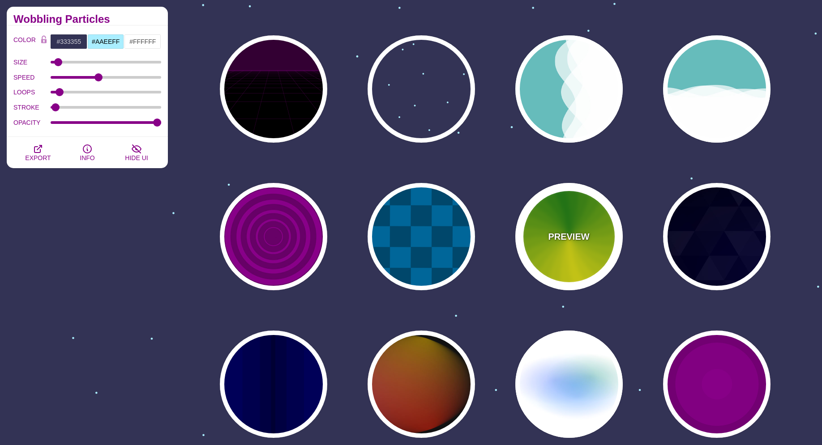
click at [563, 228] on div "PREVIEW" at bounding box center [568, 236] width 107 height 107
type input "#118800"
type input "#FFFF00"
type input "4.8"
type input "0"
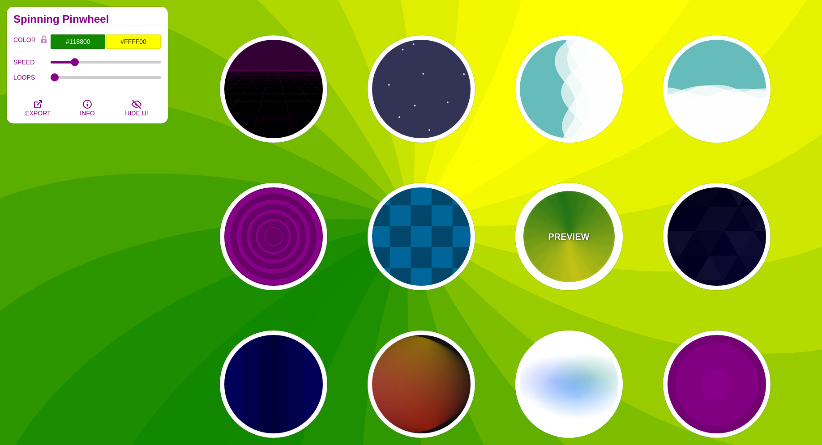
scroll to position [502, 0]
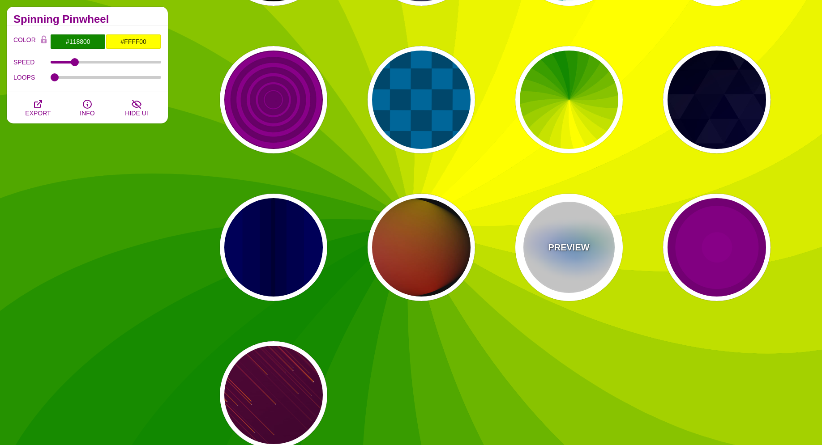
click at [538, 244] on div "PREVIEW" at bounding box center [568, 247] width 107 height 107
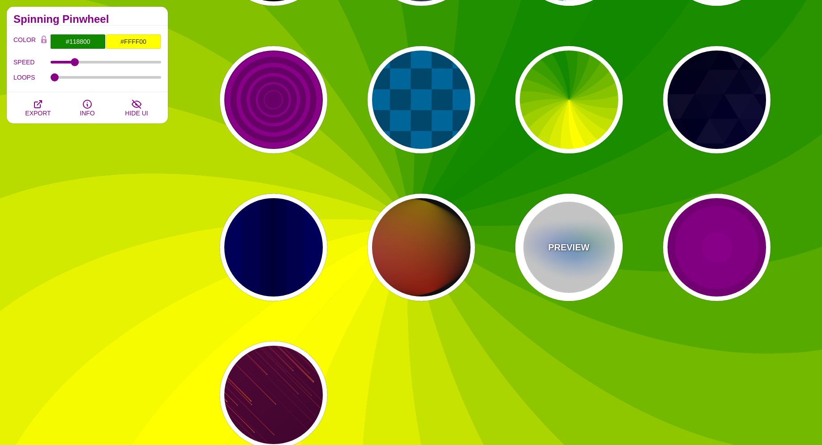
type input "#FFFFFF"
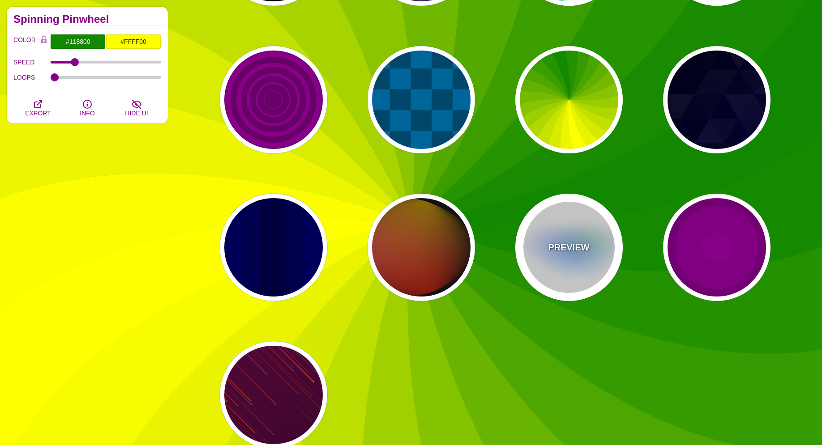
type input "#AA00FF"
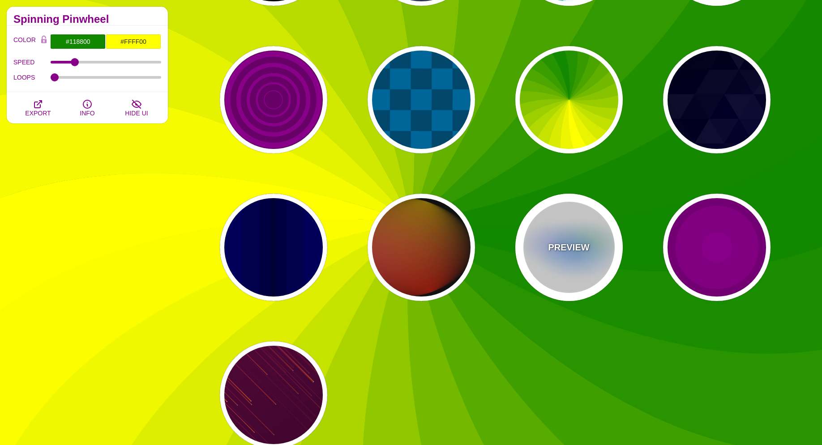
type input "#0088FF"
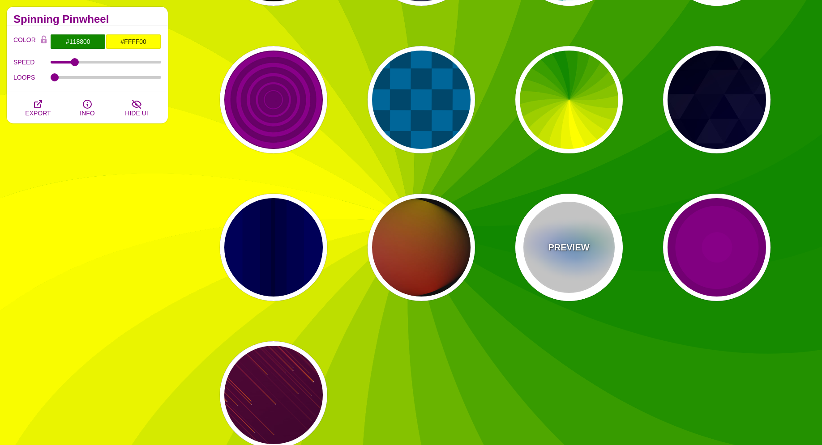
type input "#008800"
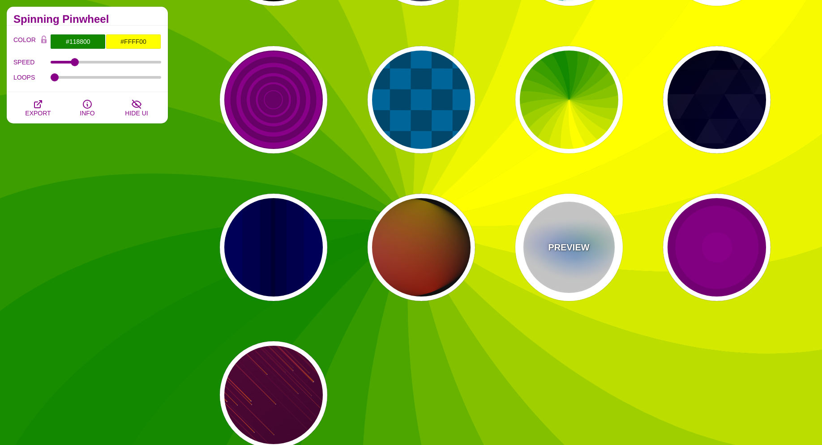
type input "8"
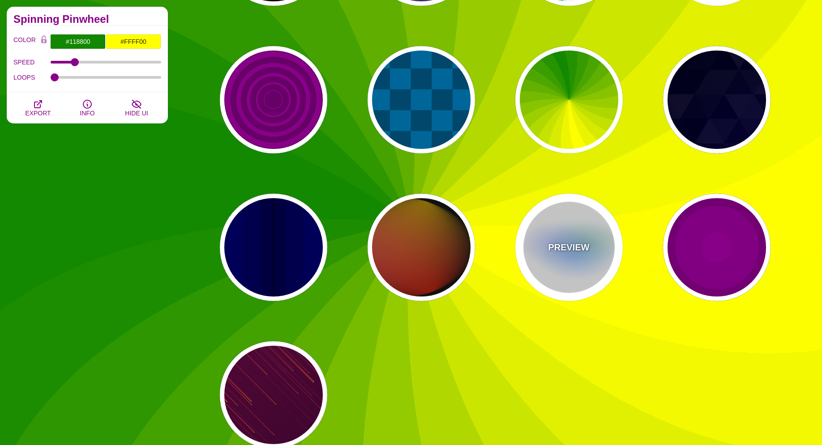
type input "24"
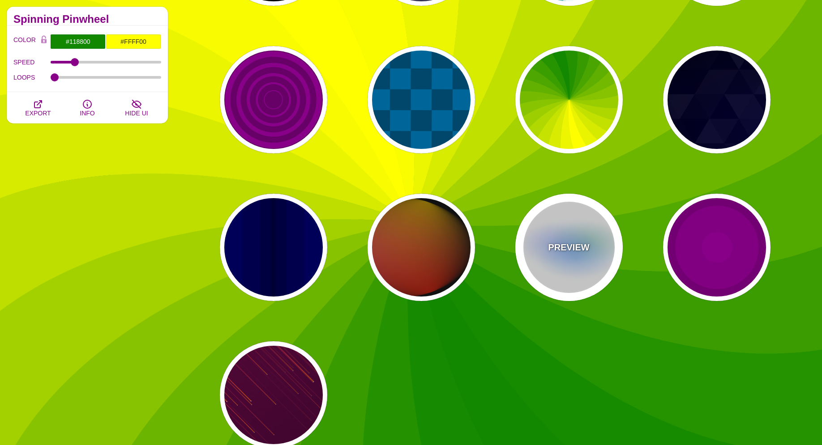
type input "999"
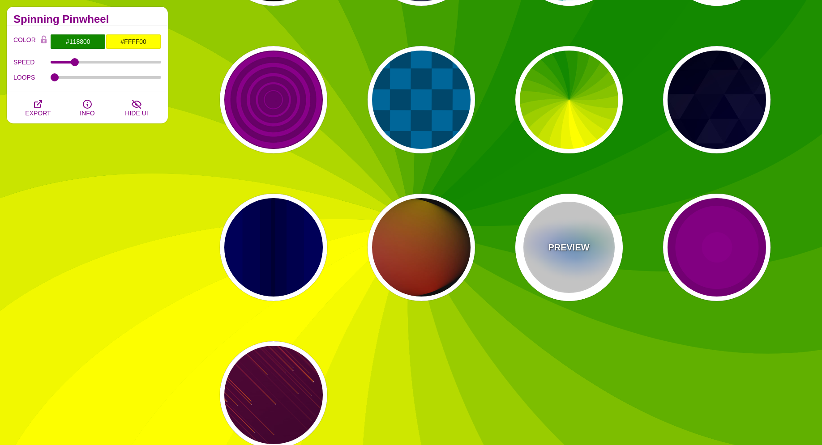
type input "0.5"
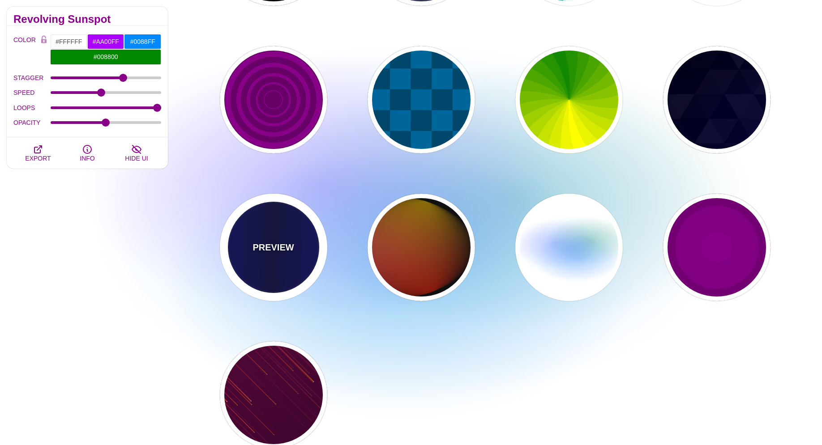
click at [275, 253] on p "PREVIEW" at bounding box center [272, 247] width 41 height 13
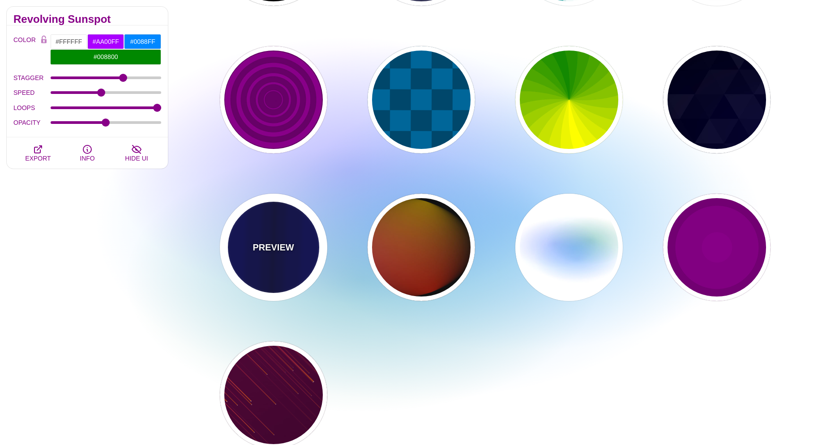
type input "#0000BB"
type input "#000033"
type input "0.5"
type input "5"
type input "0.1"
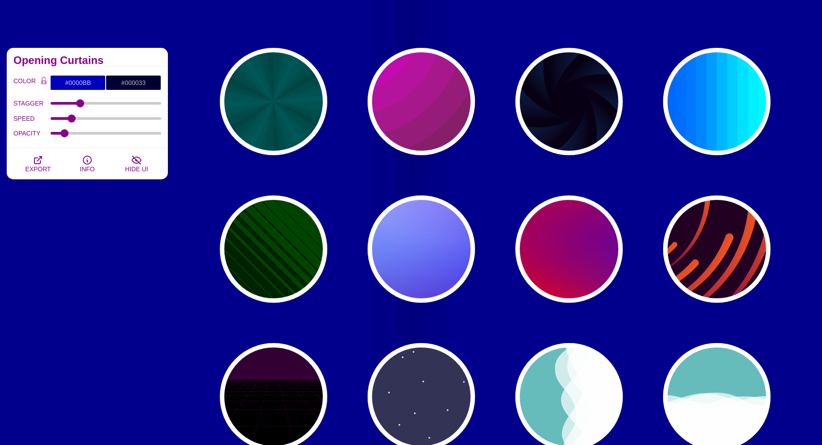
scroll to position [46, 0]
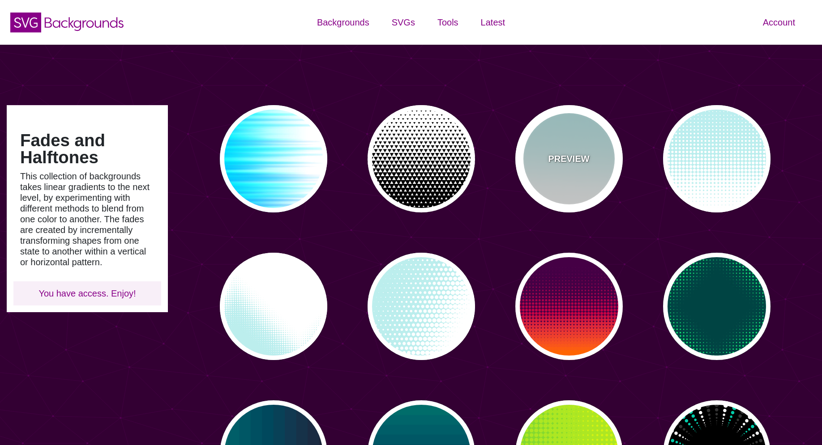
click at [552, 174] on div "PREVIEW" at bounding box center [568, 158] width 107 height 107
type input "#BBEEEE"
type input "0"
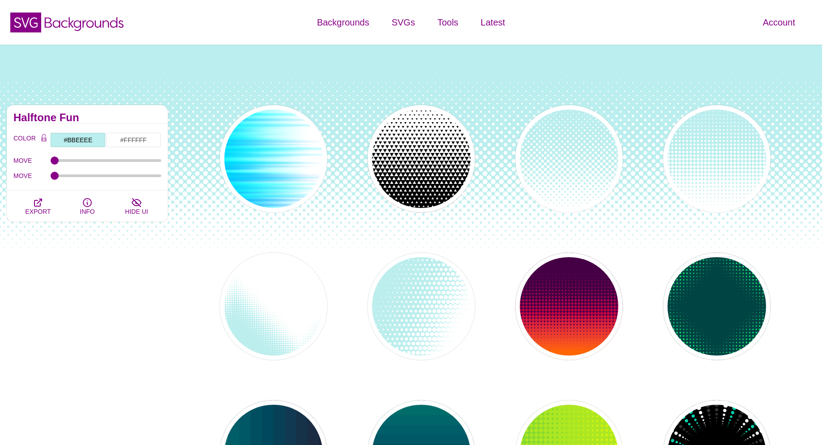
click at [222, 130] on div "PREVIEW PREVIEW PREVIEW PREVIEW PREVIEW PREVIEW PREVIEW PREVIEW PREVIEW PREVIEW…" at bounding box center [498, 380] width 647 height 564
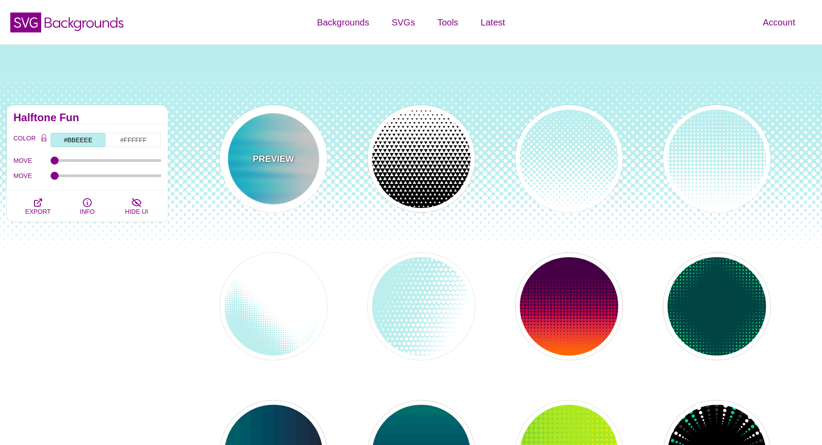
click at [251, 138] on div "PREVIEW" at bounding box center [273, 158] width 107 height 107
type input "#FFFFFF"
type input "#0099FF"
type input "#00FFFF"
type input "0"
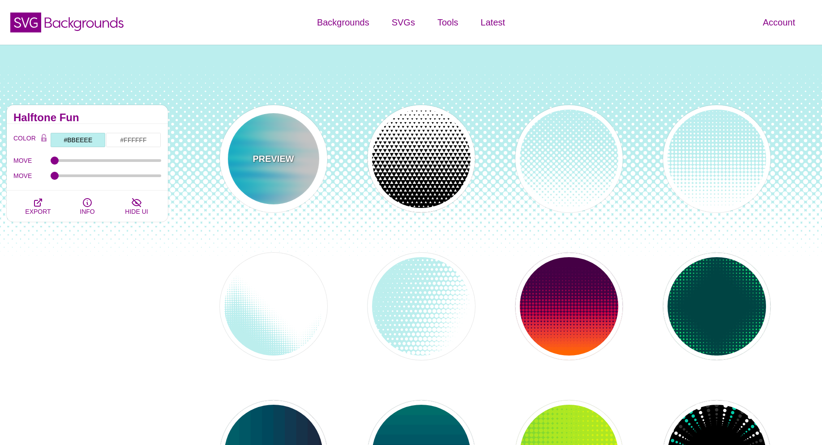
type input "0.5"
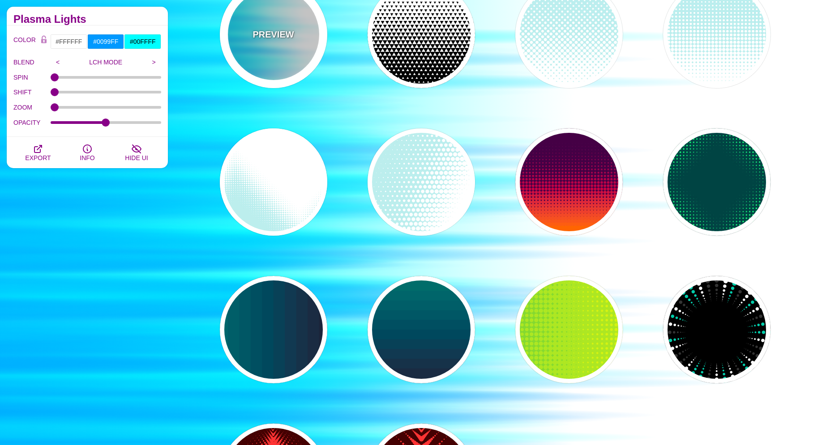
scroll to position [183, 0]
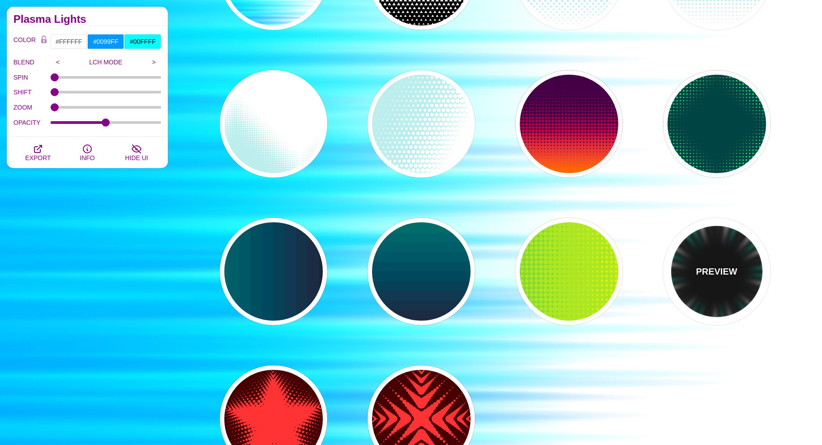
click at [699, 250] on div "PREVIEW" at bounding box center [716, 271] width 107 height 107
type input "#000000"
type input "#00CCAA"
type input "#FFFFFF"
type input "#333333"
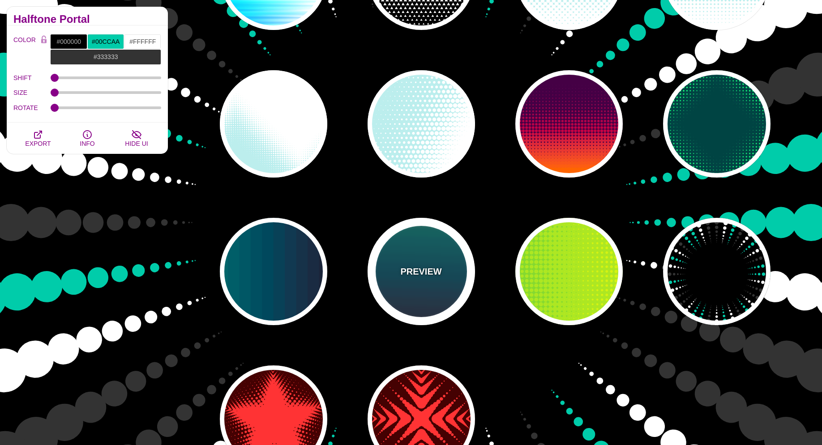
click at [438, 247] on div "PREVIEW" at bounding box center [421, 271] width 107 height 107
type input "#110011"
type input "#448866"
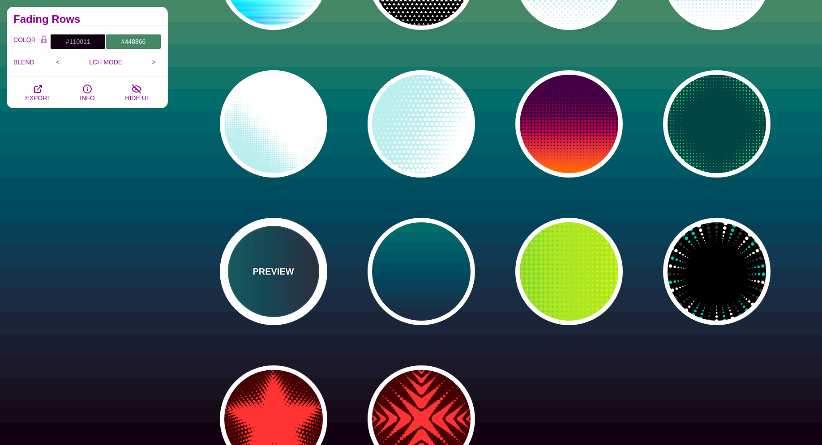
click at [293, 255] on div "PREVIEW" at bounding box center [273, 271] width 107 height 107
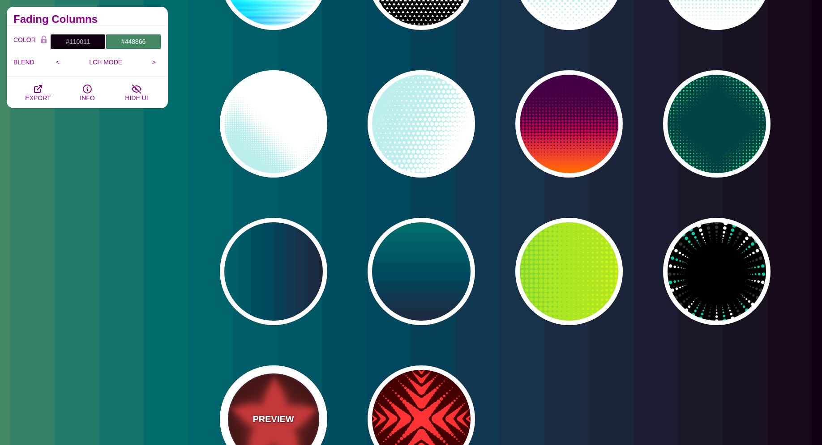
click at [273, 410] on div "PREVIEW" at bounding box center [273, 419] width 107 height 107
type input "#440000"
type input "#FF3333"
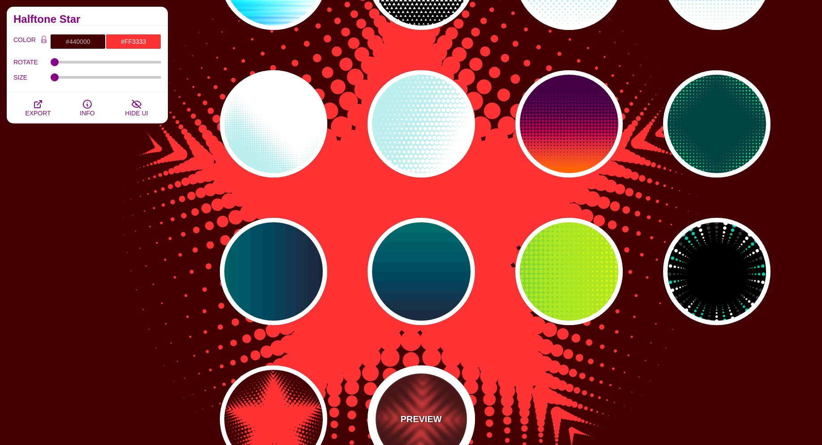
click at [393, 411] on div "PREVIEW" at bounding box center [421, 419] width 107 height 107
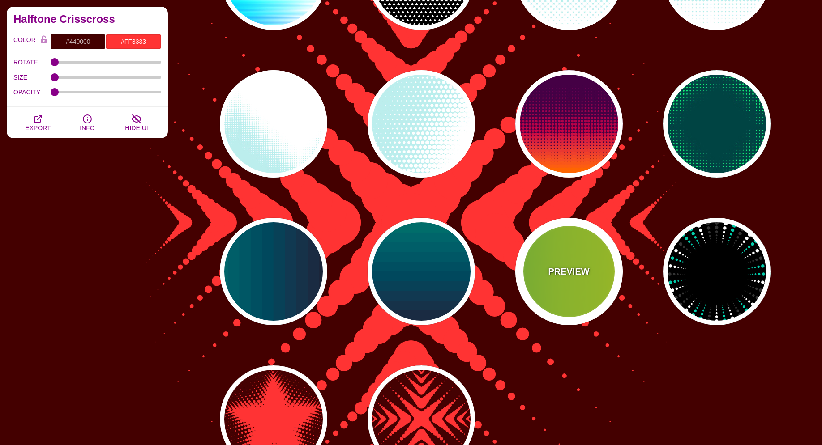
click at [566, 260] on div "PREVIEW" at bounding box center [568, 271] width 107 height 107
type input "#22BB44"
type input "#FFFF00"
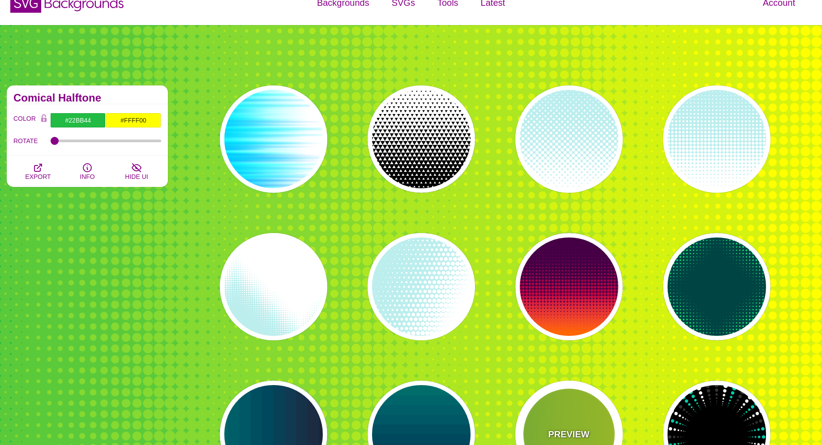
scroll to position [0, 0]
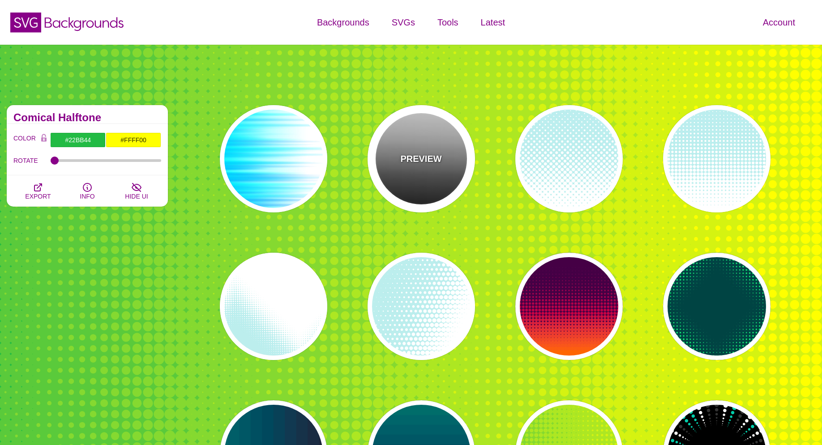
click at [455, 157] on div "PREVIEW" at bounding box center [421, 158] width 107 height 107
type input "#FFFFFF"
type input "#000000"
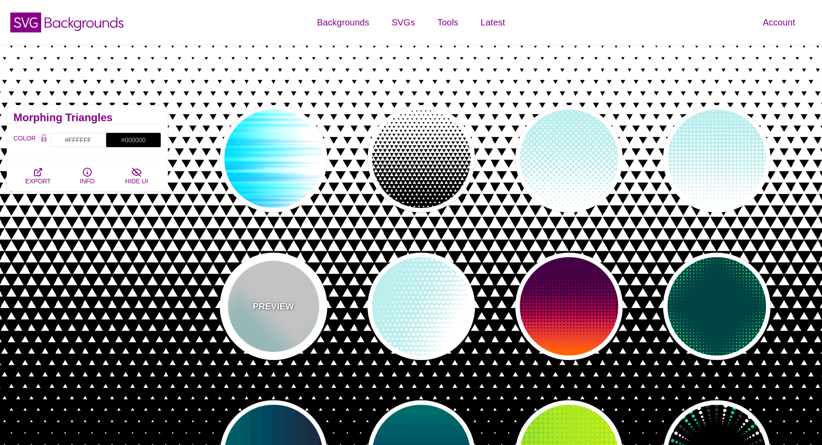
click at [258, 331] on div "PREVIEW" at bounding box center [273, 306] width 107 height 107
type input "#BBEEEE"
type input "#FFFFFF"
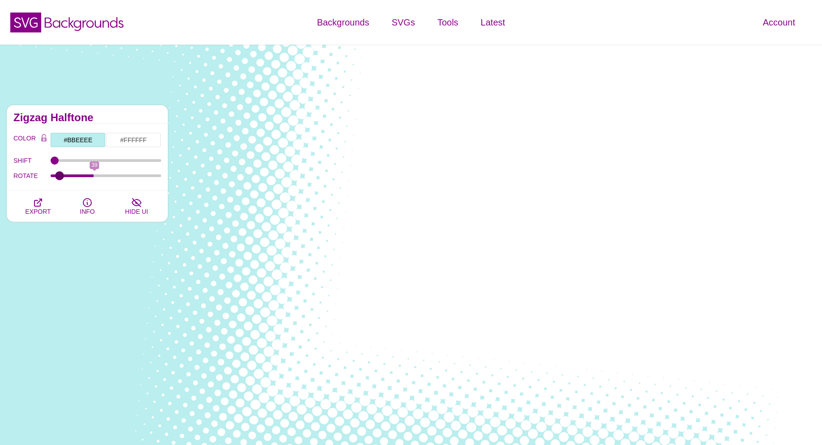
type input "0"
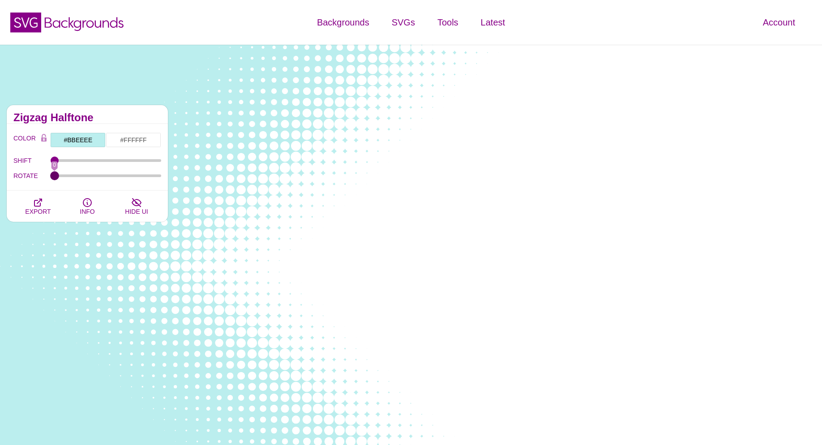
drag, startPoint x: 56, startPoint y: 173, endPoint x: 24, endPoint y: 177, distance: 32.5
click at [51, 177] on input "ROTATE" at bounding box center [106, 176] width 111 height 4
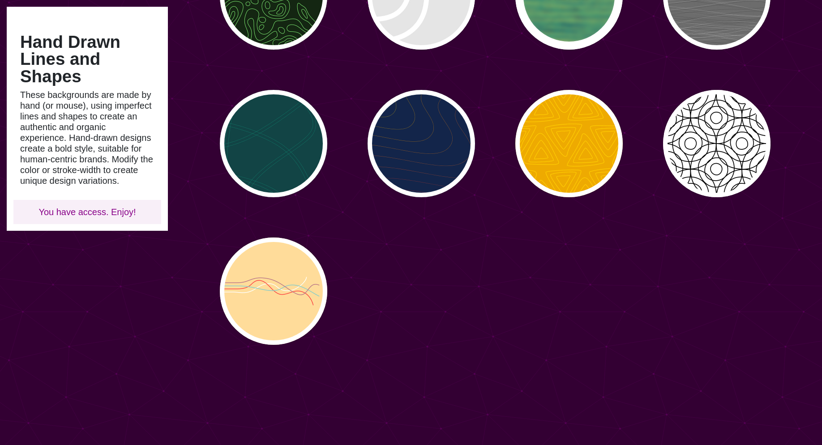
scroll to position [228, 0]
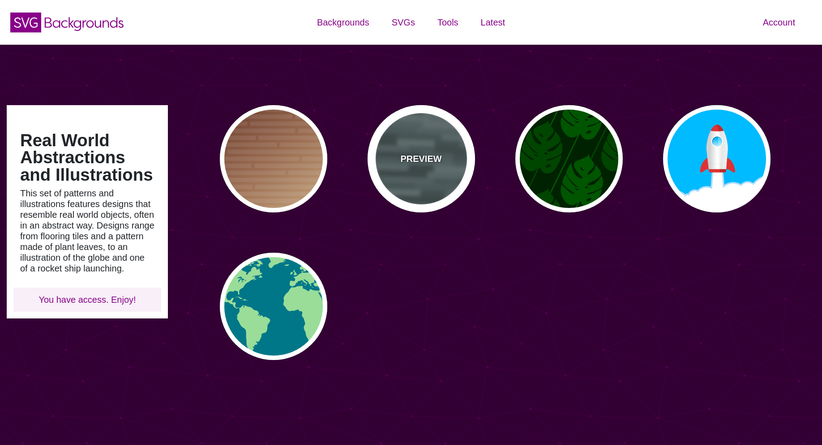
click at [406, 153] on p "PREVIEW" at bounding box center [420, 158] width 41 height 13
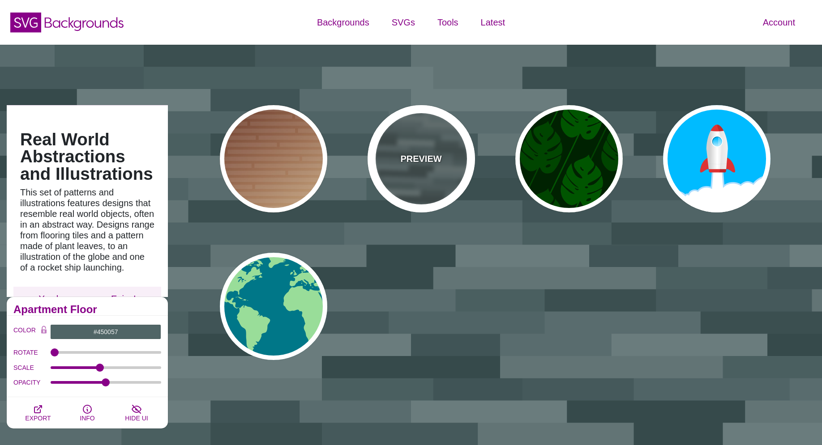
type input "#506566"
type input "0"
type input "0.5"
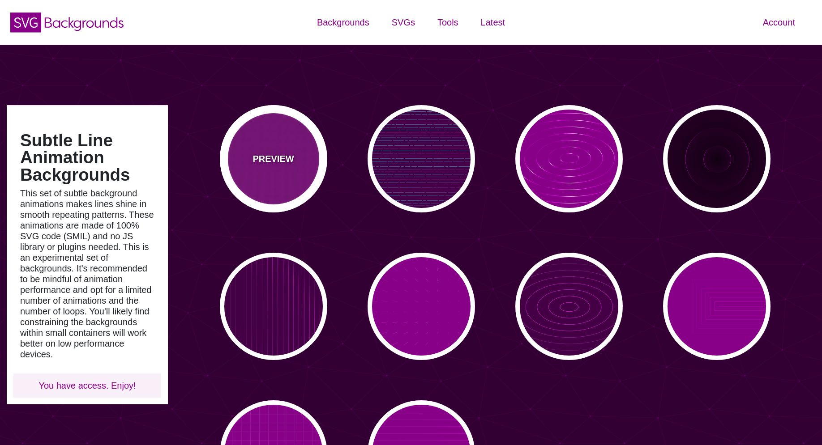
click at [293, 177] on div "PREVIEW" at bounding box center [273, 158] width 107 height 107
type input "#880088"
type input "0"
type input "5"
type input "999"
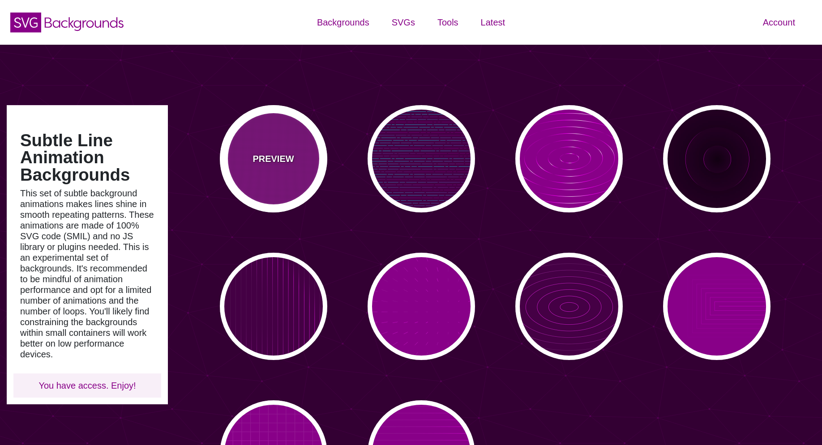
type input "0"
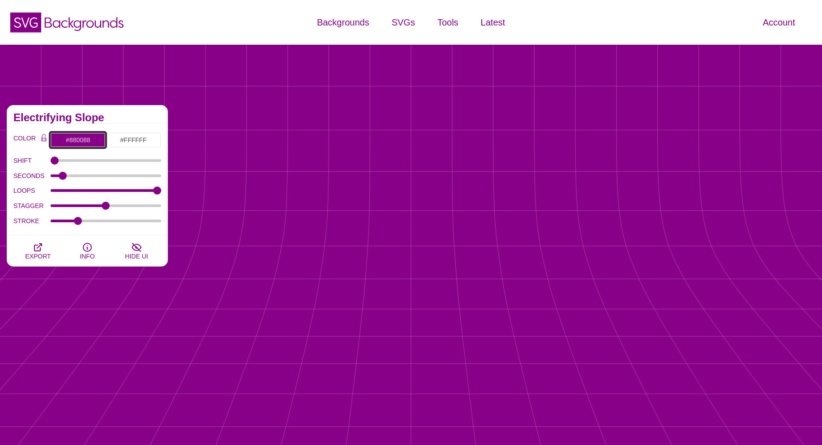
click at [74, 139] on input "#880088" at bounding box center [78, 140] width 56 height 15
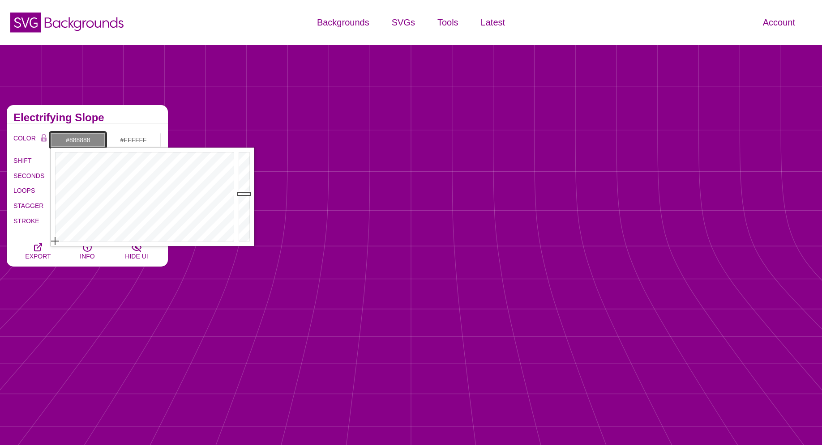
drag, startPoint x: 96, startPoint y: 197, endPoint x: 48, endPoint y: 248, distance: 70.3
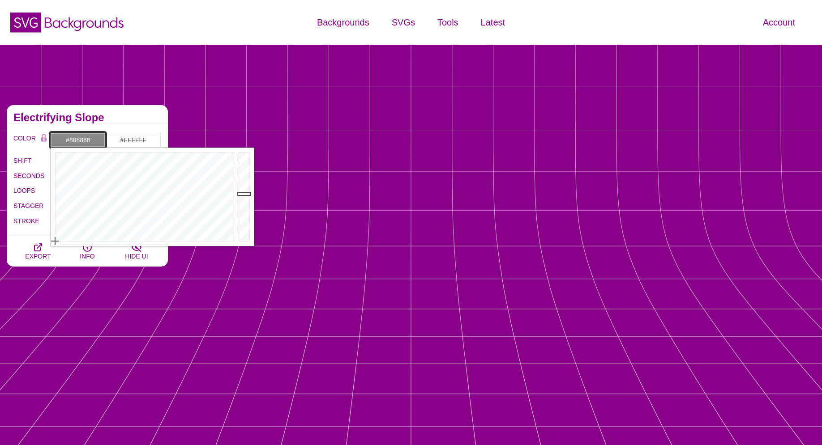
click at [51, 246] on div at bounding box center [144, 197] width 186 height 98
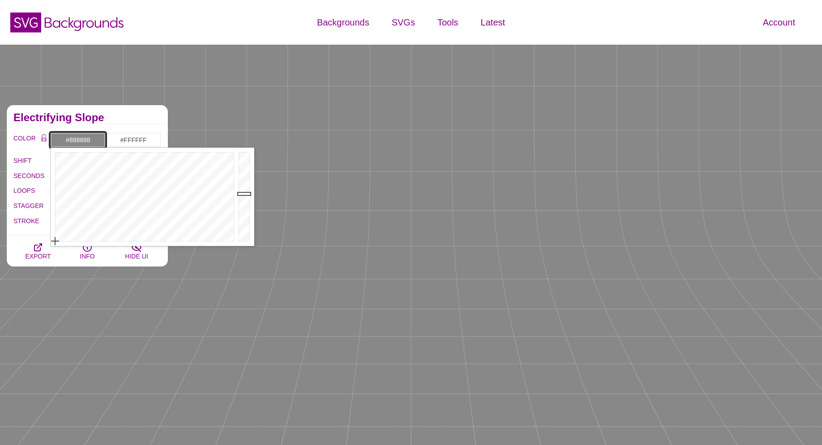
drag, startPoint x: 87, startPoint y: 202, endPoint x: 41, endPoint y: 268, distance: 80.3
click at [51, 246] on div at bounding box center [144, 197] width 186 height 98
drag, startPoint x: 247, startPoint y: 193, endPoint x: 247, endPoint y: 149, distance: 44.3
click at [247, 149] on div at bounding box center [245, 197] width 18 height 98
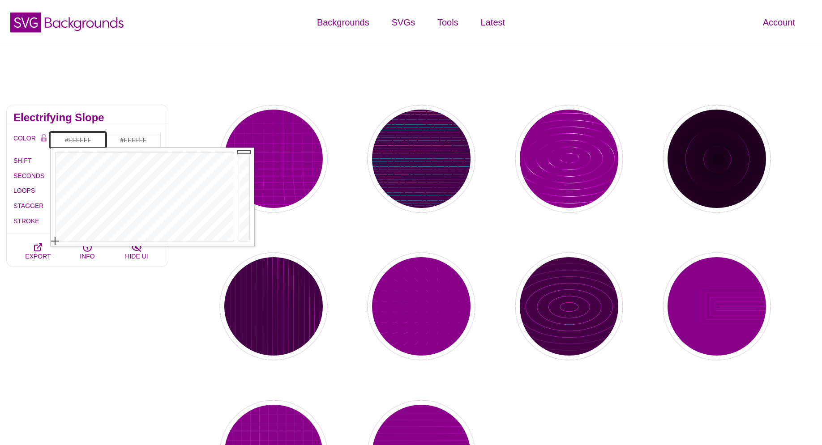
click at [242, 152] on div at bounding box center [245, 197] width 18 height 98
click at [243, 151] on div at bounding box center [245, 197] width 18 height 98
type input "#F6F6F6"
click at [243, 155] on div at bounding box center [245, 197] width 18 height 98
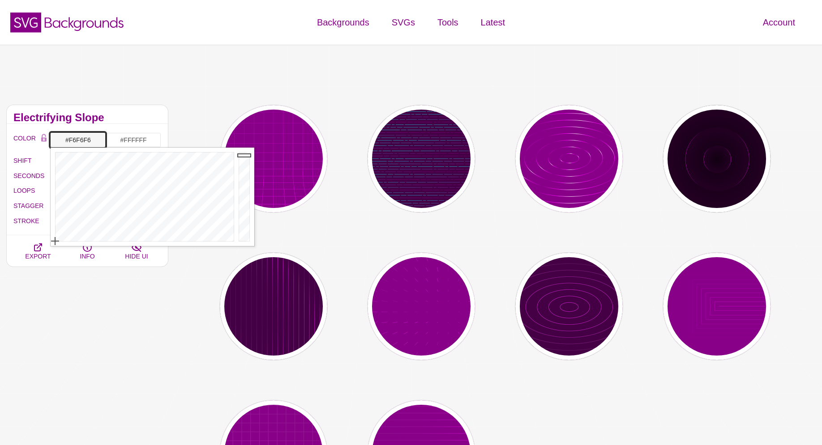
click at [243, 155] on div at bounding box center [245, 197] width 18 height 98
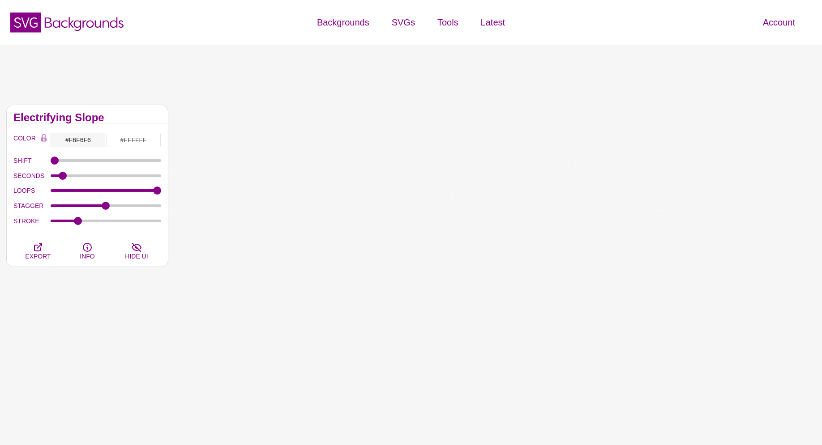
click at [146, 121] on div "Electrifying Slope" at bounding box center [87, 114] width 161 height 19
drag, startPoint x: 158, startPoint y: 191, endPoint x: 111, endPoint y: 194, distance: 47.1
type input "546"
click at [111, 192] on input "LOOPS" at bounding box center [106, 191] width 111 height 4
drag, startPoint x: 62, startPoint y: 176, endPoint x: 85, endPoint y: 177, distance: 23.3
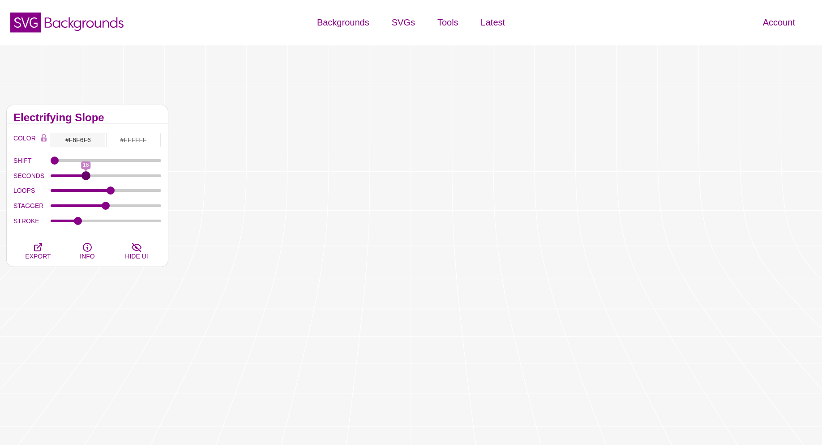
type input "16"
click at [85, 177] on input "SECONDS" at bounding box center [106, 176] width 111 height 4
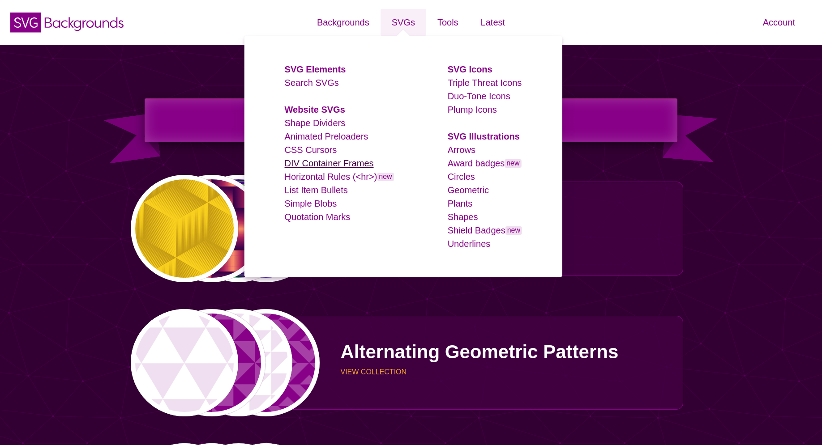
click at [316, 161] on link "DIV Container Frames" at bounding box center [329, 163] width 89 height 10
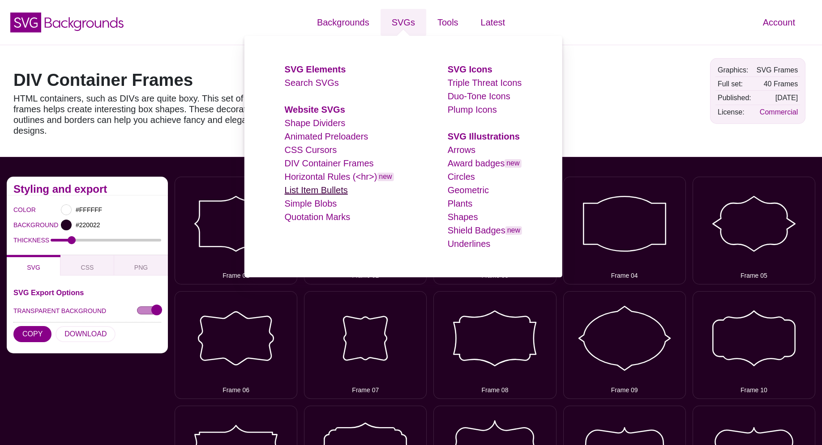
click at [328, 192] on link "List Item Bullets" at bounding box center [316, 190] width 63 height 10
